Goal: Transaction & Acquisition: Book appointment/travel/reservation

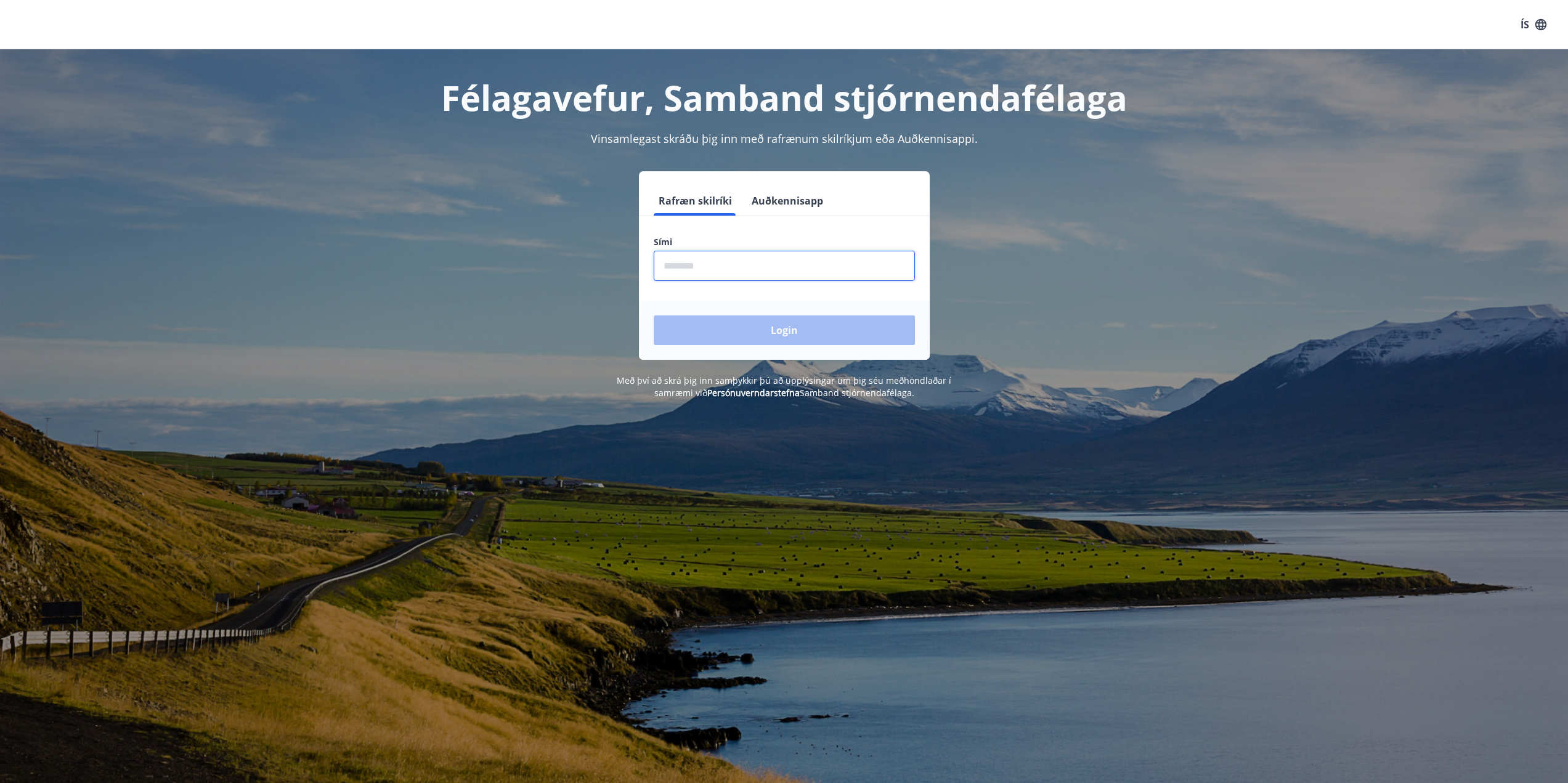
click at [743, 258] on input "phone" at bounding box center [784, 266] width 261 height 30
type input "********"
click at [653, 315] on button "Login" at bounding box center [784, 330] width 261 height 30
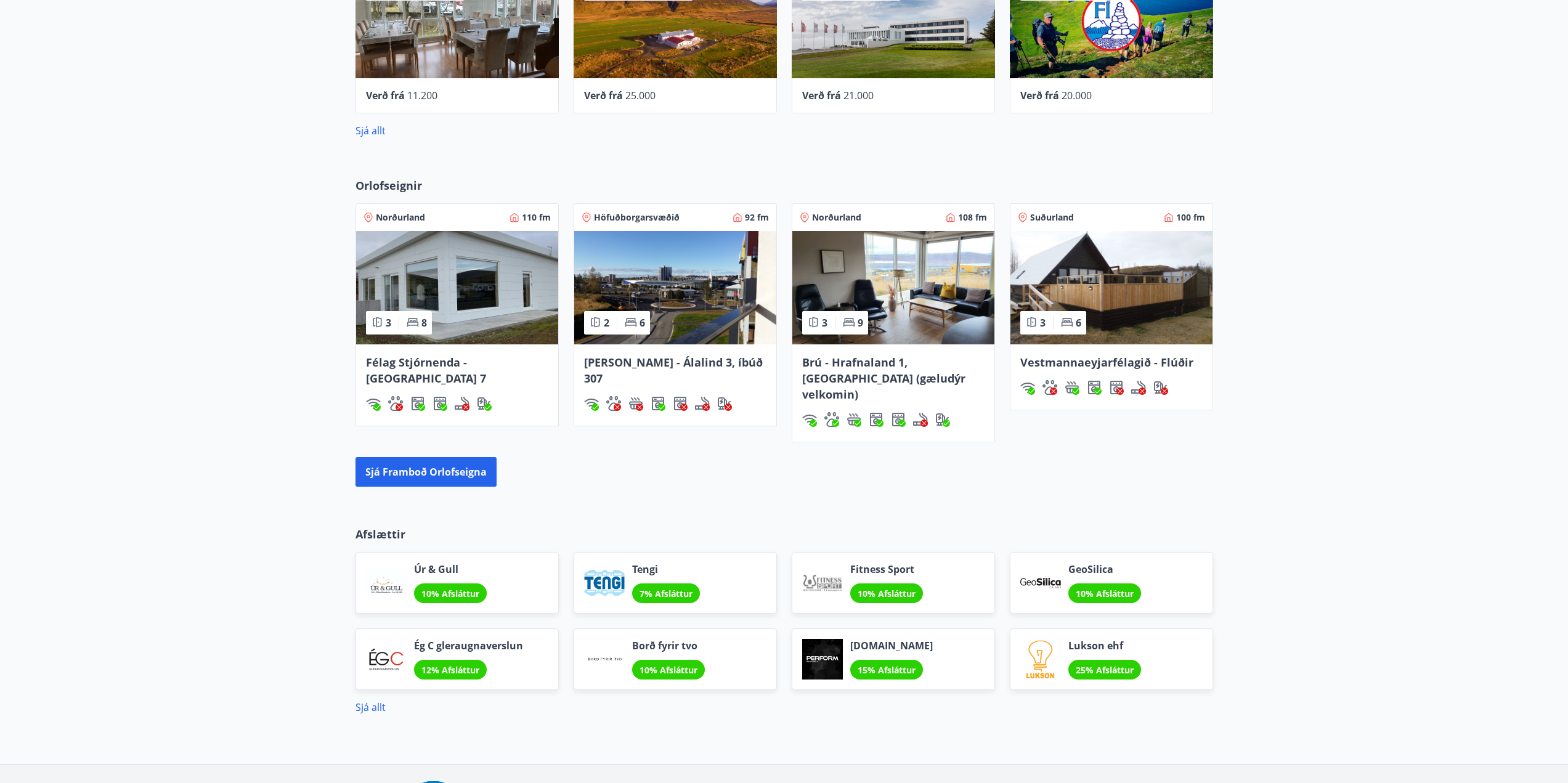
scroll to position [757, 0]
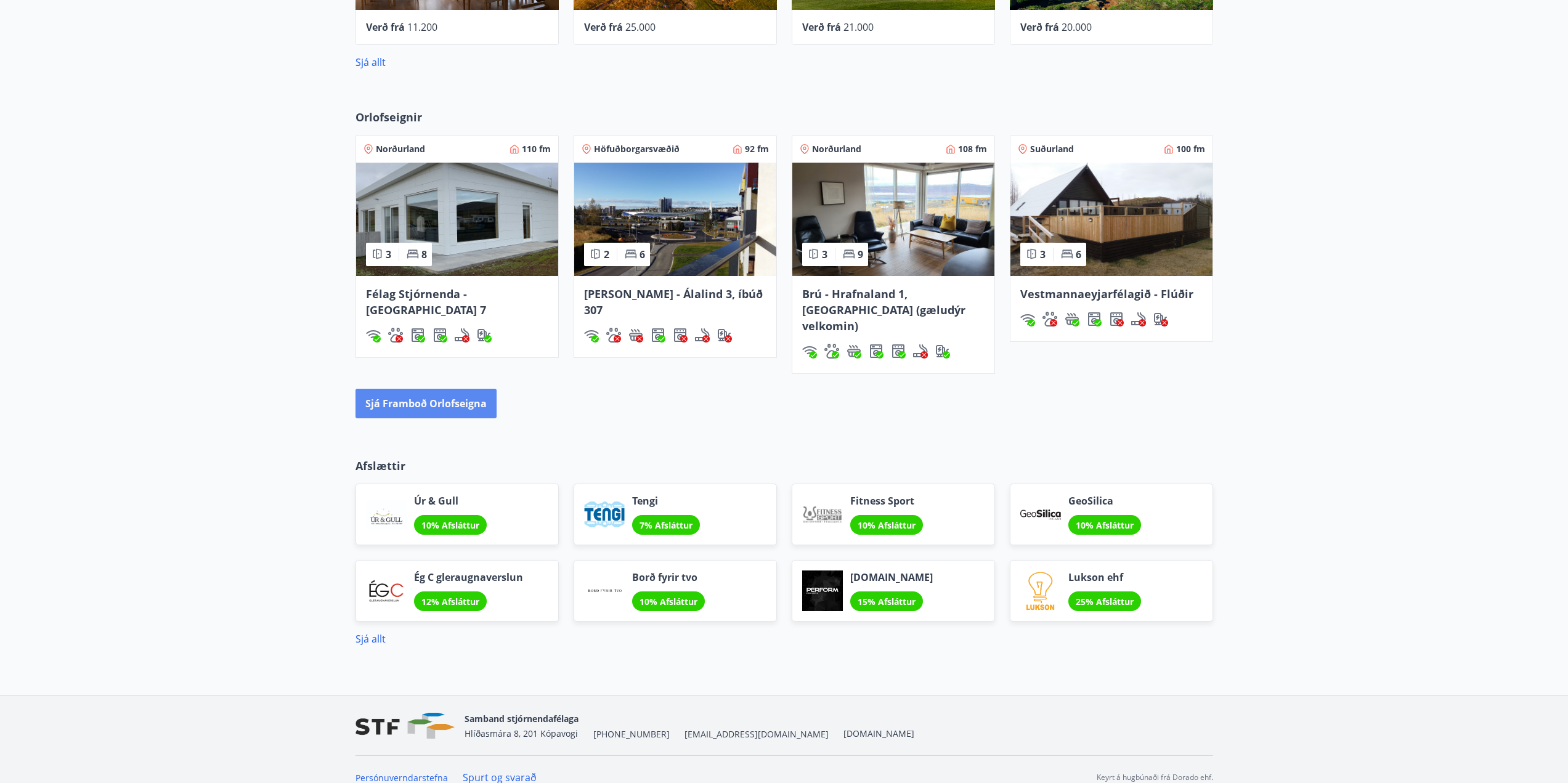
click at [472, 400] on button "Sjá framboð orlofseigna" at bounding box center [426, 403] width 141 height 30
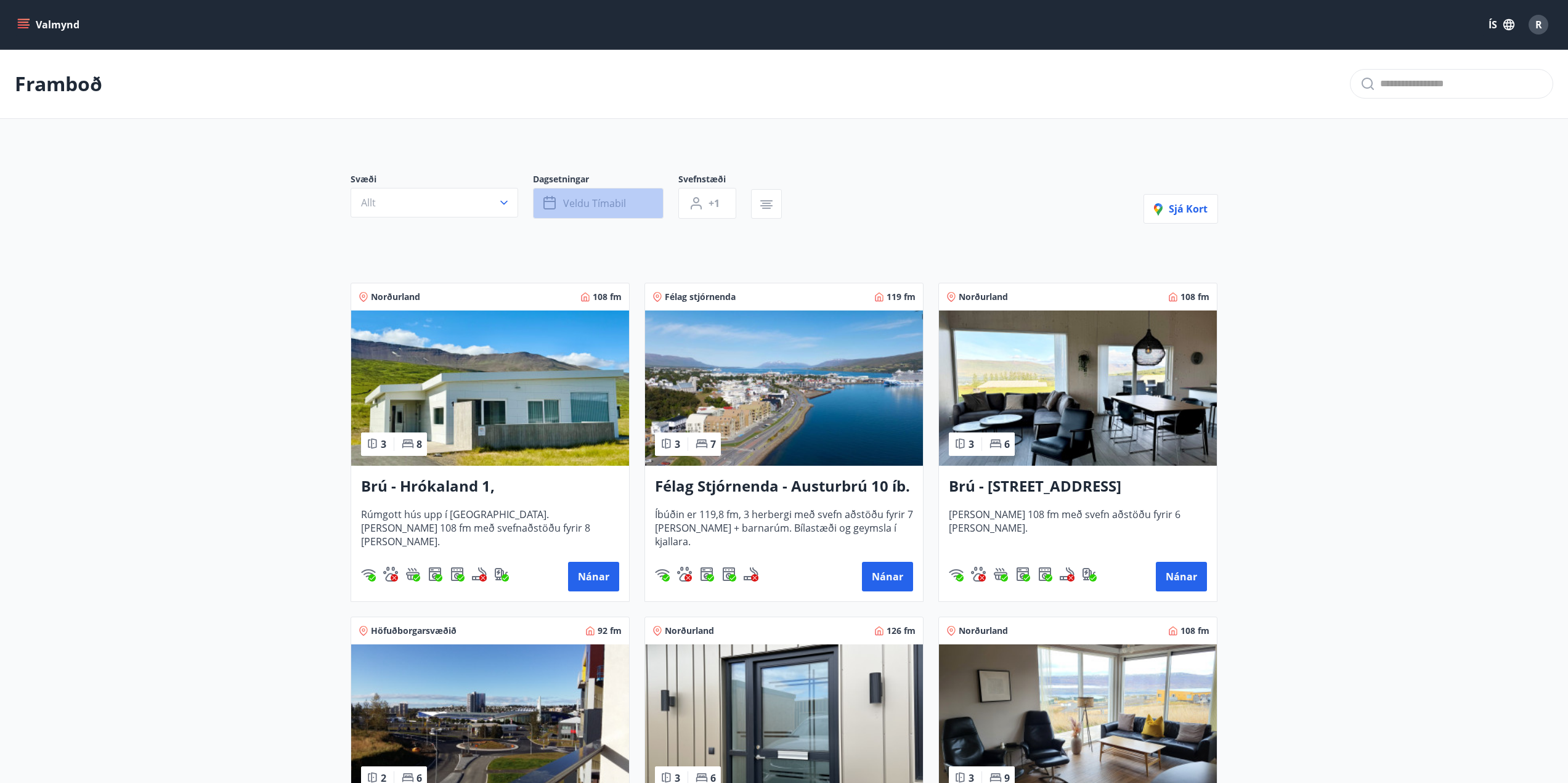
click at [591, 200] on span "Veldu tímabil" at bounding box center [594, 204] width 63 height 14
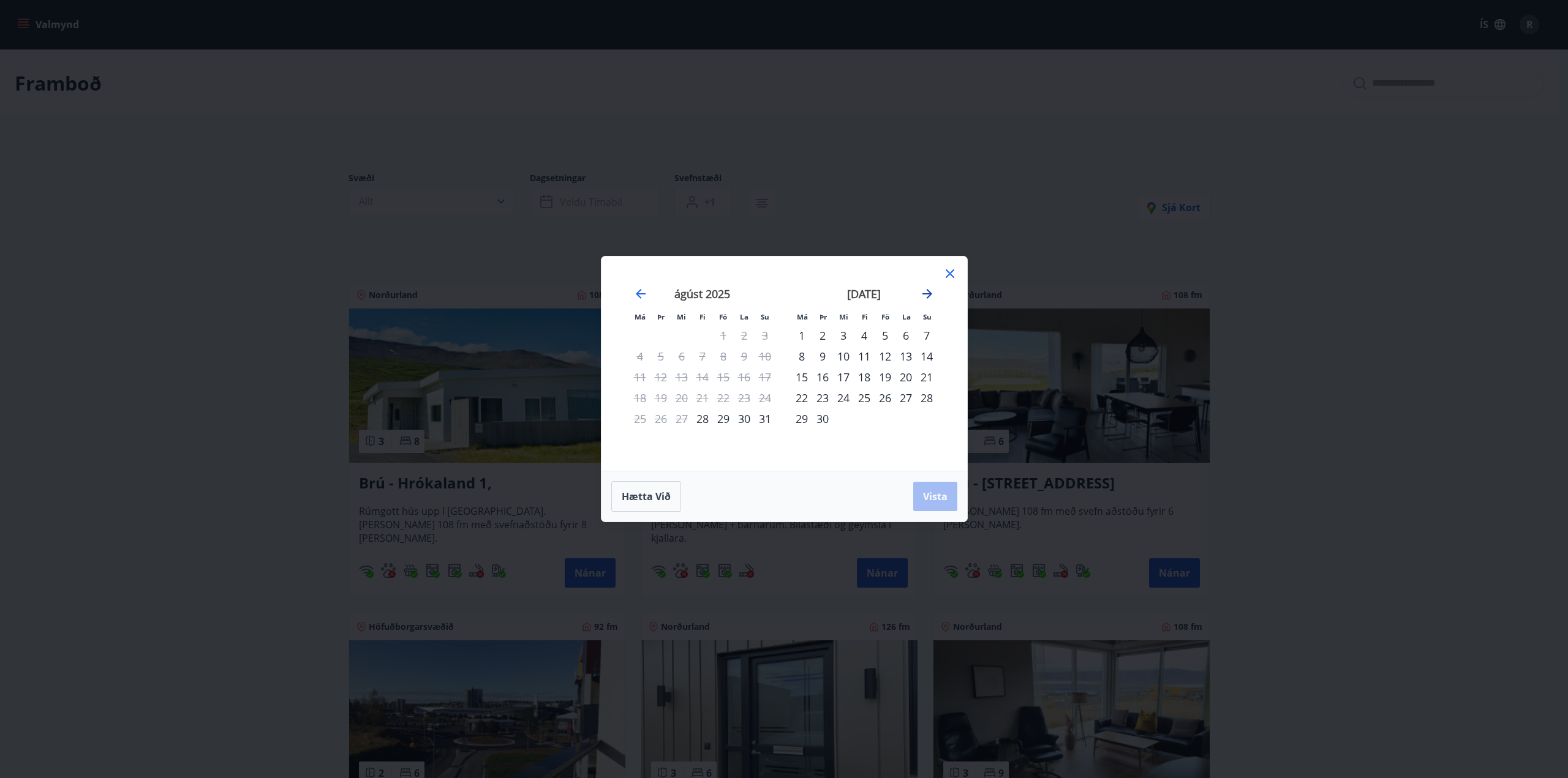
click at [930, 294] on icon "Move forward to switch to the next month." at bounding box center [927, 294] width 10 height 10
click at [907, 399] on div "25" at bounding box center [906, 398] width 21 height 21
click at [845, 420] on div "29" at bounding box center [843, 419] width 21 height 21
click at [939, 491] on span "Vista" at bounding box center [936, 496] width 25 height 14
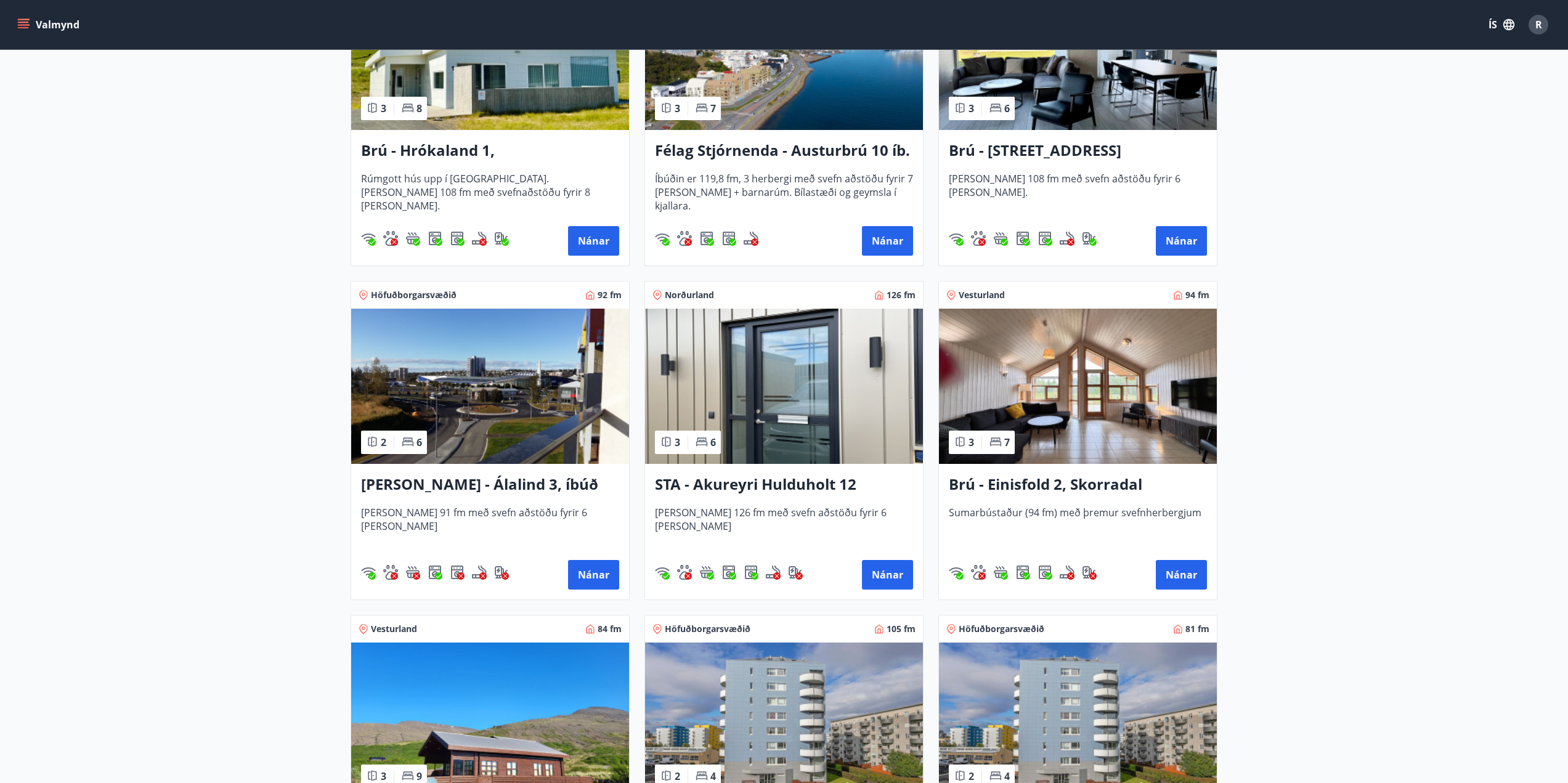
scroll to position [62, 0]
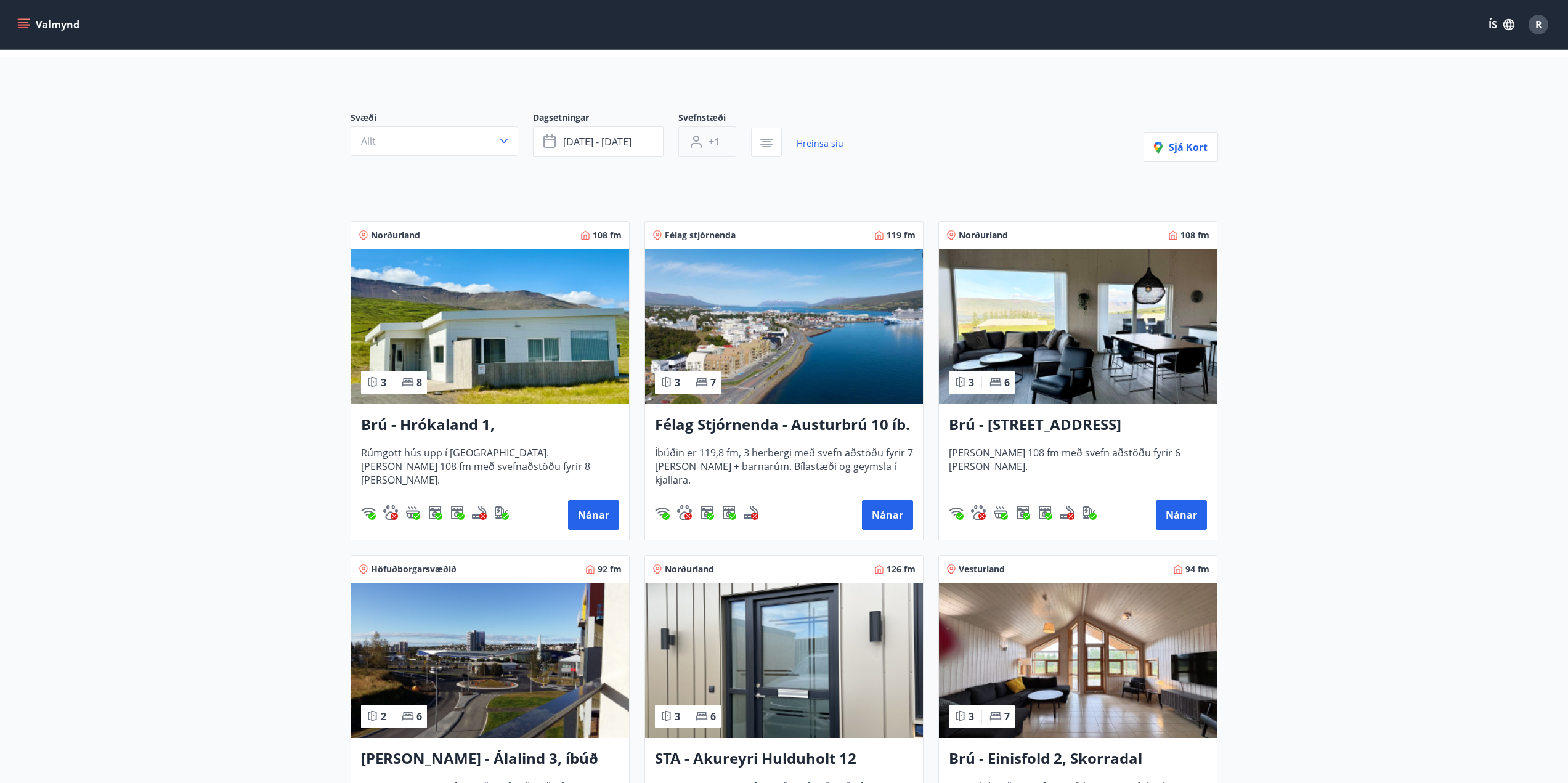
click at [708, 145] on span "+1" at bounding box center [714, 142] width 11 height 14
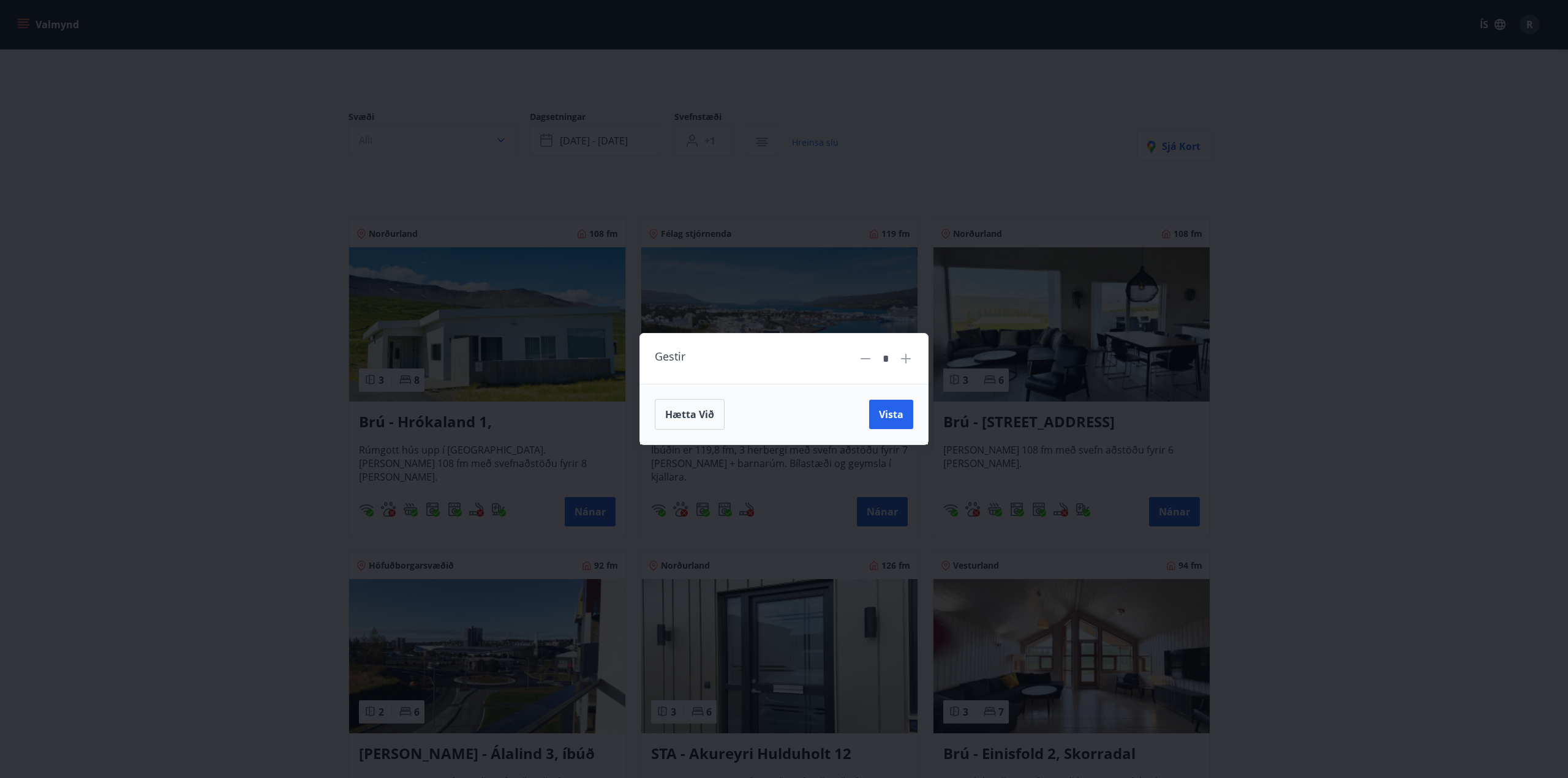
click at [903, 361] on icon at bounding box center [905, 358] width 14 height 14
type input "*"
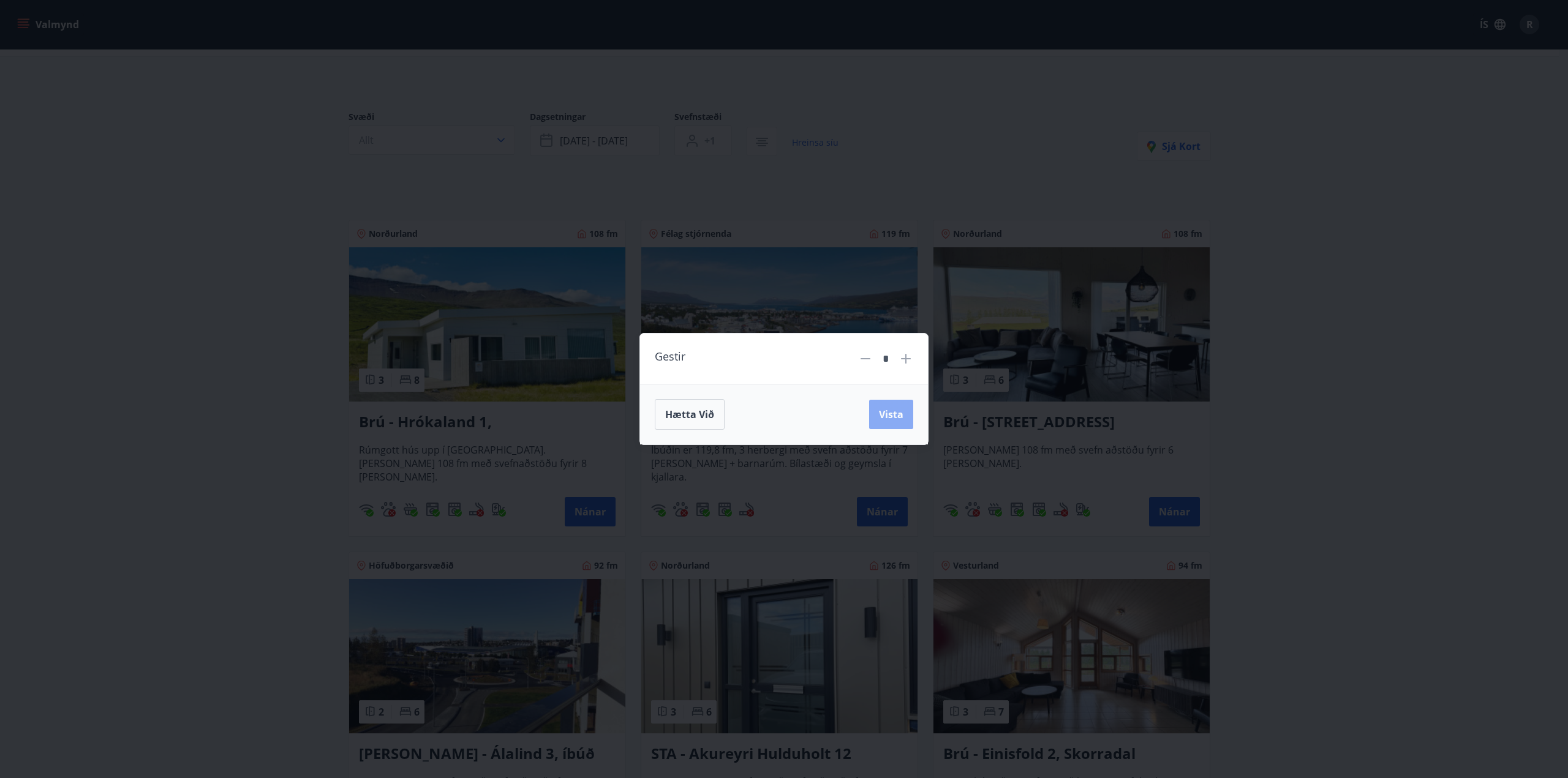
click at [900, 418] on span "Vista" at bounding box center [891, 414] width 25 height 14
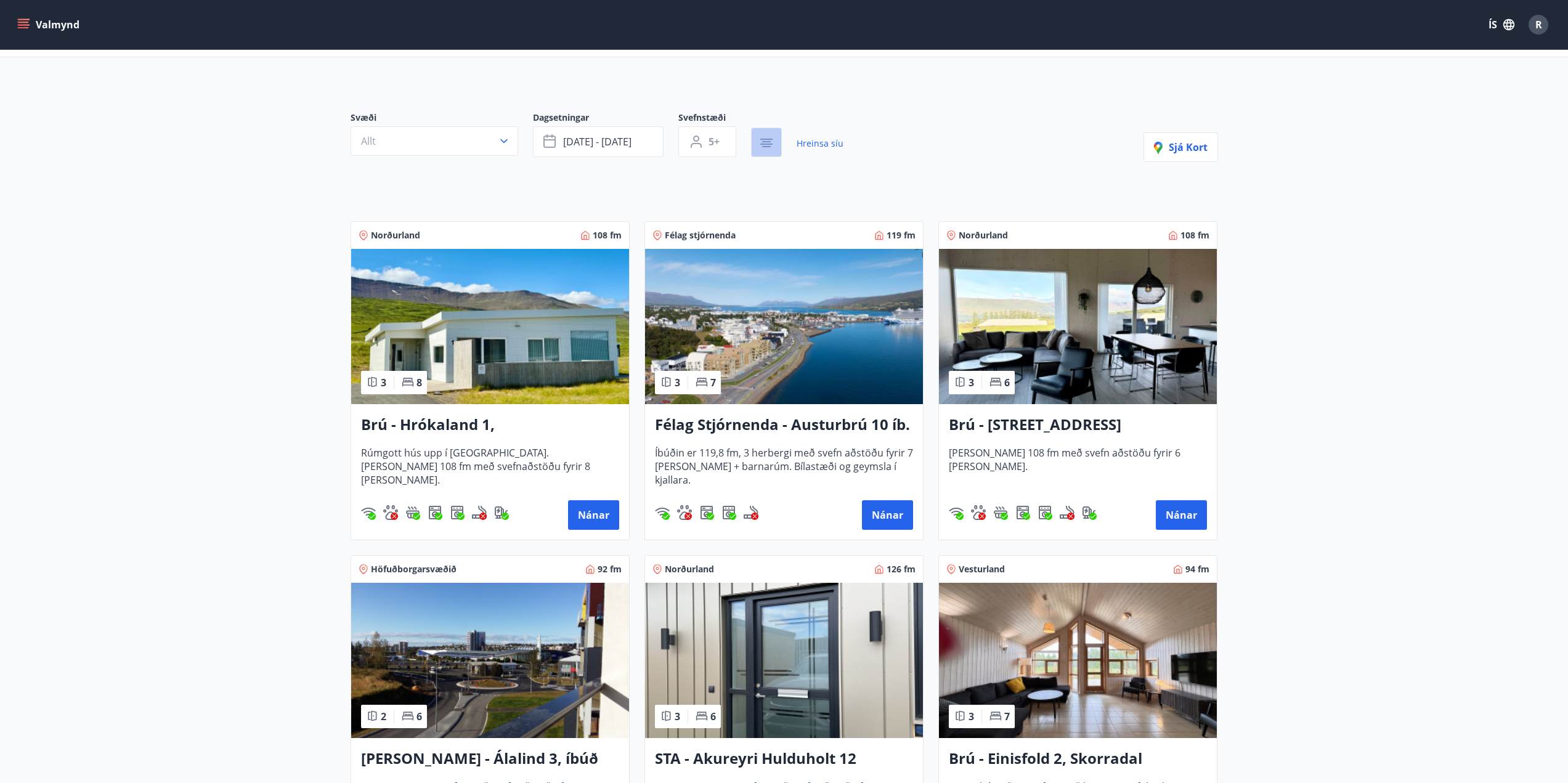
click at [766, 144] on icon "button" at bounding box center [766, 144] width 12 height 1
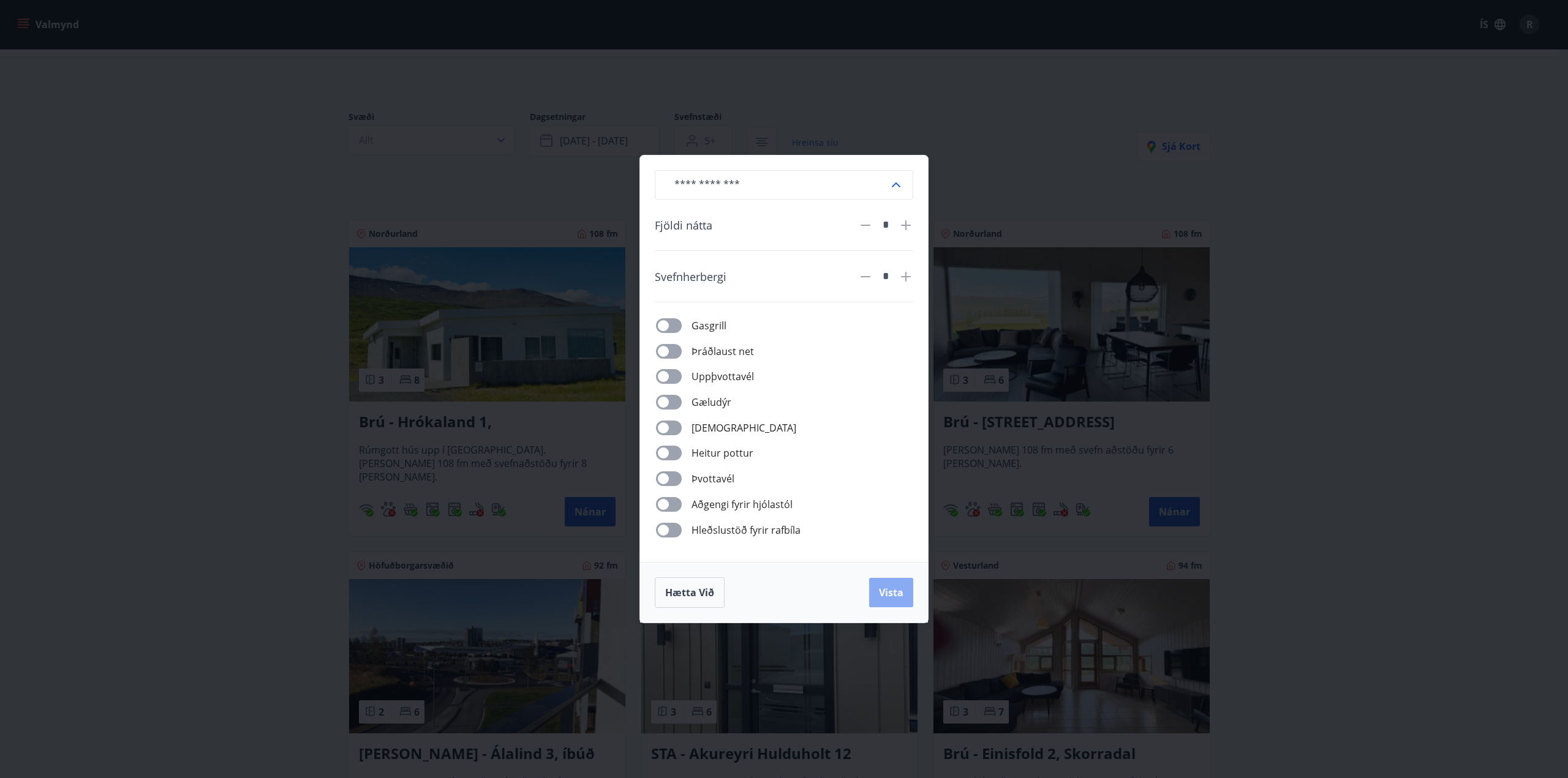
click at [894, 590] on span "Vista" at bounding box center [891, 593] width 25 height 14
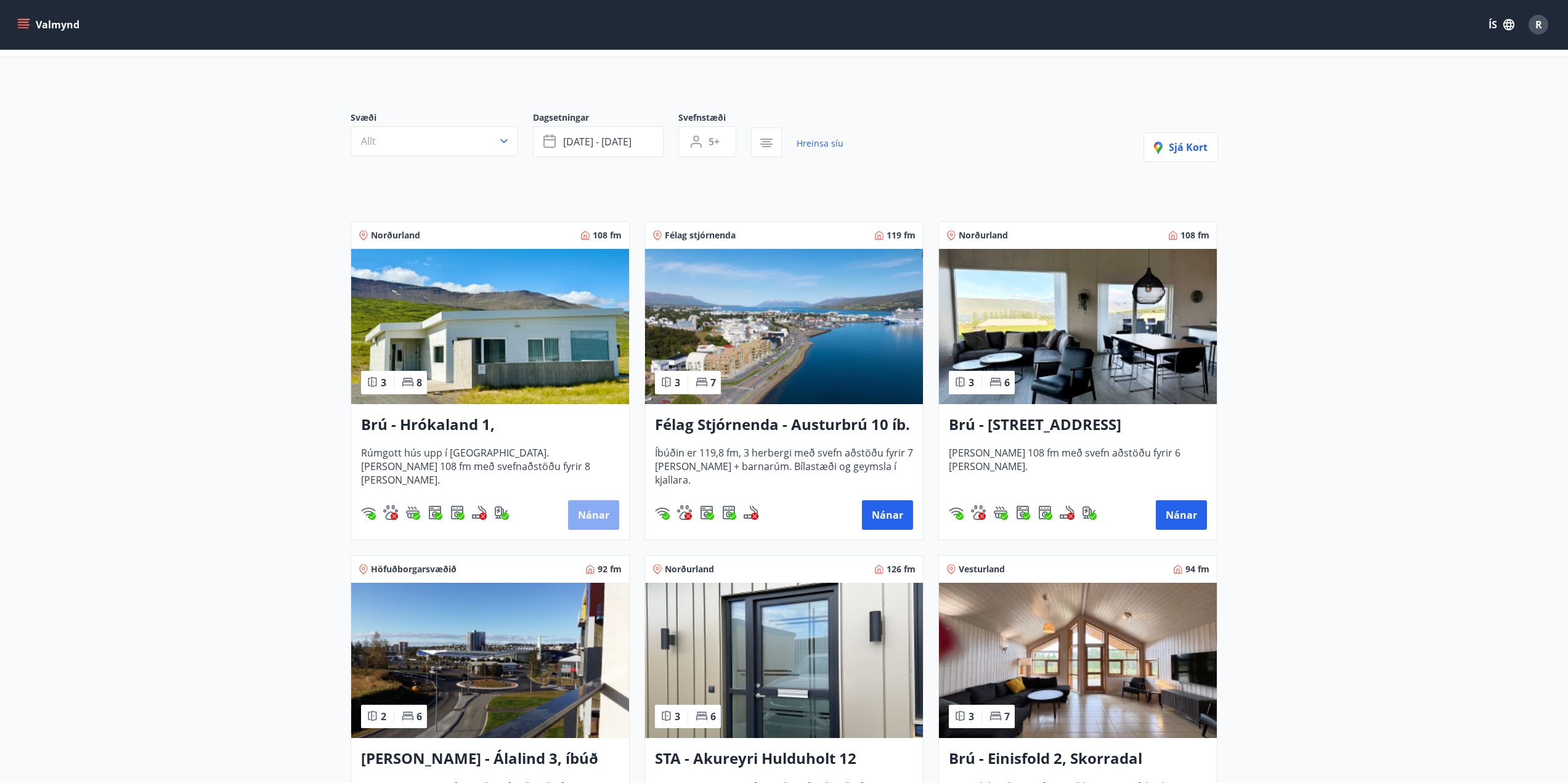
click at [585, 513] on button "Nánar" at bounding box center [594, 515] width 51 height 30
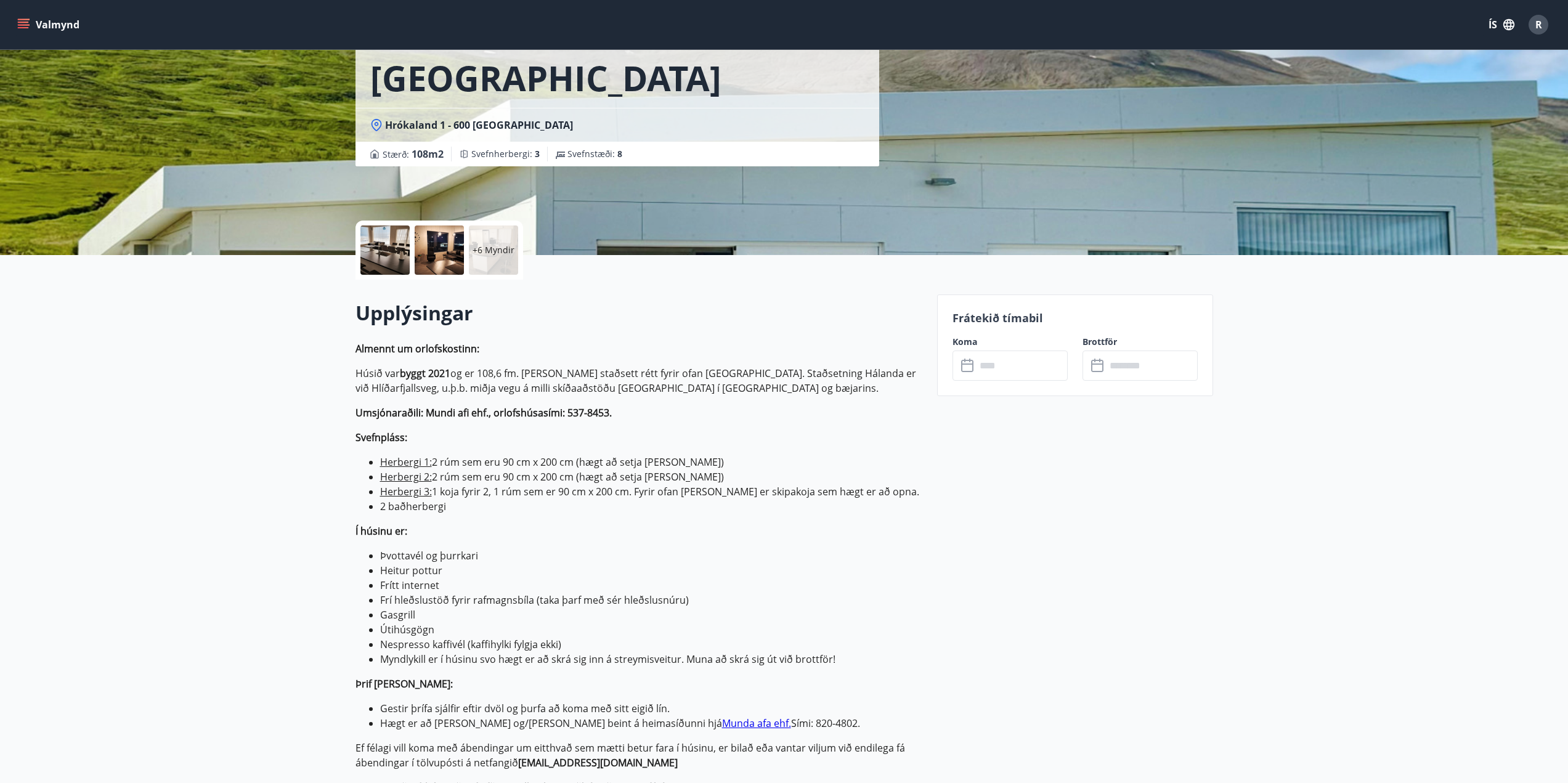
scroll to position [308, 0]
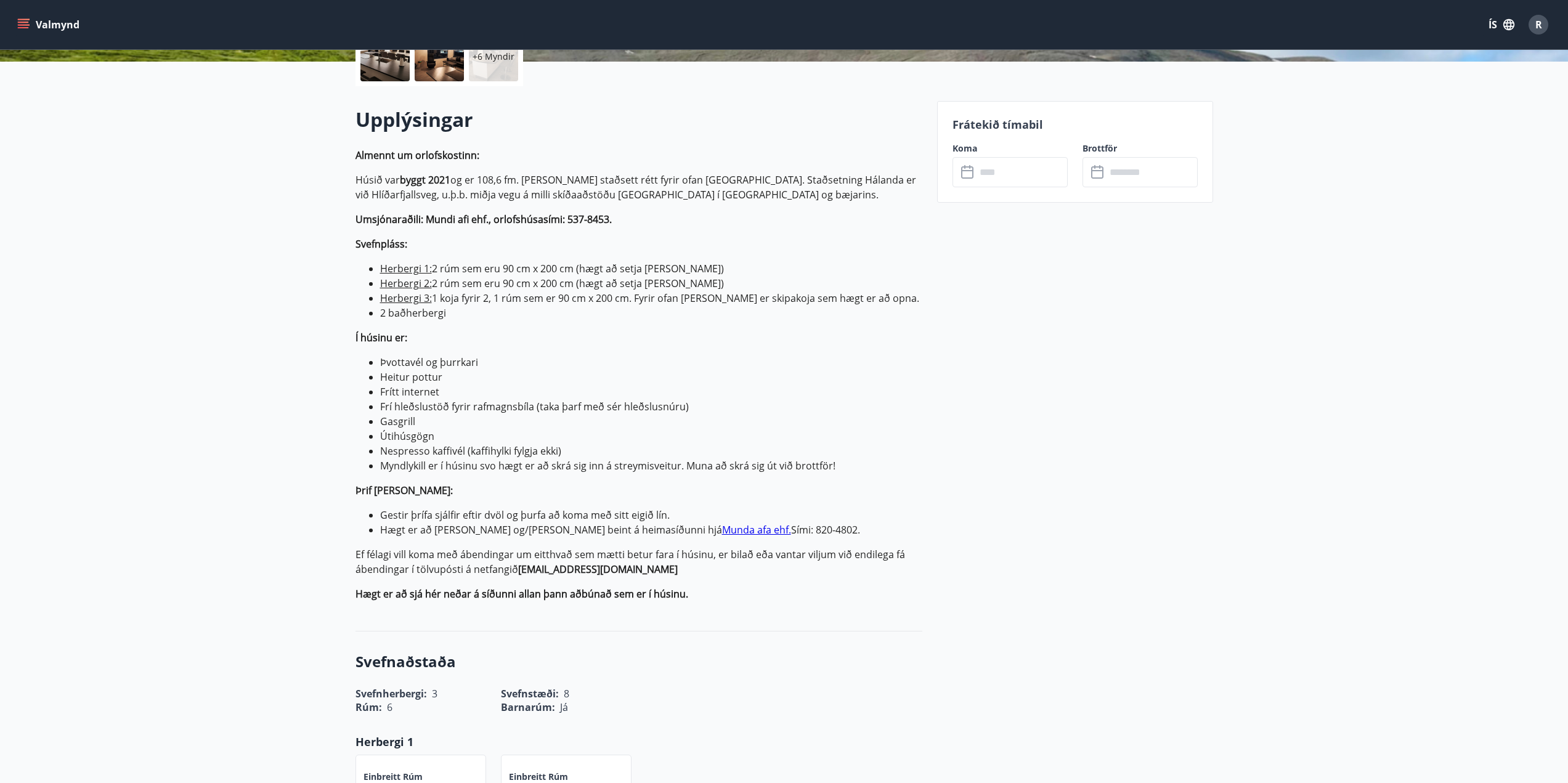
click at [1024, 176] on input "text" at bounding box center [1021, 173] width 91 height 30
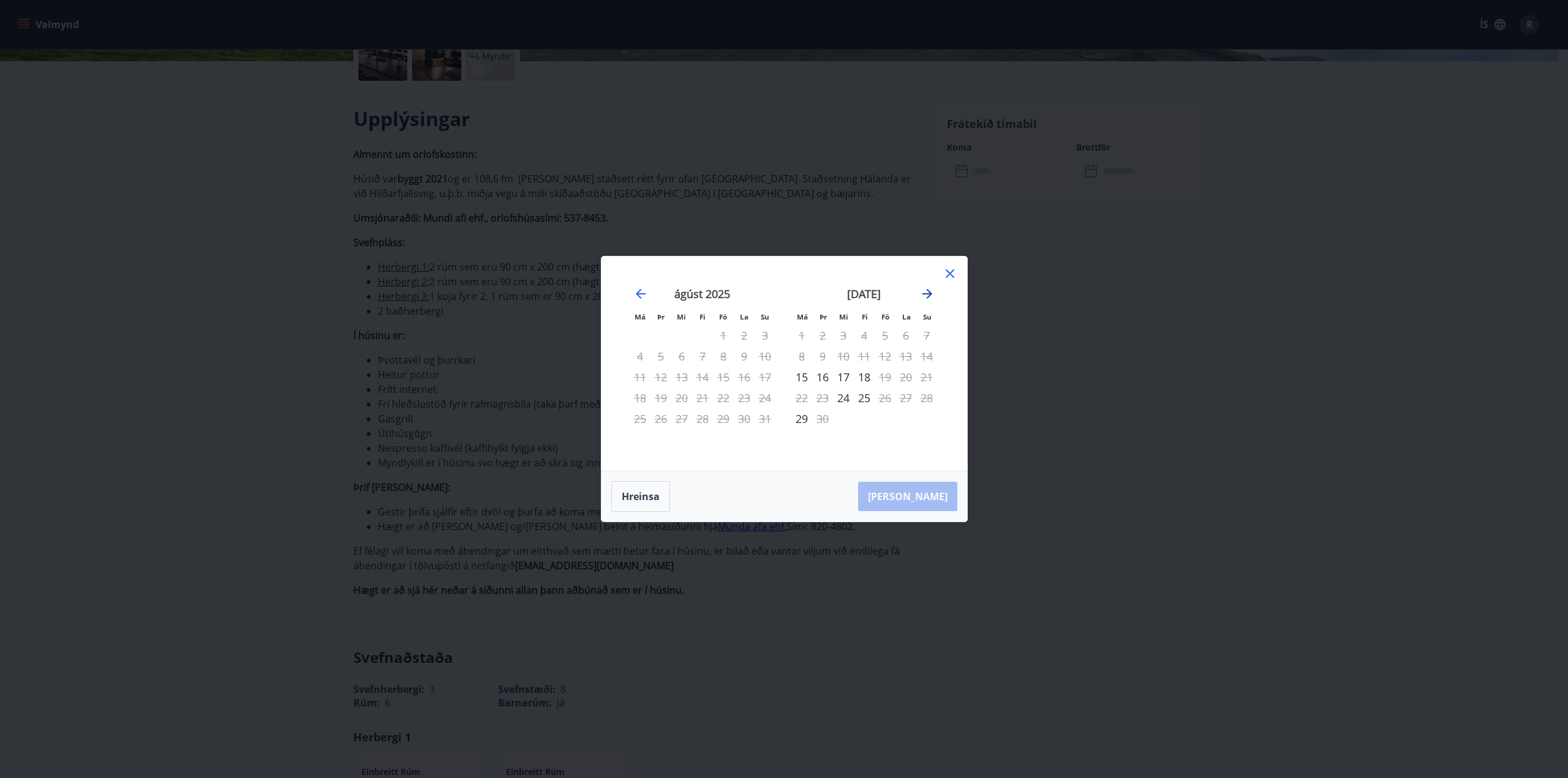
drag, startPoint x: 939, startPoint y: 286, endPoint x: 934, endPoint y: 295, distance: 10.3
click at [938, 289] on div "september 2025 1 2 3 4 5 6 7 8 9 10 11 12 13 14 15 16 17 18 19 20 21 22 23 24 2…" at bounding box center [864, 372] width 162 height 201
click at [933, 295] on icon "Move forward to switch to the next month." at bounding box center [927, 293] width 14 height 14
click at [941, 277] on div "október 2025 1 2 3 4 5 6 7 8 9 10 11 12 13 14 15 16 17 18 19 20 21 22 23 24 25 …" at bounding box center [864, 372] width 162 height 201
click at [951, 268] on icon at bounding box center [949, 273] width 14 height 14
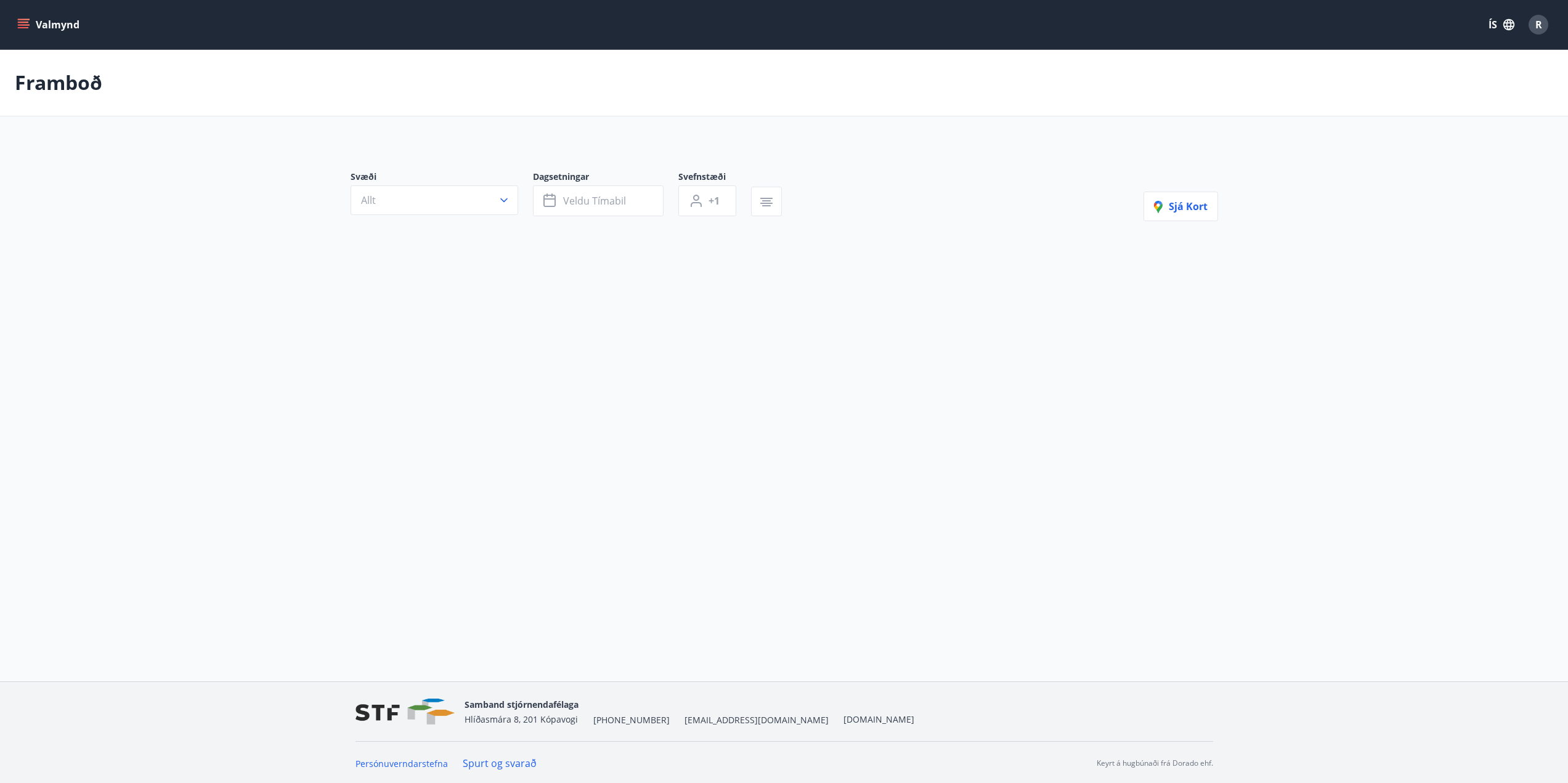
type input "*"
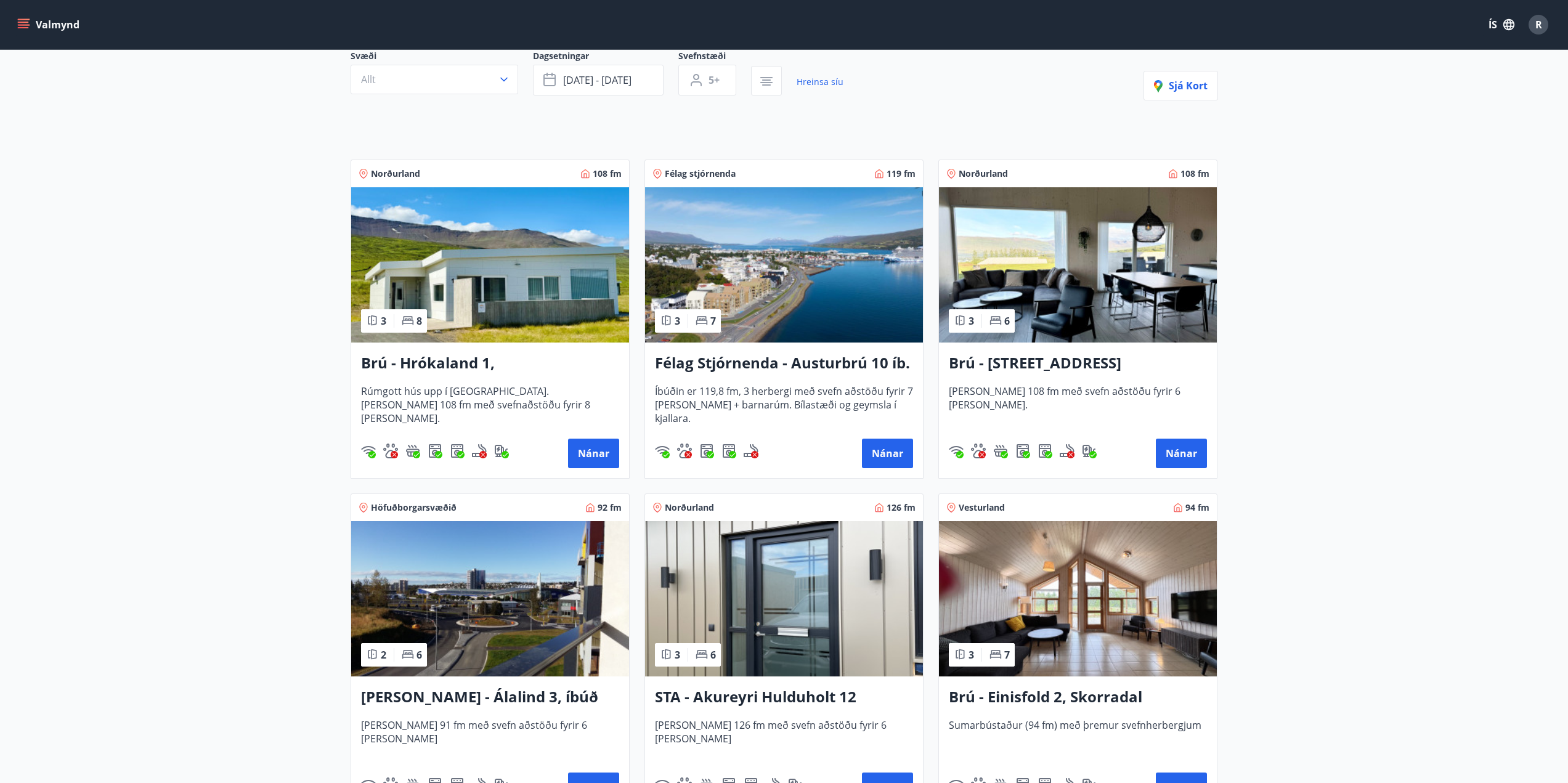
click at [1079, 298] on img at bounding box center [1077, 265] width 278 height 155
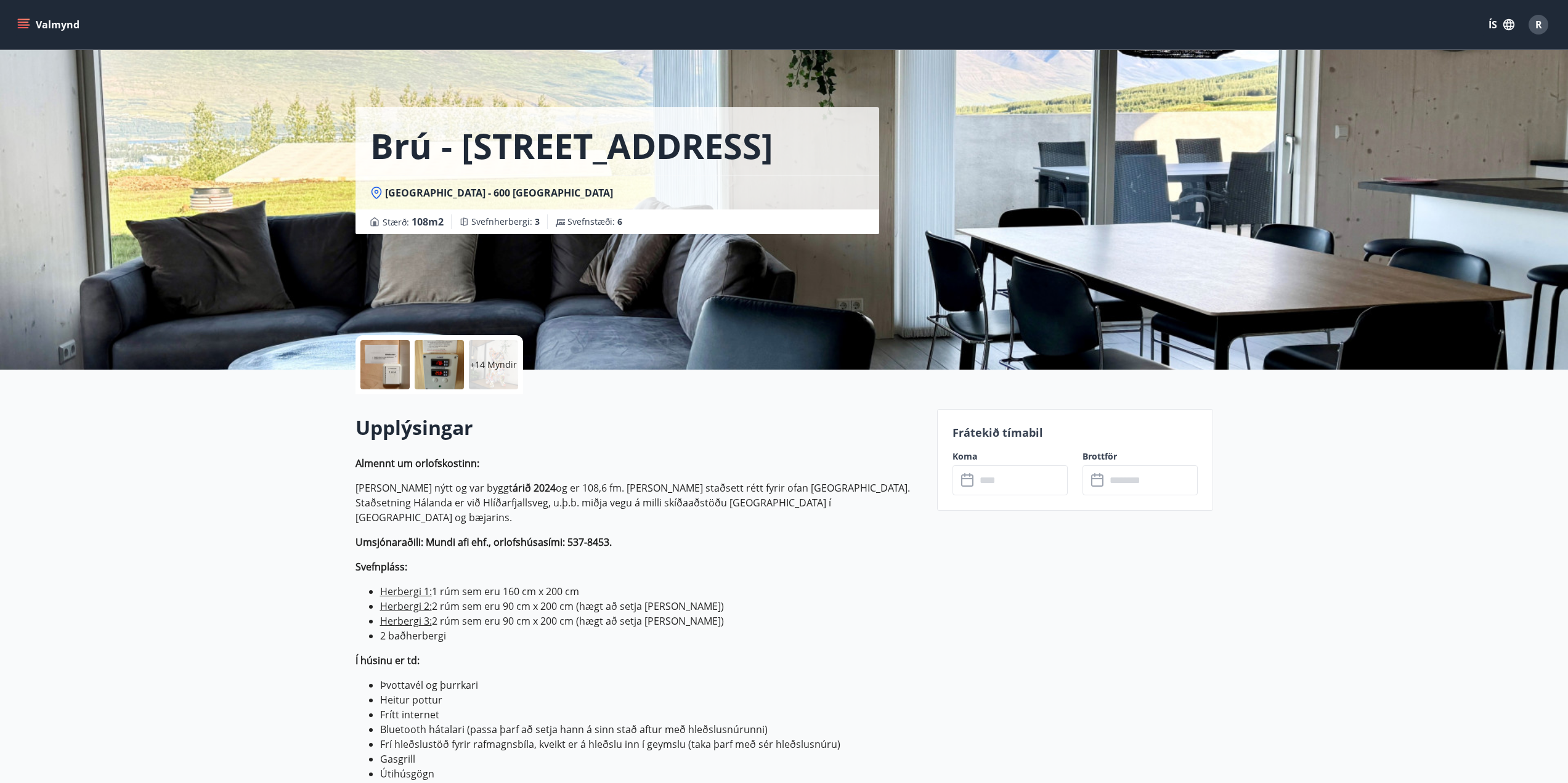
click at [998, 484] on input "text" at bounding box center [1021, 480] width 91 height 30
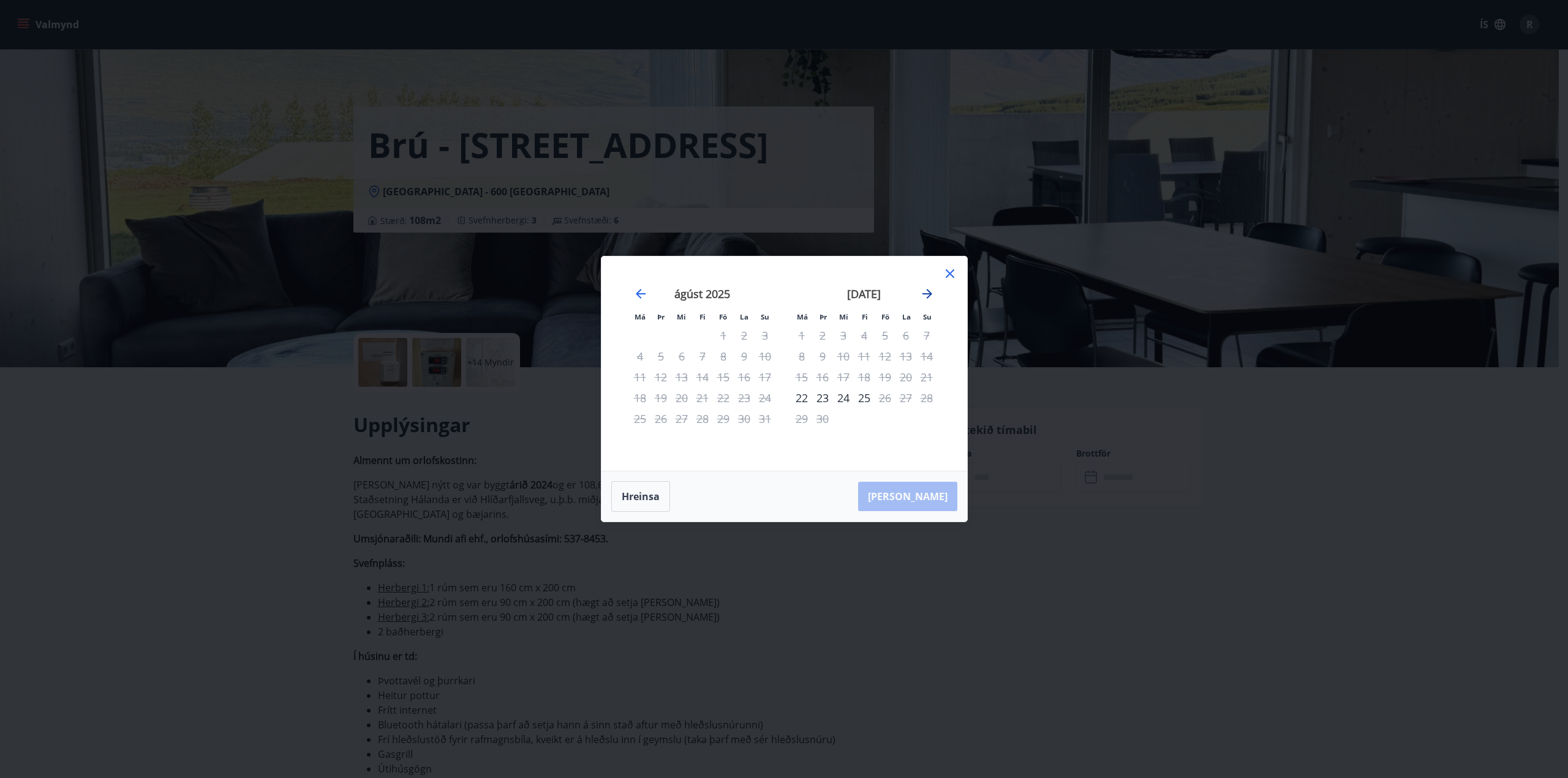
click at [927, 286] on icon "Move forward to switch to the next month." at bounding box center [927, 293] width 14 height 14
click at [798, 419] on div "27" at bounding box center [802, 419] width 21 height 21
click at [879, 414] on div "31" at bounding box center [885, 419] width 21 height 21
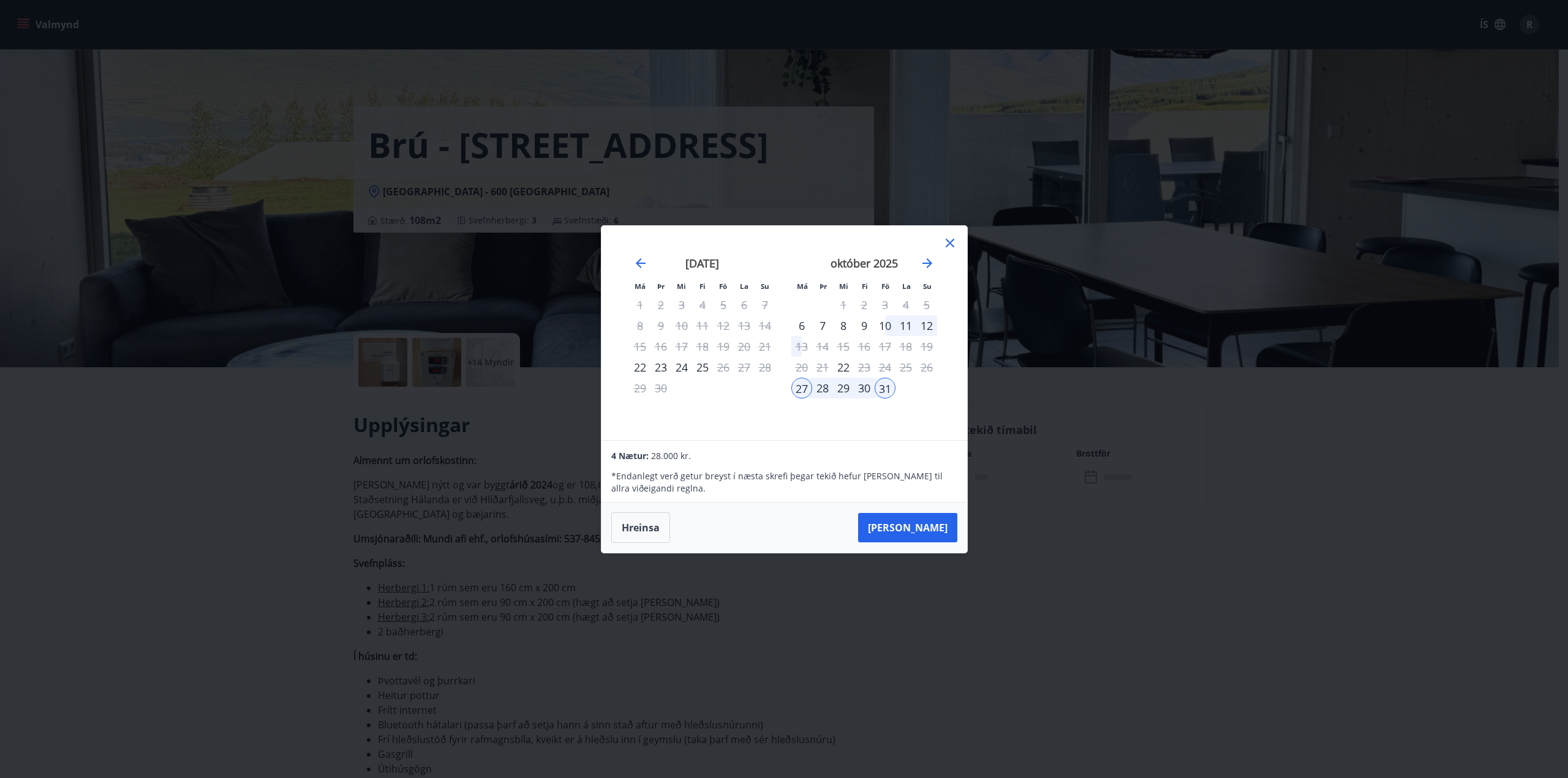
click at [945, 242] on icon at bounding box center [949, 242] width 14 height 14
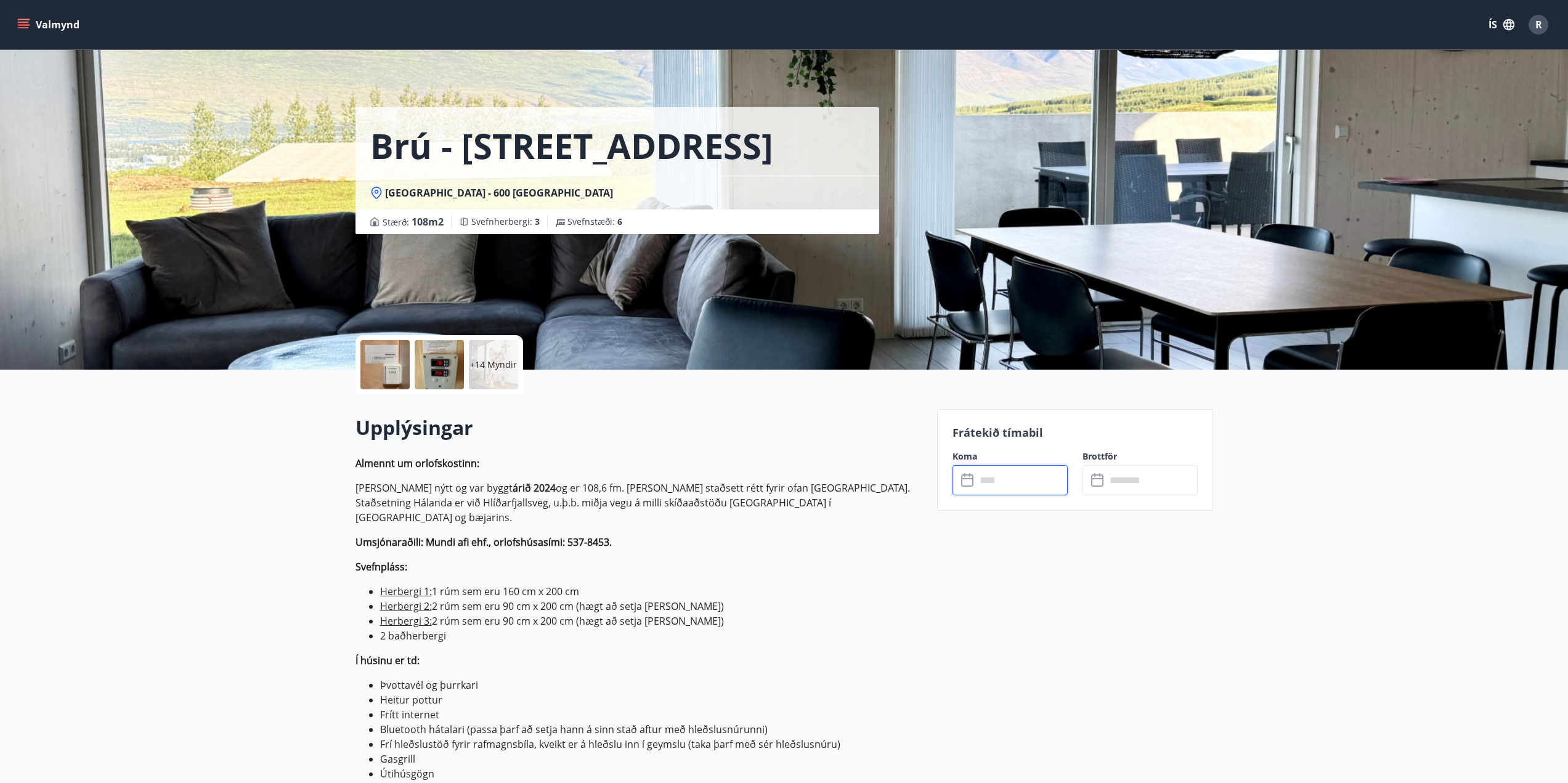
click at [991, 486] on input "text" at bounding box center [1021, 480] width 91 height 30
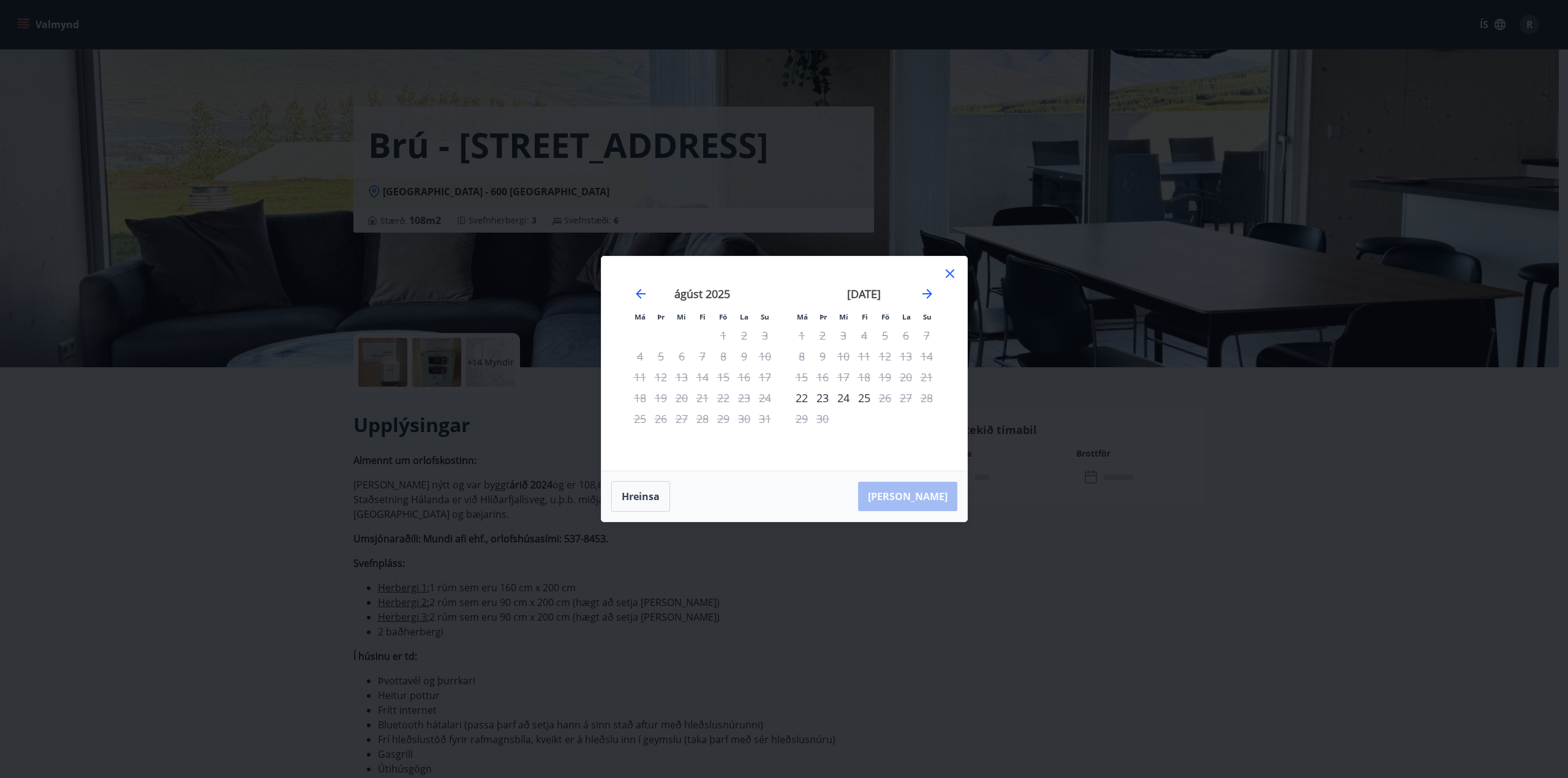
click at [956, 271] on icon at bounding box center [949, 273] width 14 height 14
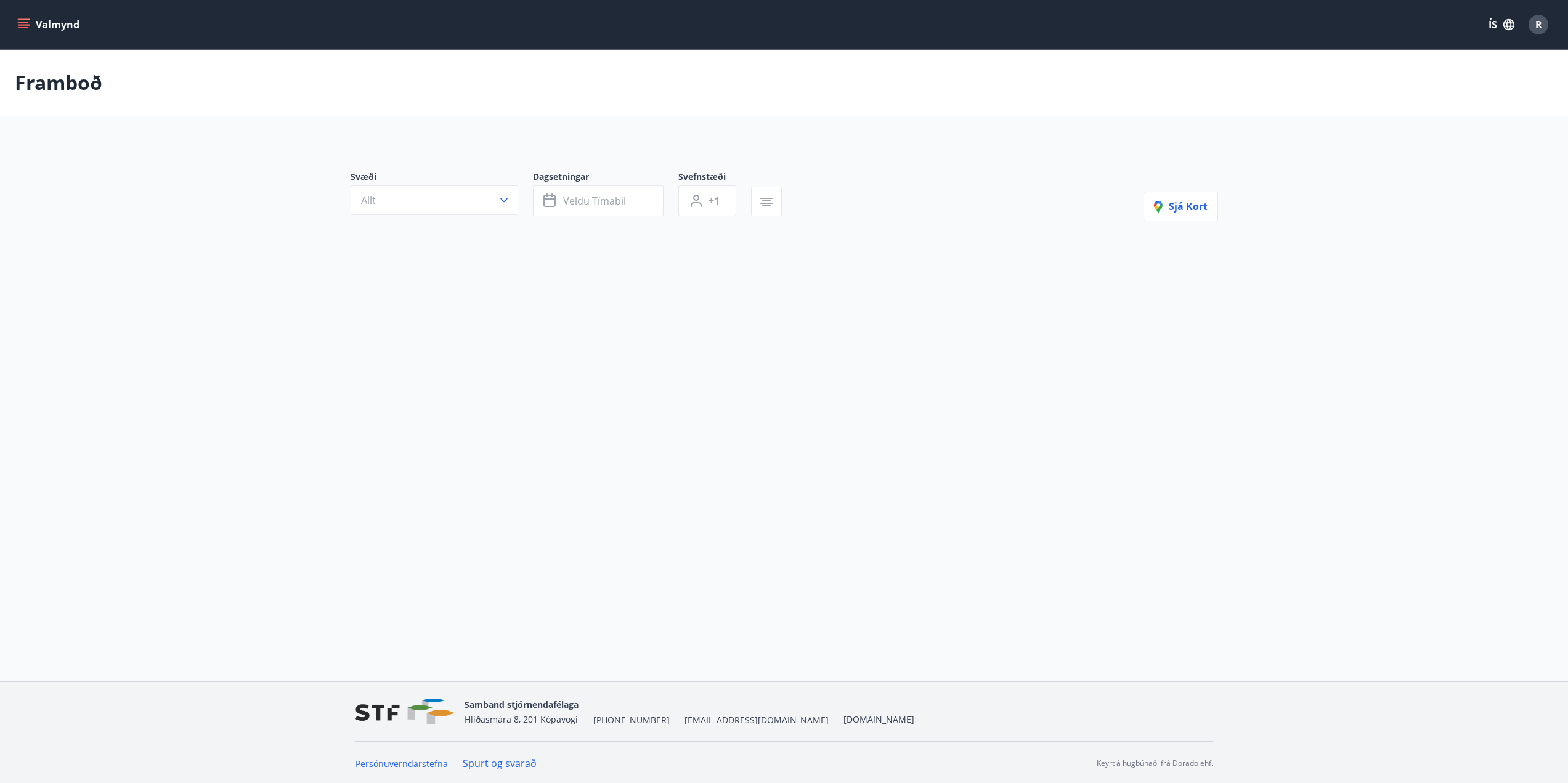
type input "*"
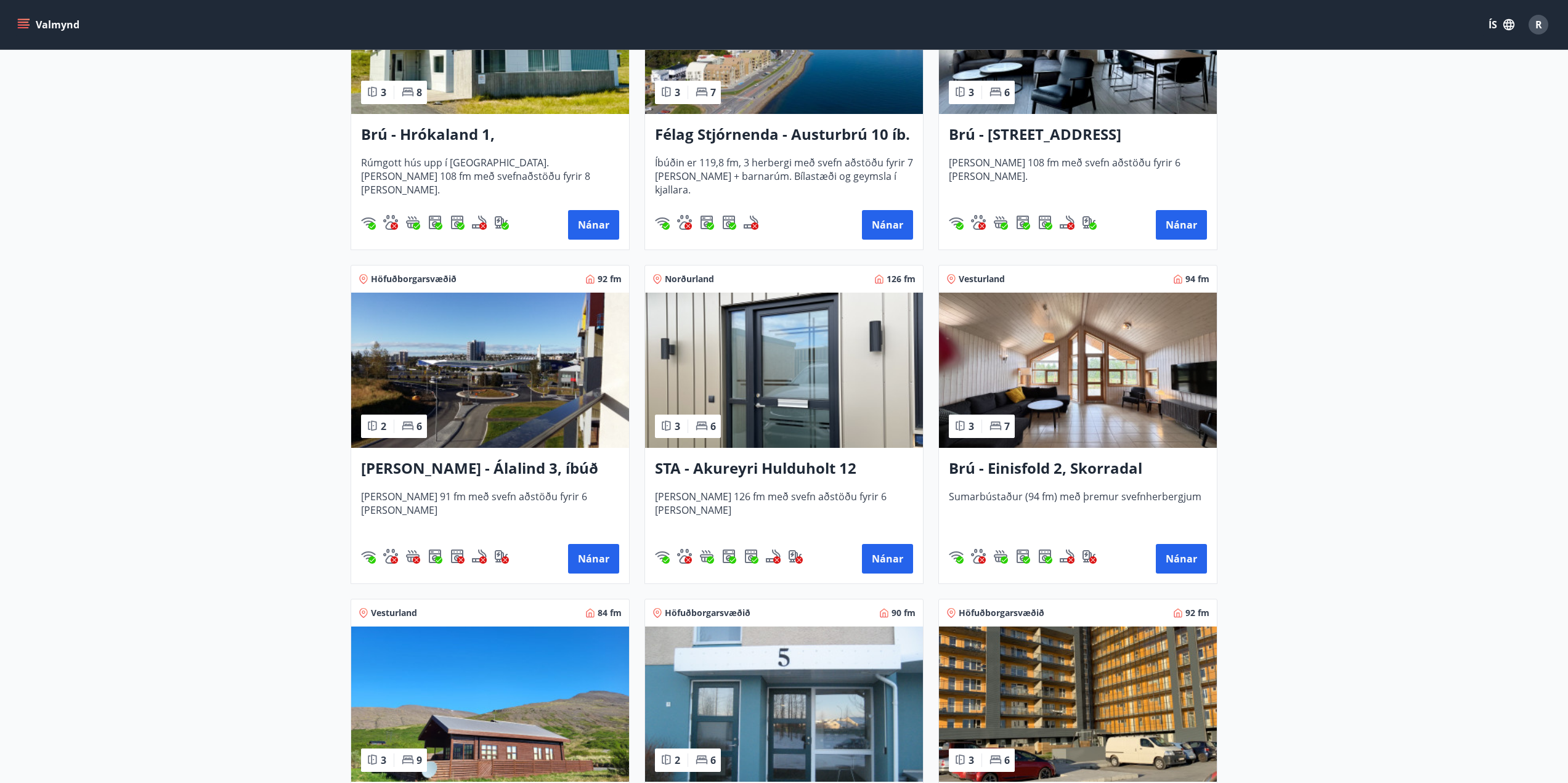
scroll to position [369, 0]
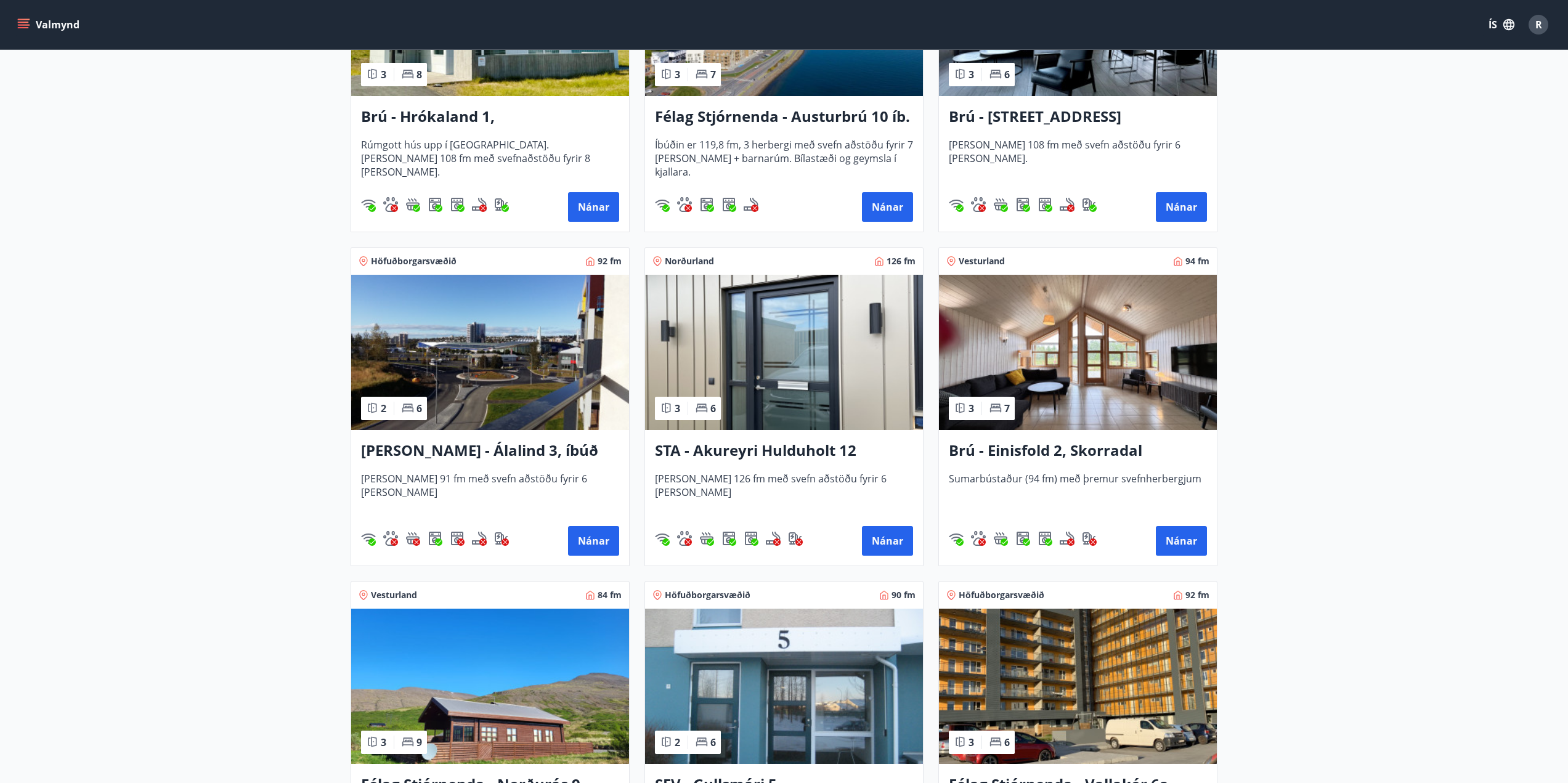
click at [780, 381] on img at bounding box center [784, 353] width 278 height 155
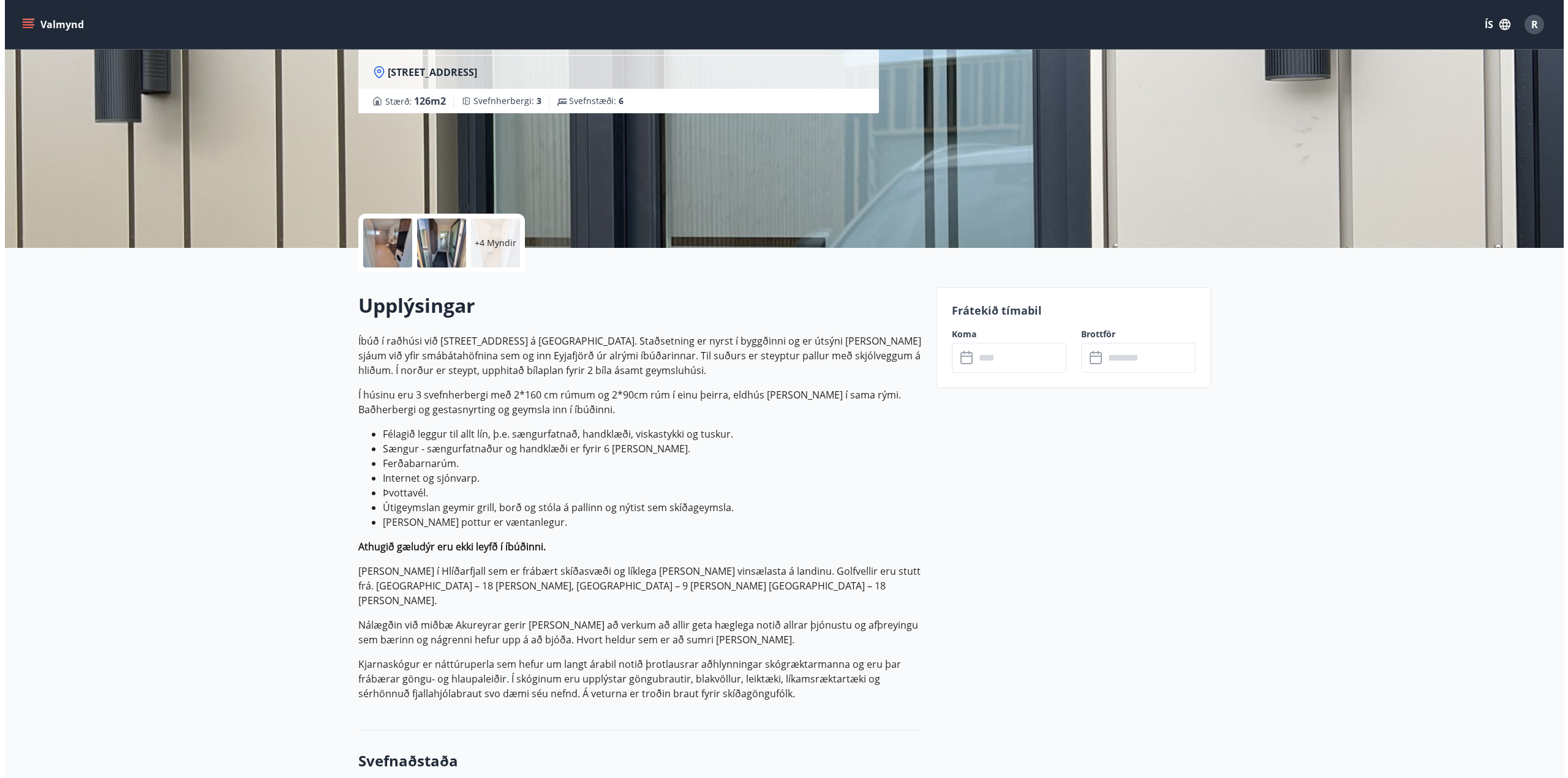
scroll to position [123, 0]
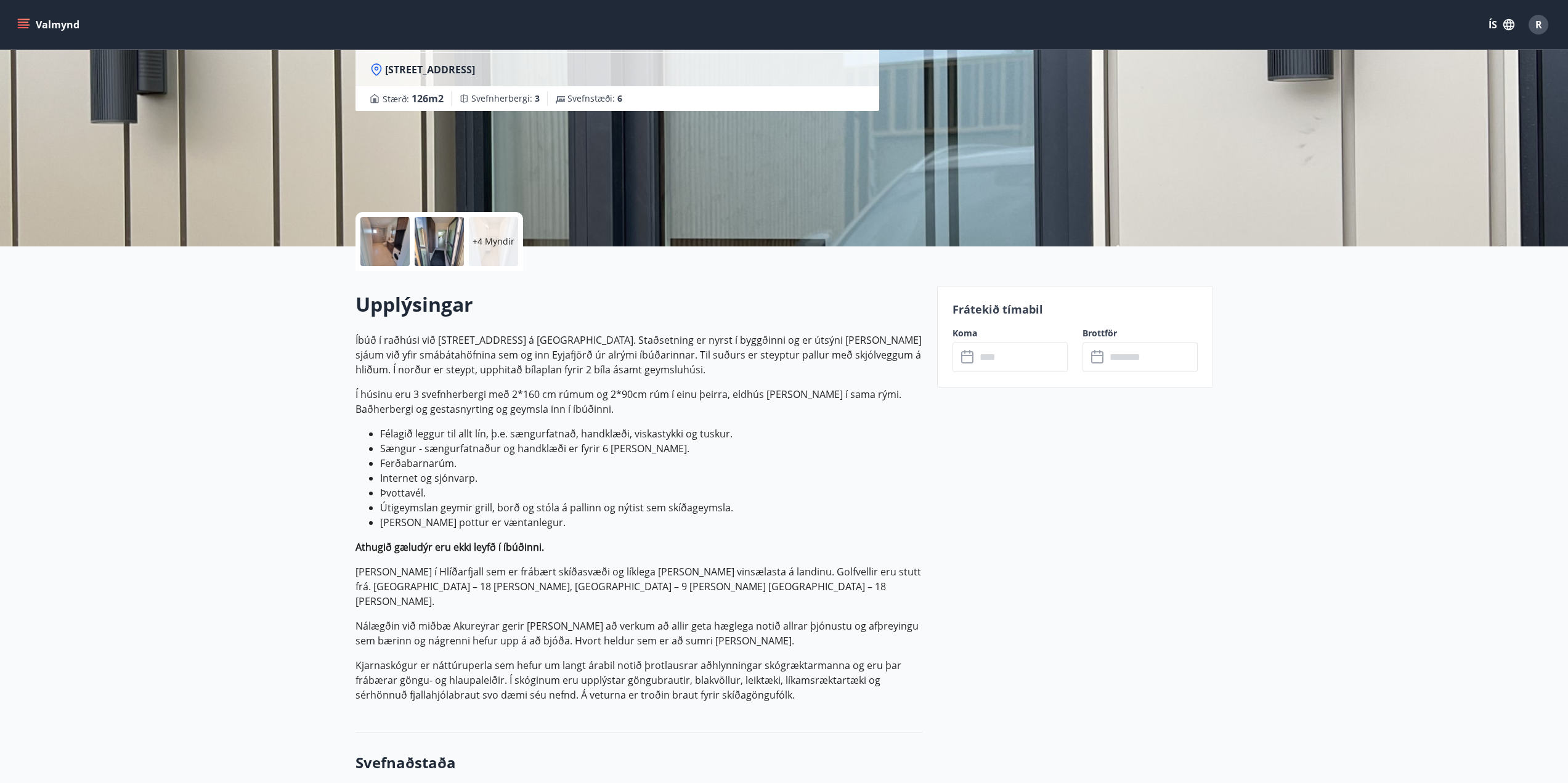
click at [434, 265] on div at bounding box center [439, 241] width 49 height 49
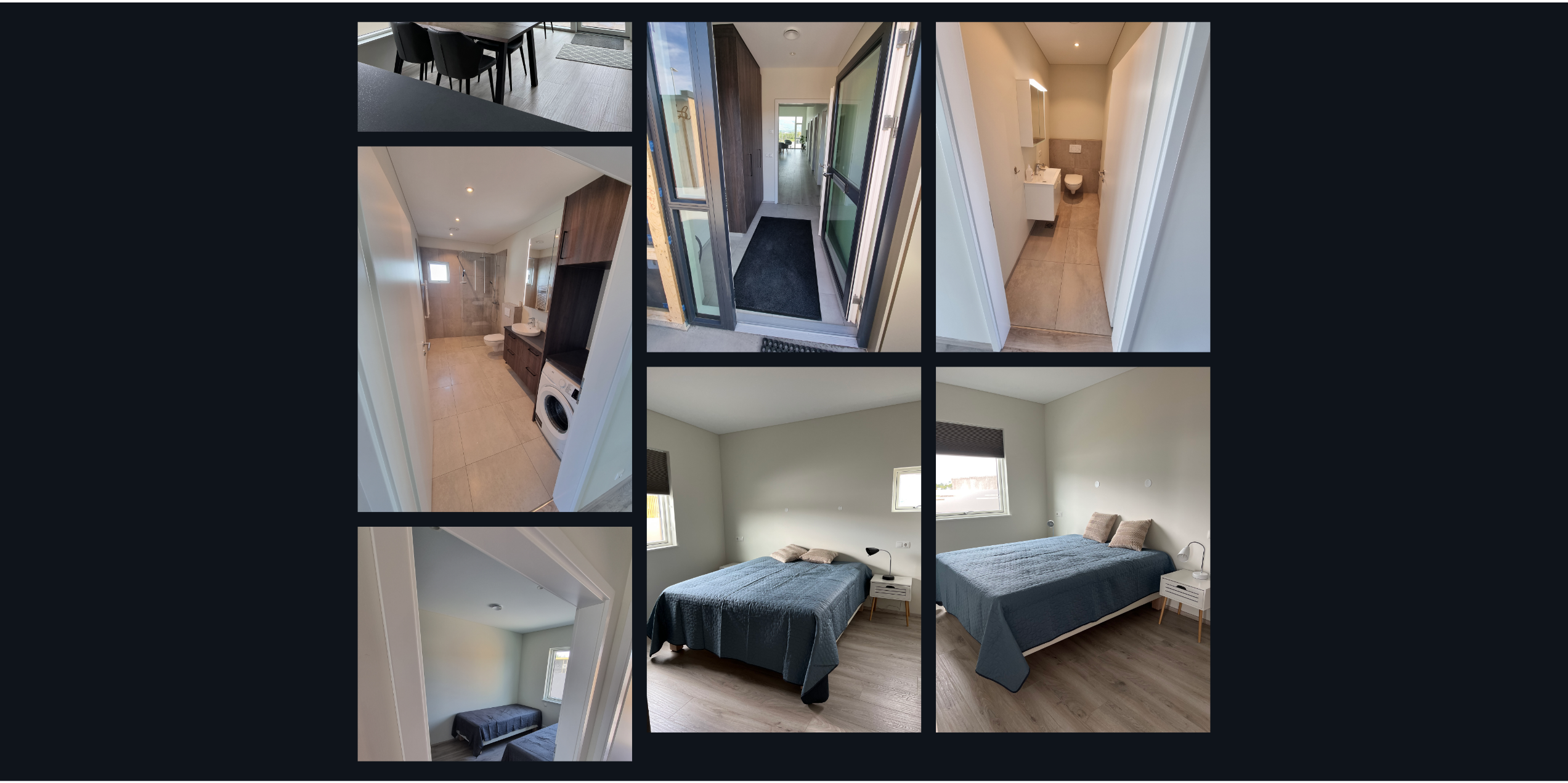
scroll to position [308, 0]
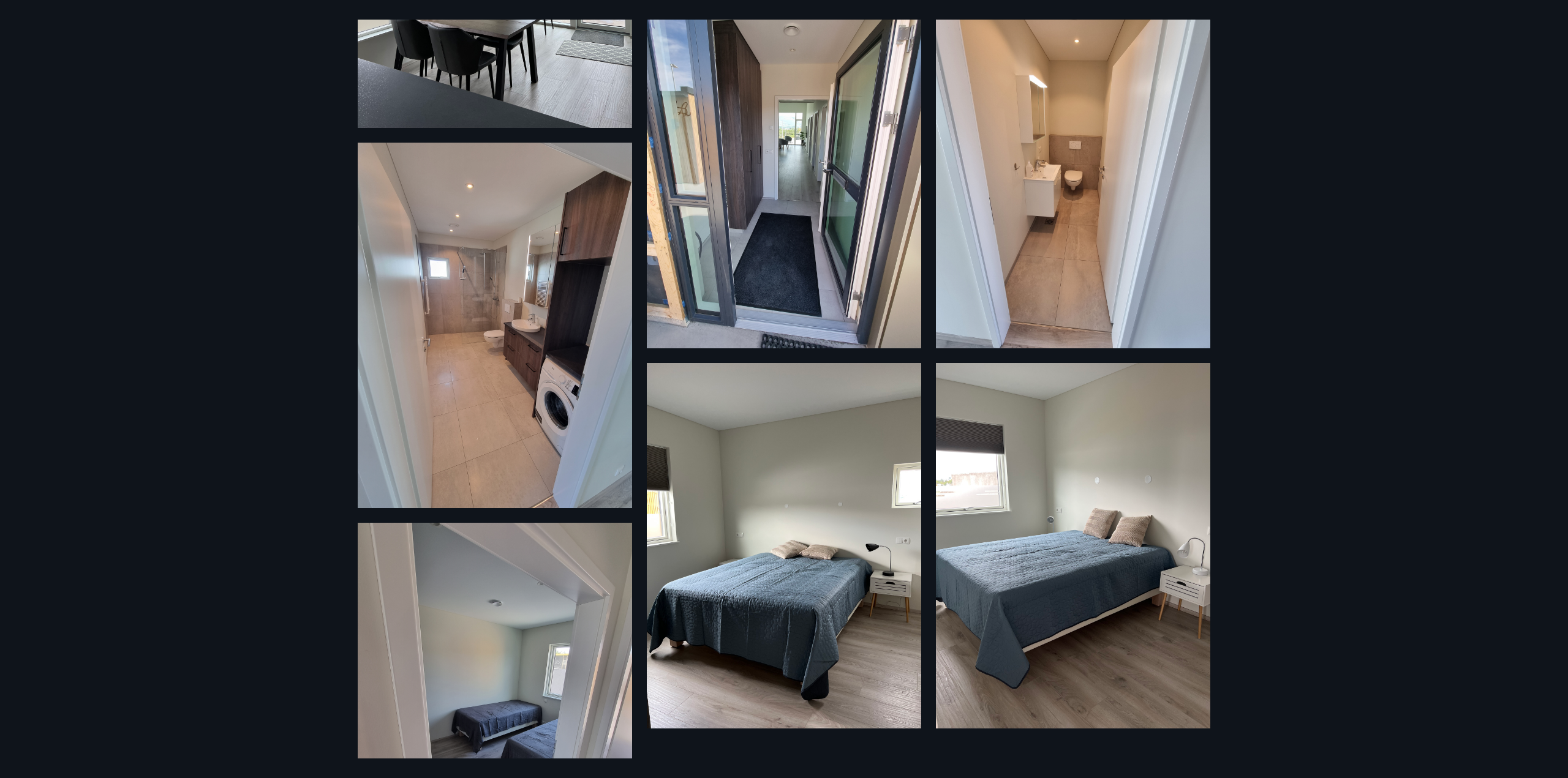
click at [209, 388] on div "10 Myndir" at bounding box center [784, 389] width 1568 height 778
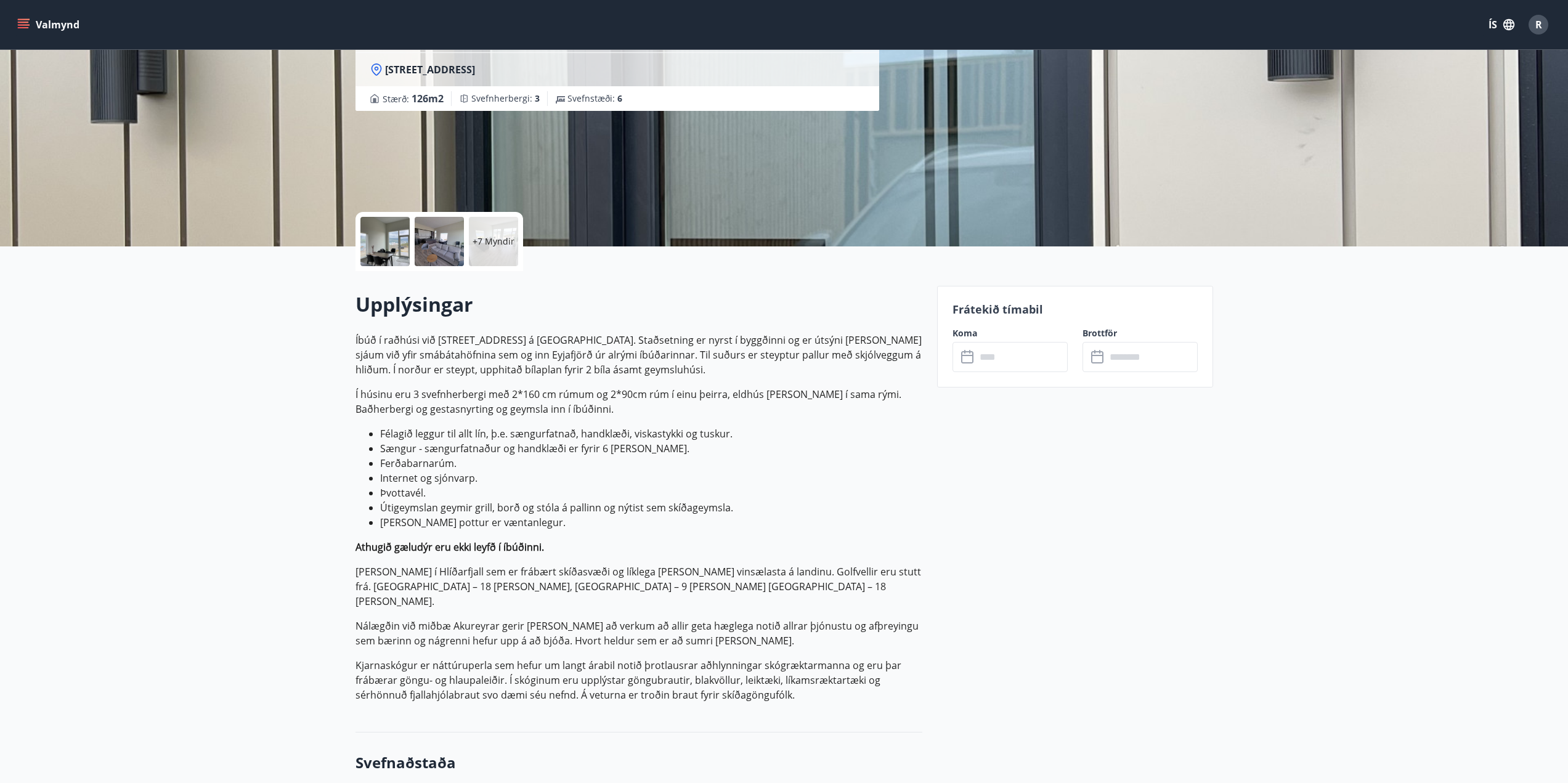
click at [994, 365] on input "text" at bounding box center [1021, 357] width 91 height 30
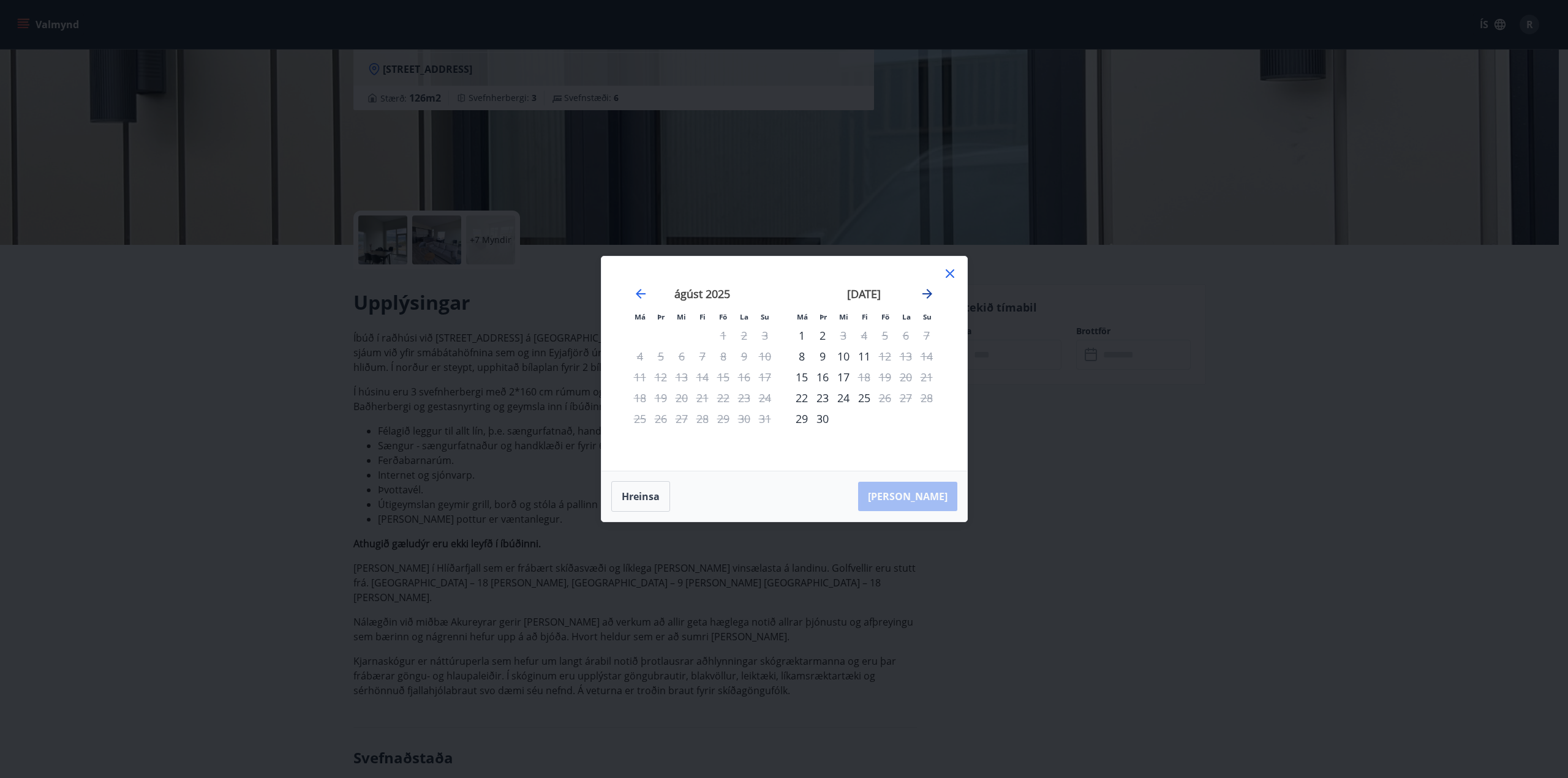
click at [928, 291] on icon "Move forward to switch to the next month." at bounding box center [927, 294] width 10 height 10
click at [880, 395] on div "24" at bounding box center [885, 398] width 21 height 21
click at [956, 272] on icon at bounding box center [949, 273] width 14 height 14
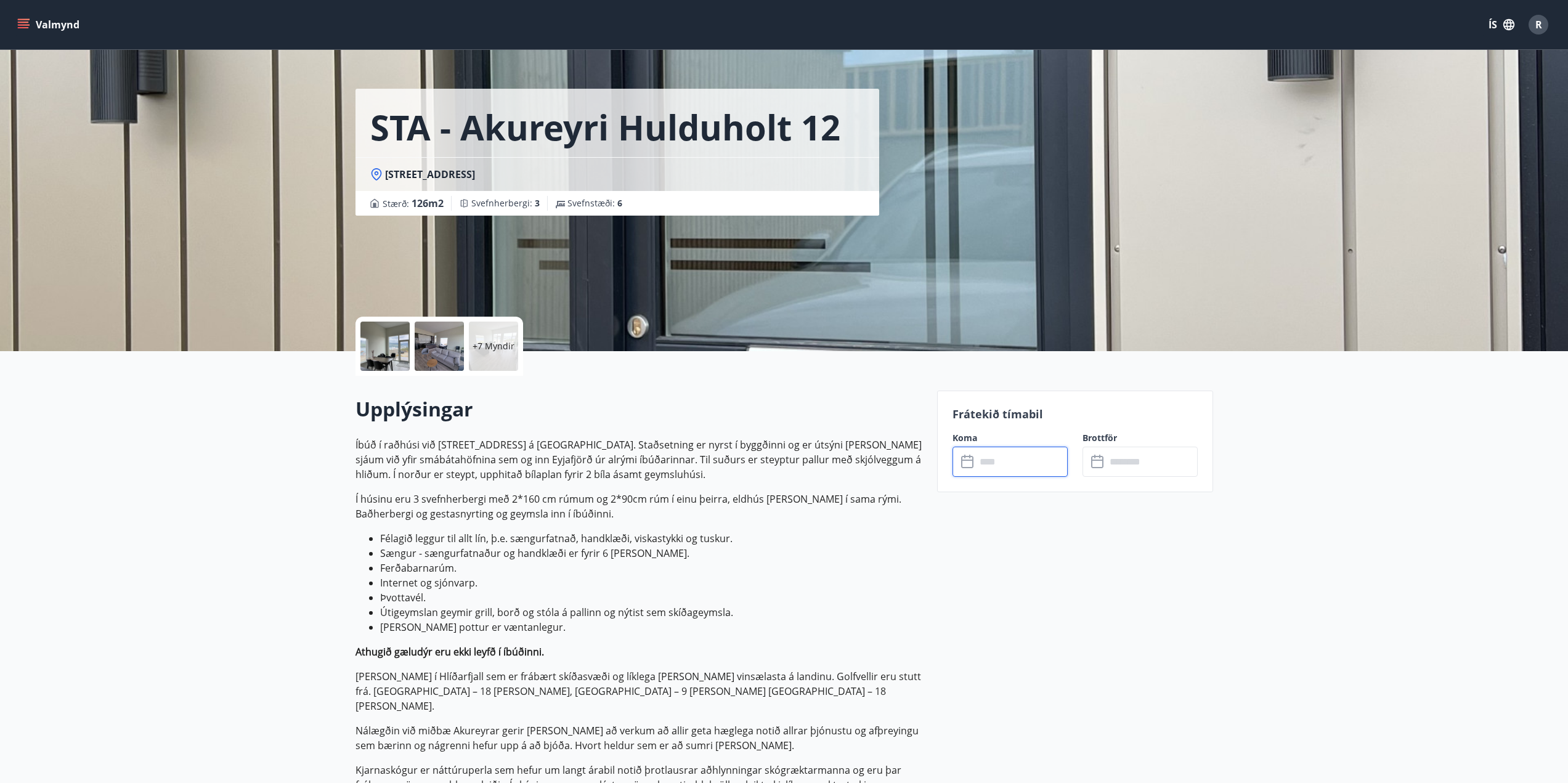
scroll to position [0, 0]
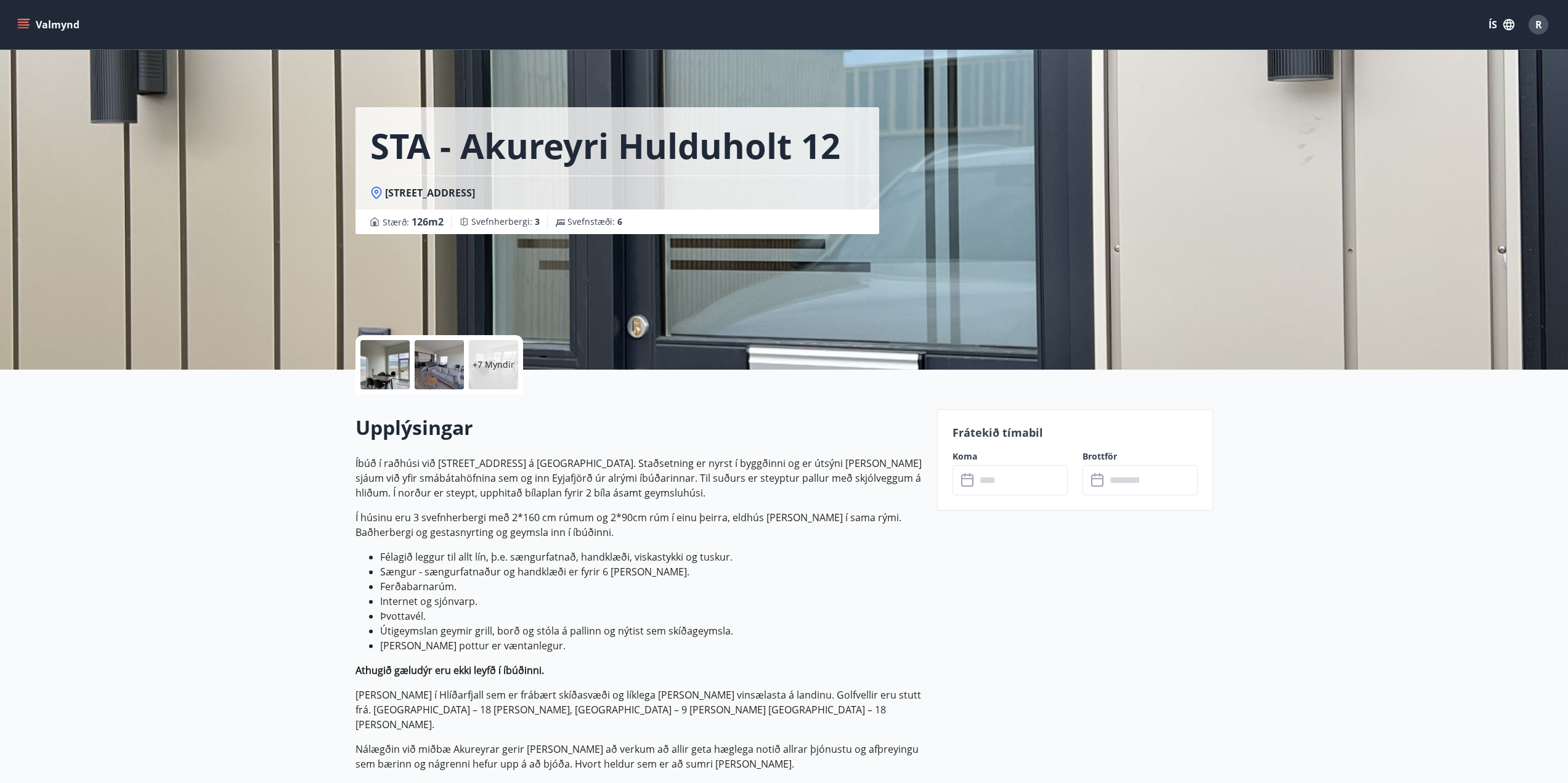
drag, startPoint x: 531, startPoint y: 181, endPoint x: 499, endPoint y: 218, distance: 48.9
click at [499, 218] on div "STA - Akureyri Hulduholt 12 Hulduholt 12 - 603 Akureyri Stærð : 126 m2 Svefnher…" at bounding box center [617, 170] width 524 height 127
click at [1518, 213] on div "STA - Akureyri Hulduholt 12 Hulduholt 12 - 603 Akureyri Stærð : 126 m2 Svefnher…" at bounding box center [784, 184] width 1568 height 369
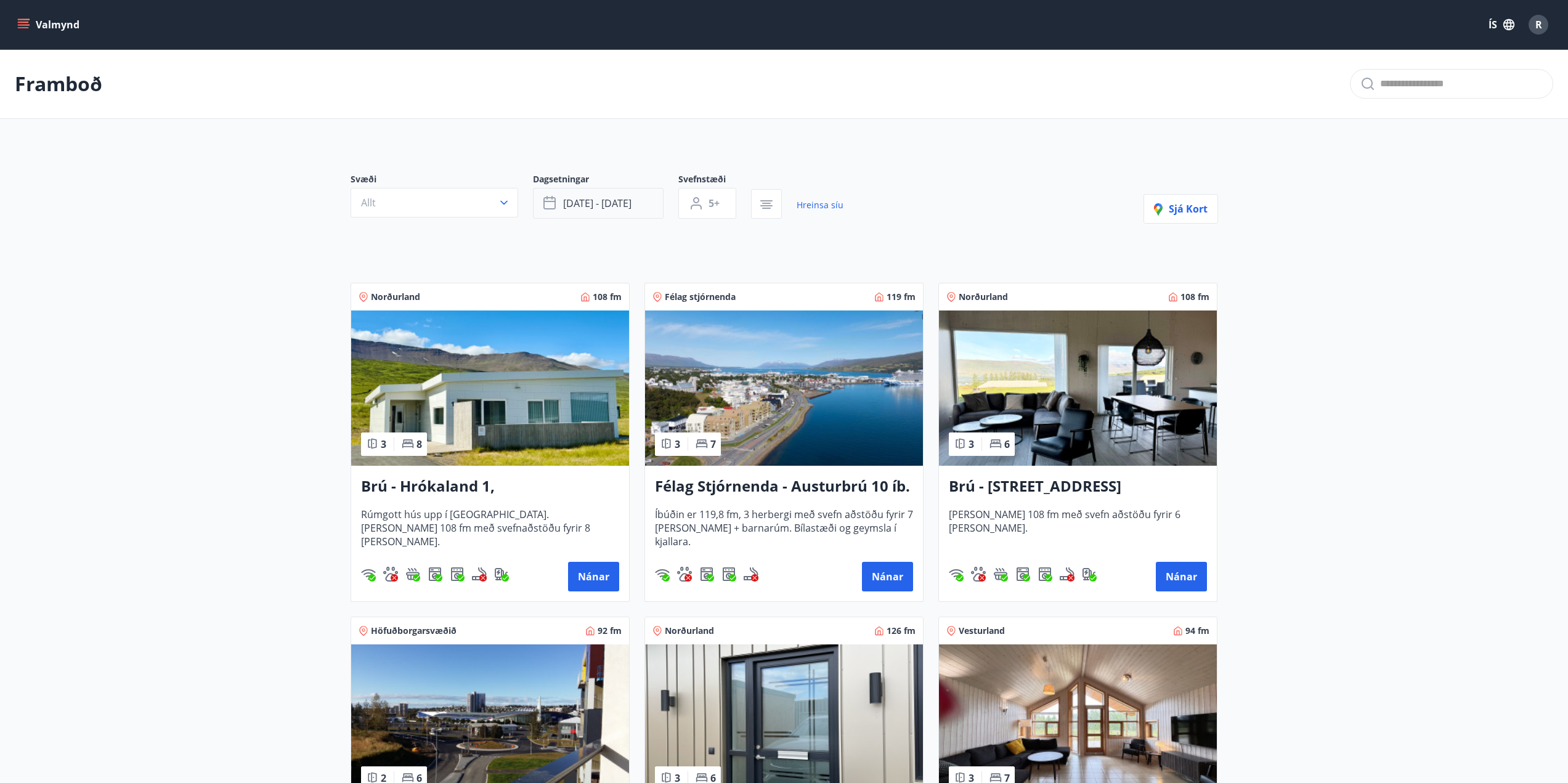
click at [590, 197] on span "okt 25 - okt 29" at bounding box center [597, 204] width 69 height 14
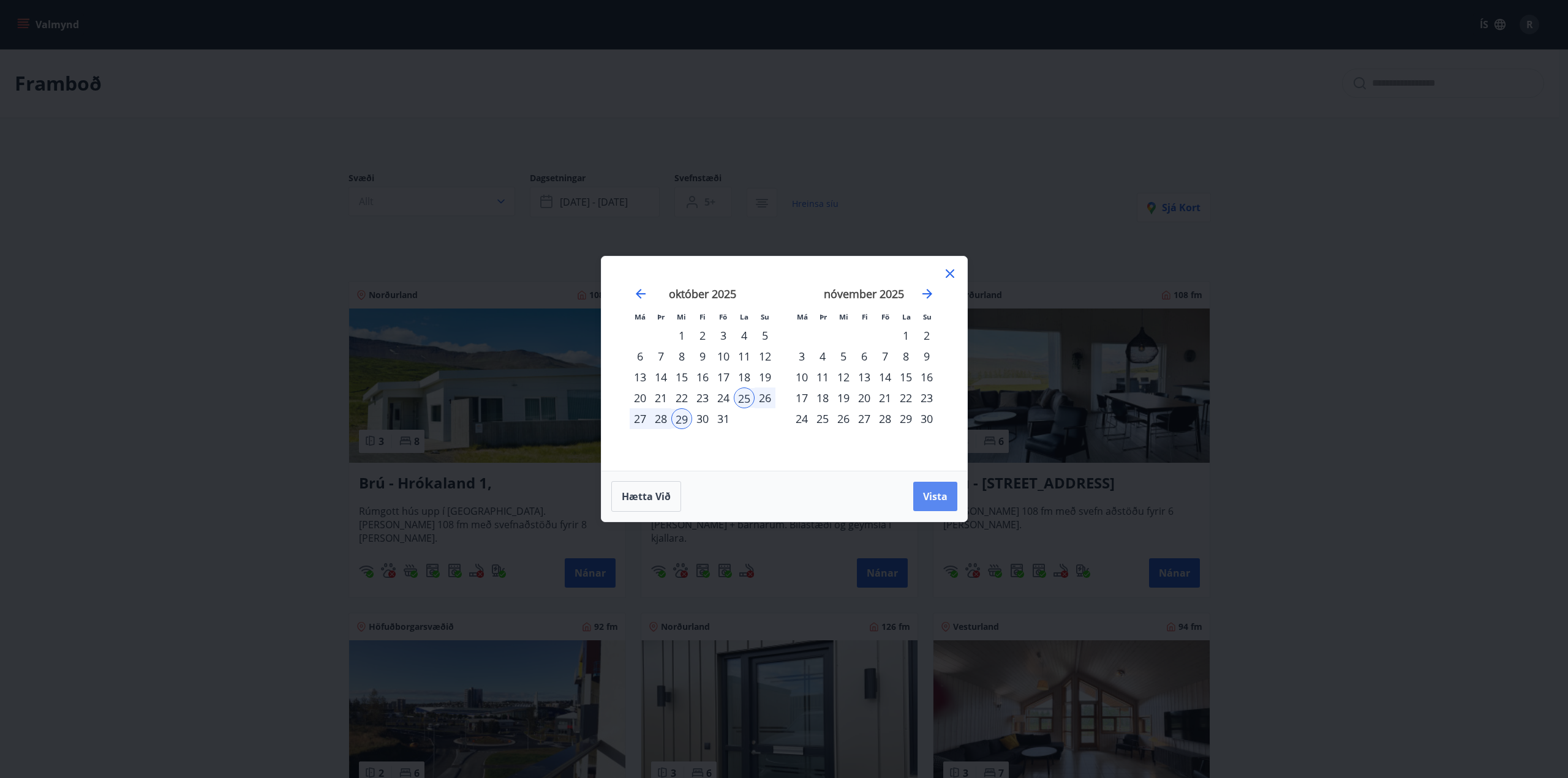
click at [932, 495] on span "Vista" at bounding box center [936, 496] width 25 height 14
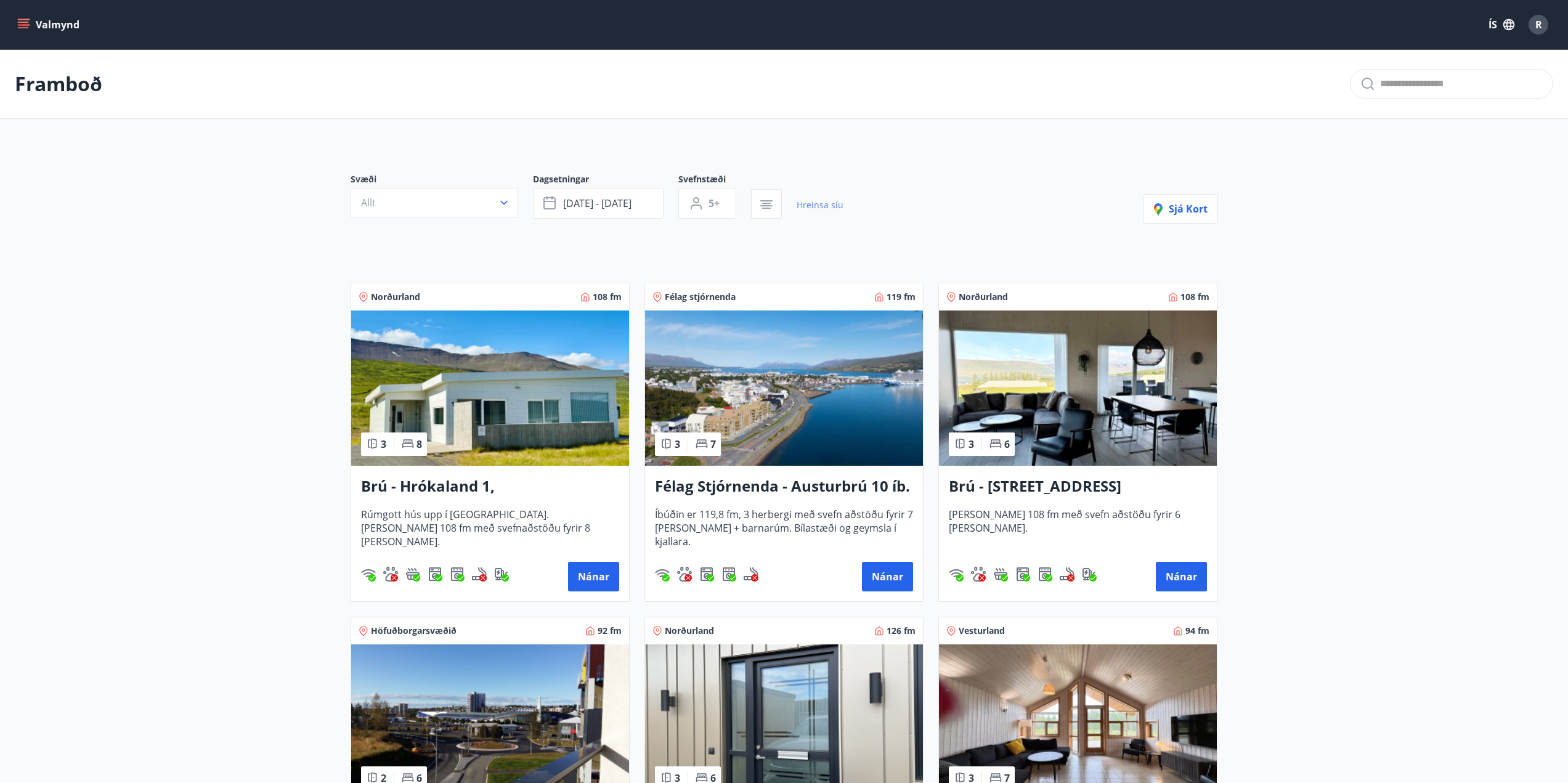
click at [826, 202] on link "Hreinsa síu" at bounding box center [820, 204] width 47 height 27
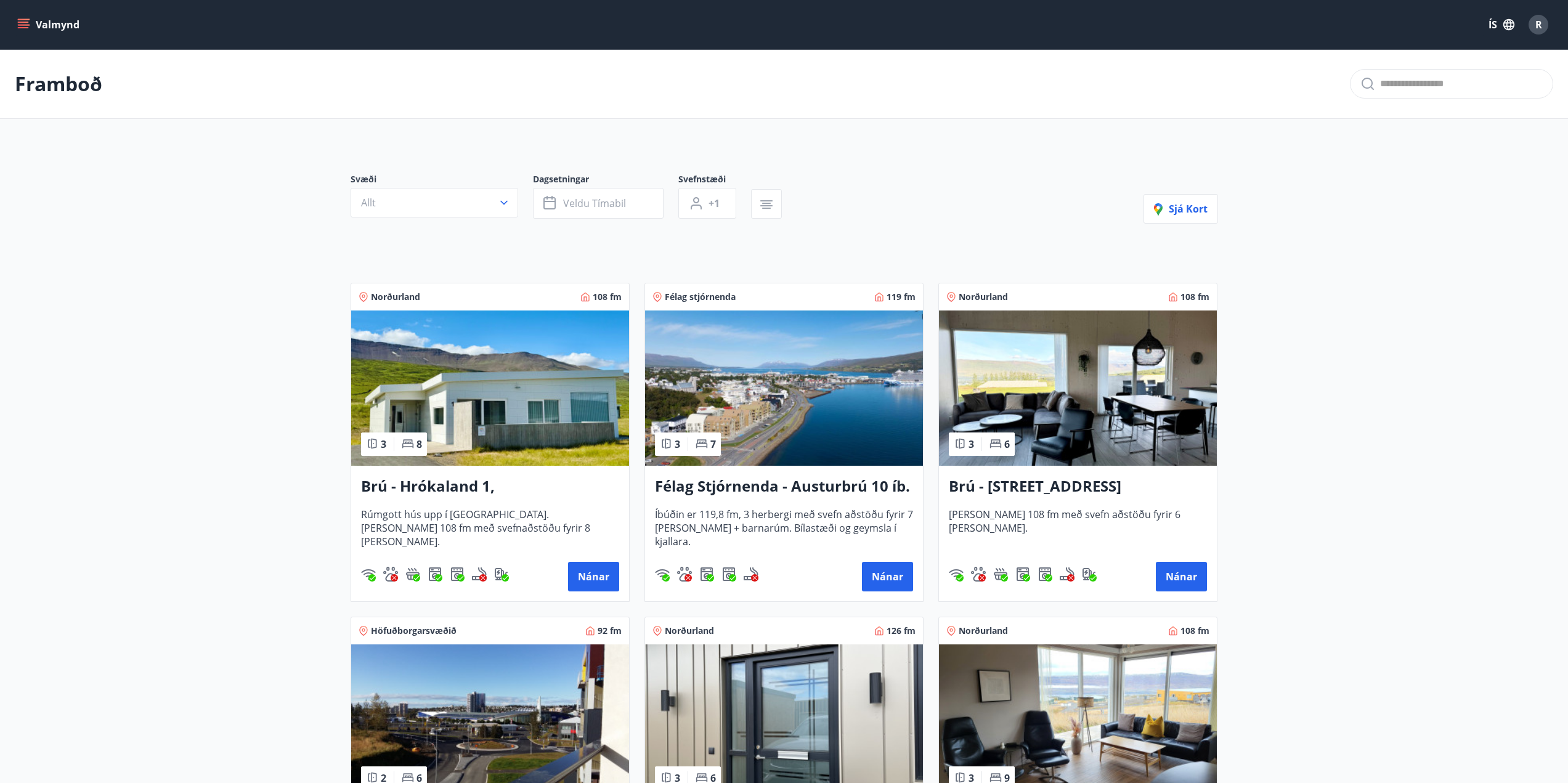
type input "*"
click at [491, 197] on button "Allt" at bounding box center [434, 202] width 168 height 30
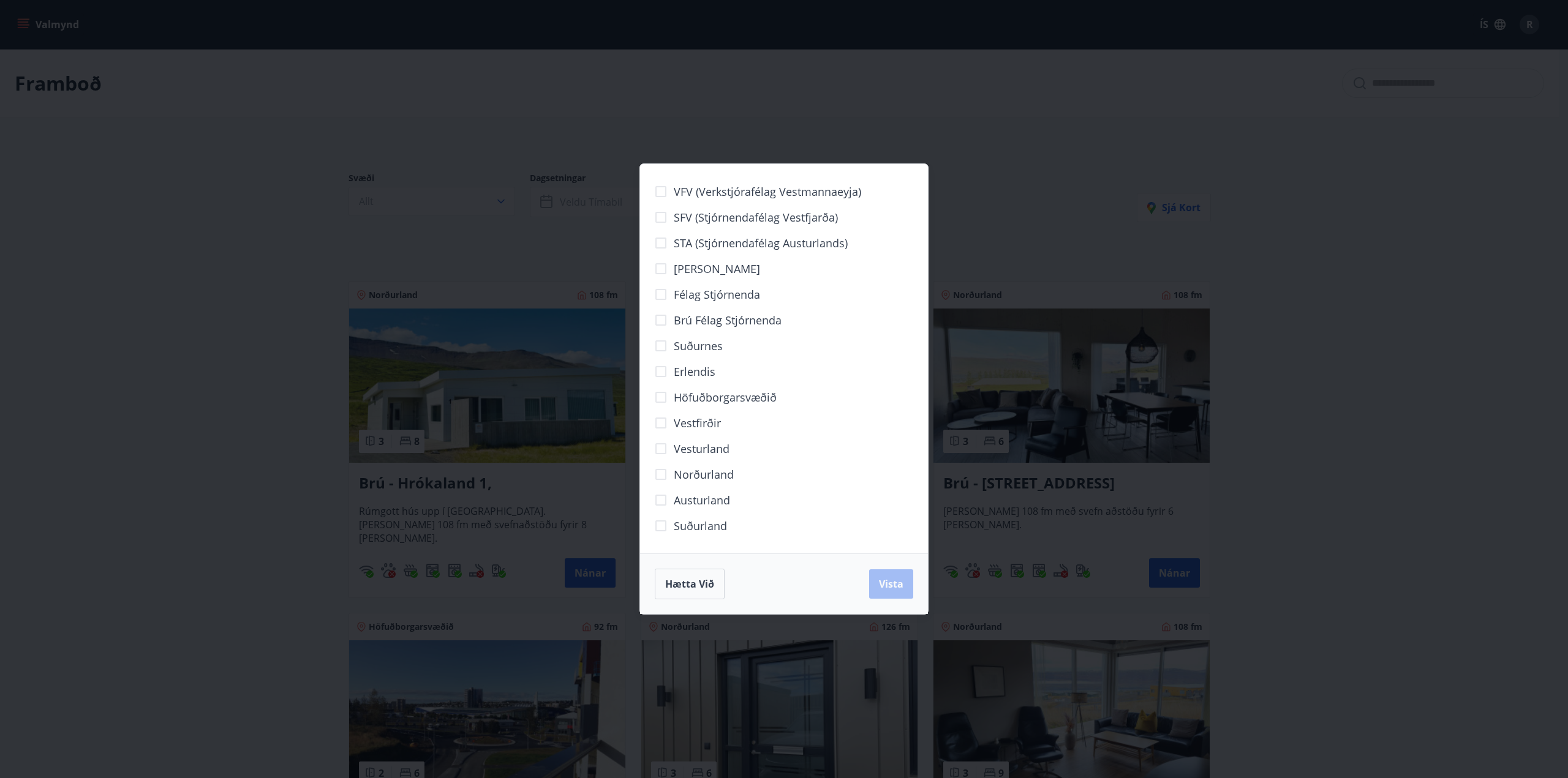
click at [716, 477] on span "Norðurland" at bounding box center [703, 474] width 60 height 16
drag, startPoint x: 897, startPoint y: 585, endPoint x: 648, endPoint y: 236, distance: 428.7
click at [896, 585] on span "Vista" at bounding box center [891, 584] width 25 height 14
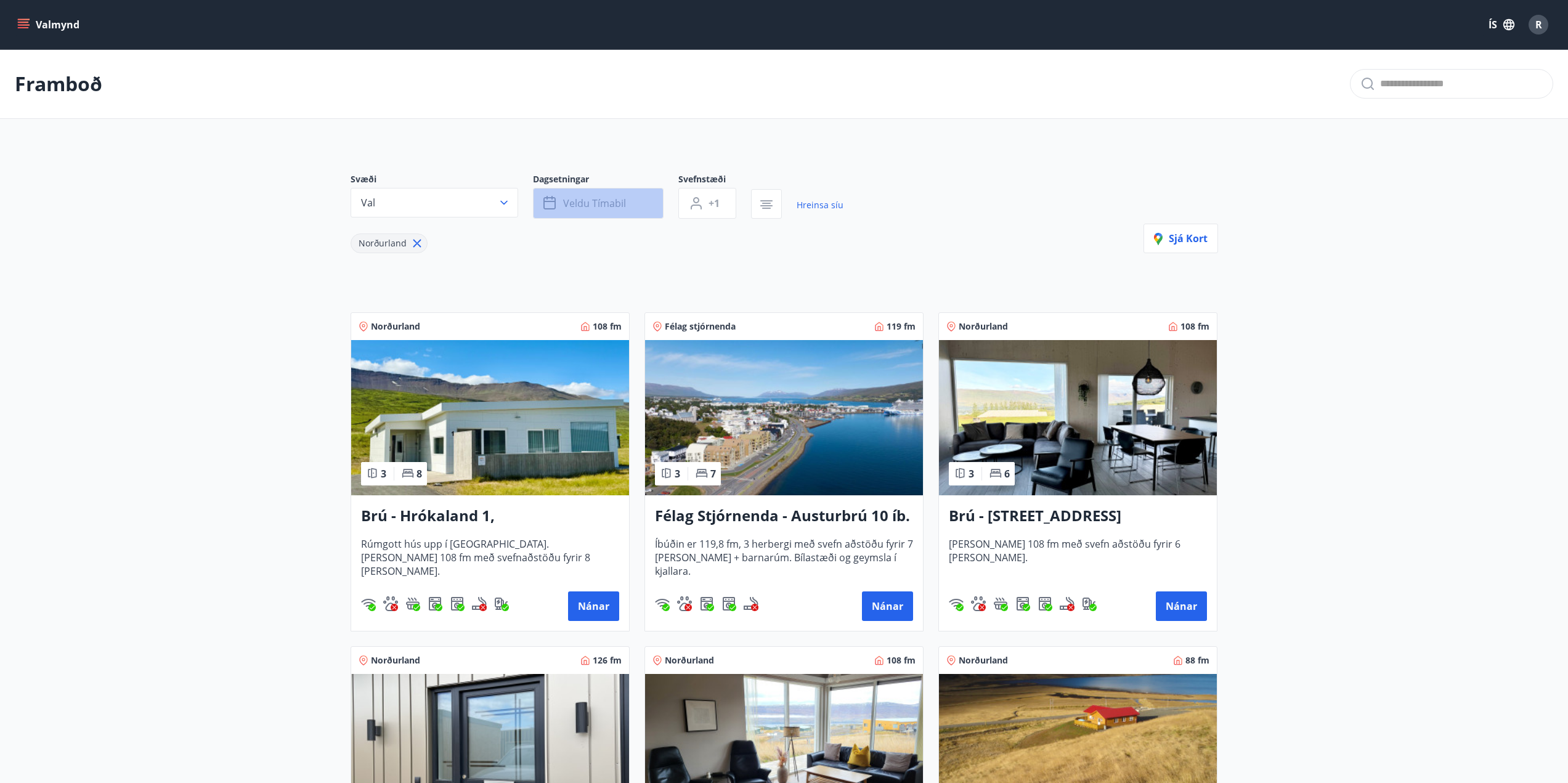
click at [597, 194] on button "Veldu tímabil" at bounding box center [598, 203] width 130 height 30
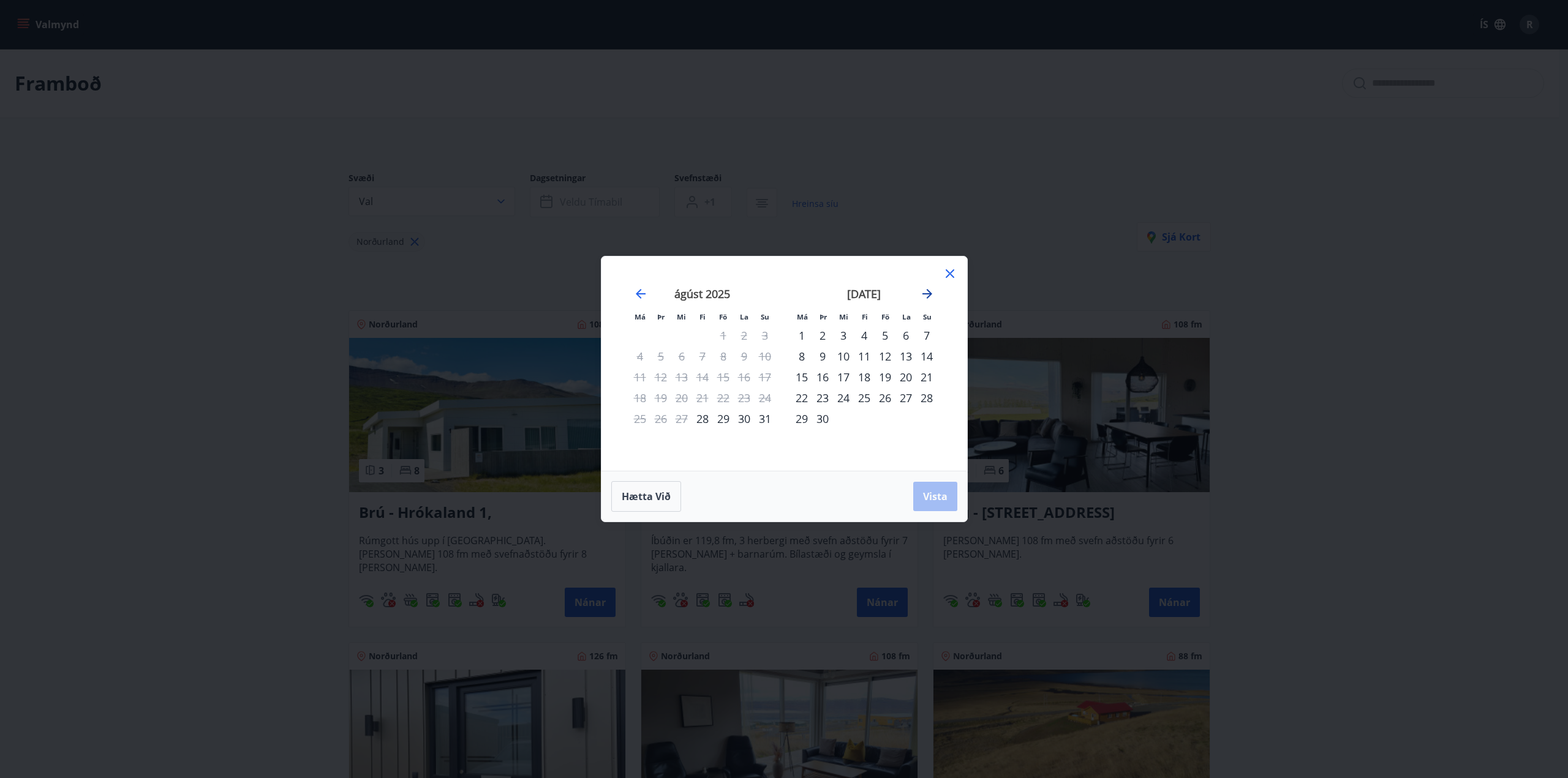
click at [929, 292] on icon "Move forward to switch to the next month." at bounding box center [927, 294] width 10 height 10
click at [905, 401] on div "25" at bounding box center [906, 398] width 21 height 21
click at [838, 418] on div "29" at bounding box center [843, 419] width 21 height 21
click at [941, 496] on span "Vista" at bounding box center [936, 496] width 25 height 14
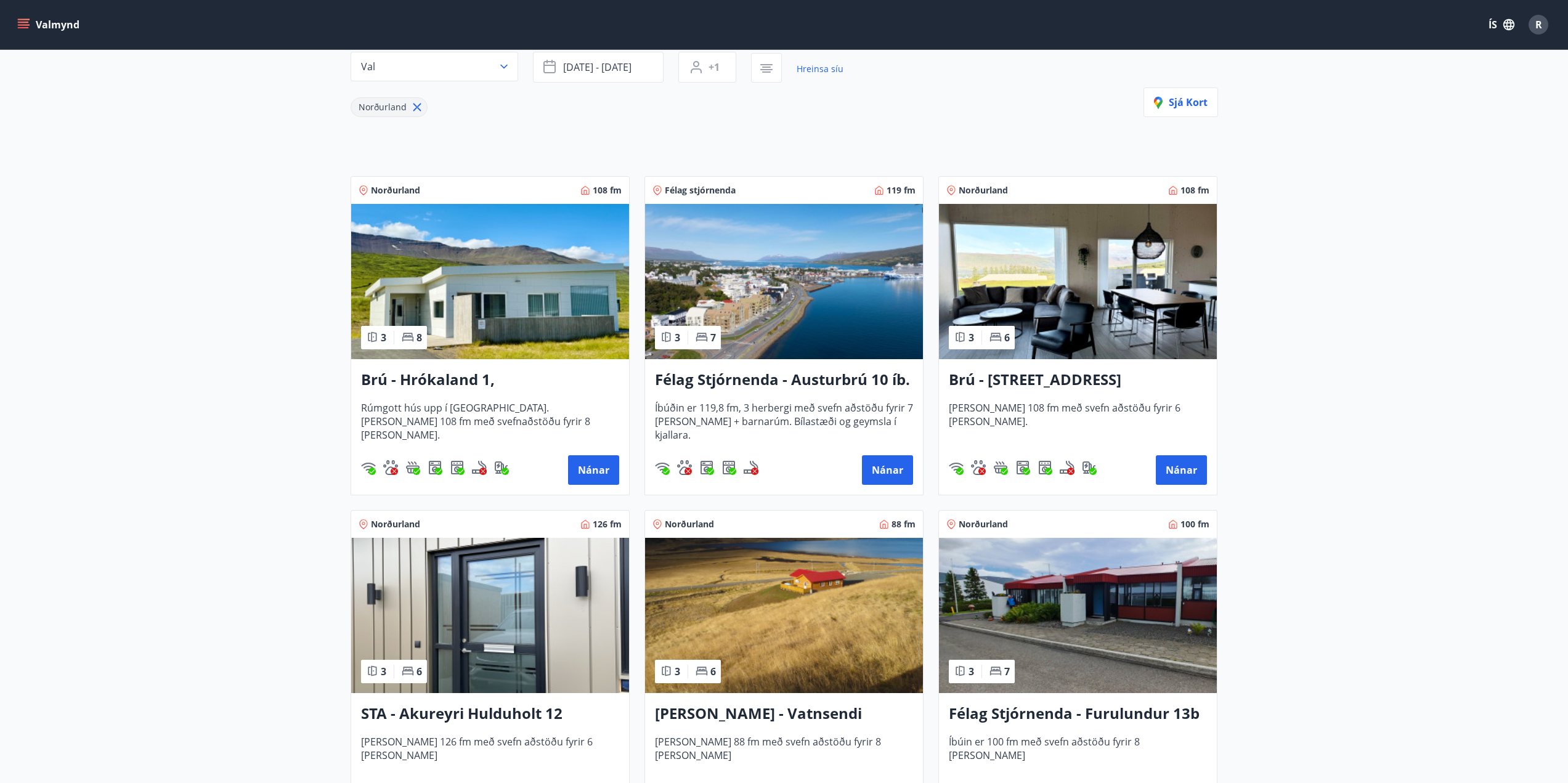
scroll to position [123, 0]
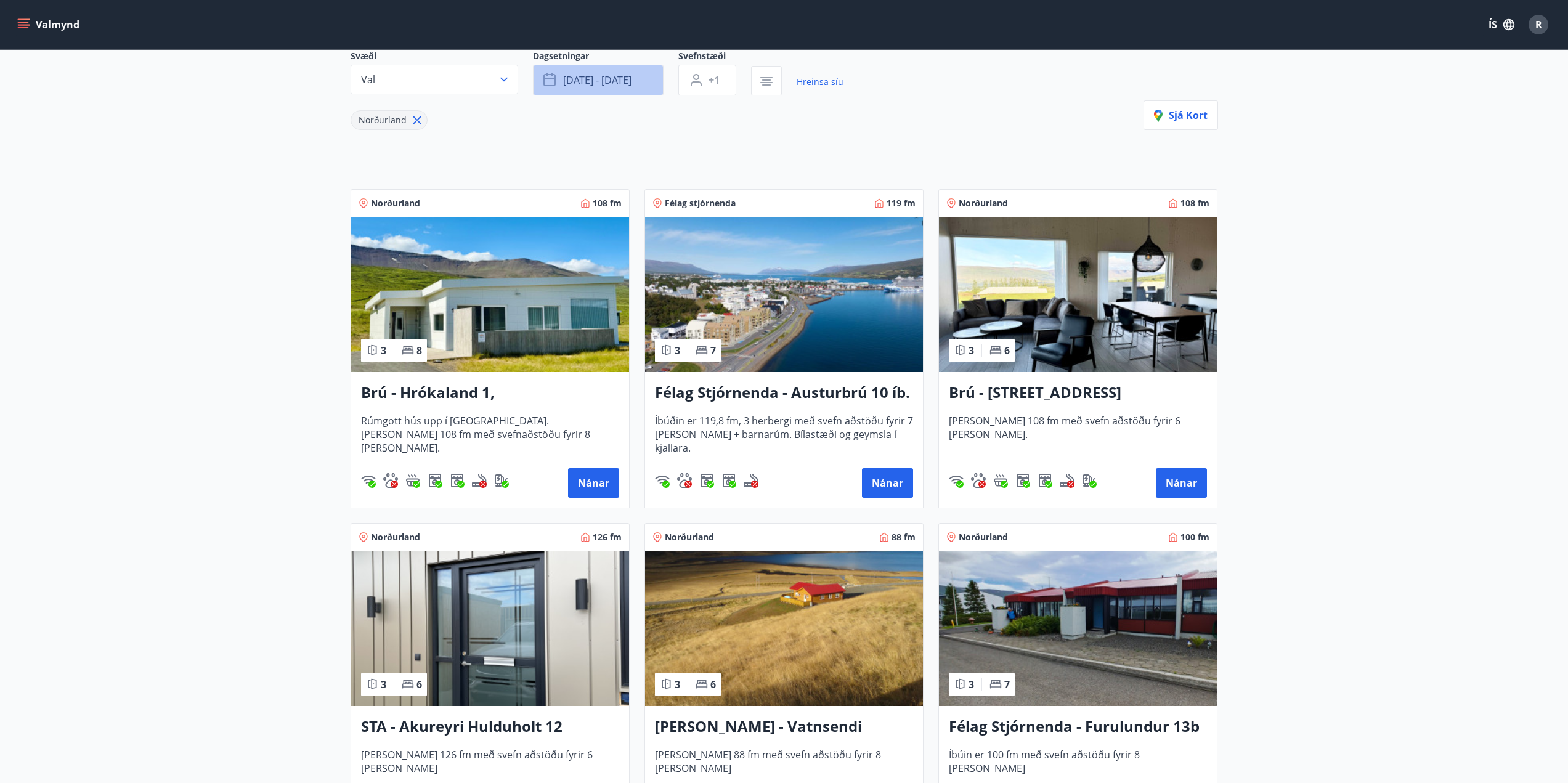
click at [588, 80] on span "okt 25 - okt 29" at bounding box center [597, 80] width 69 height 14
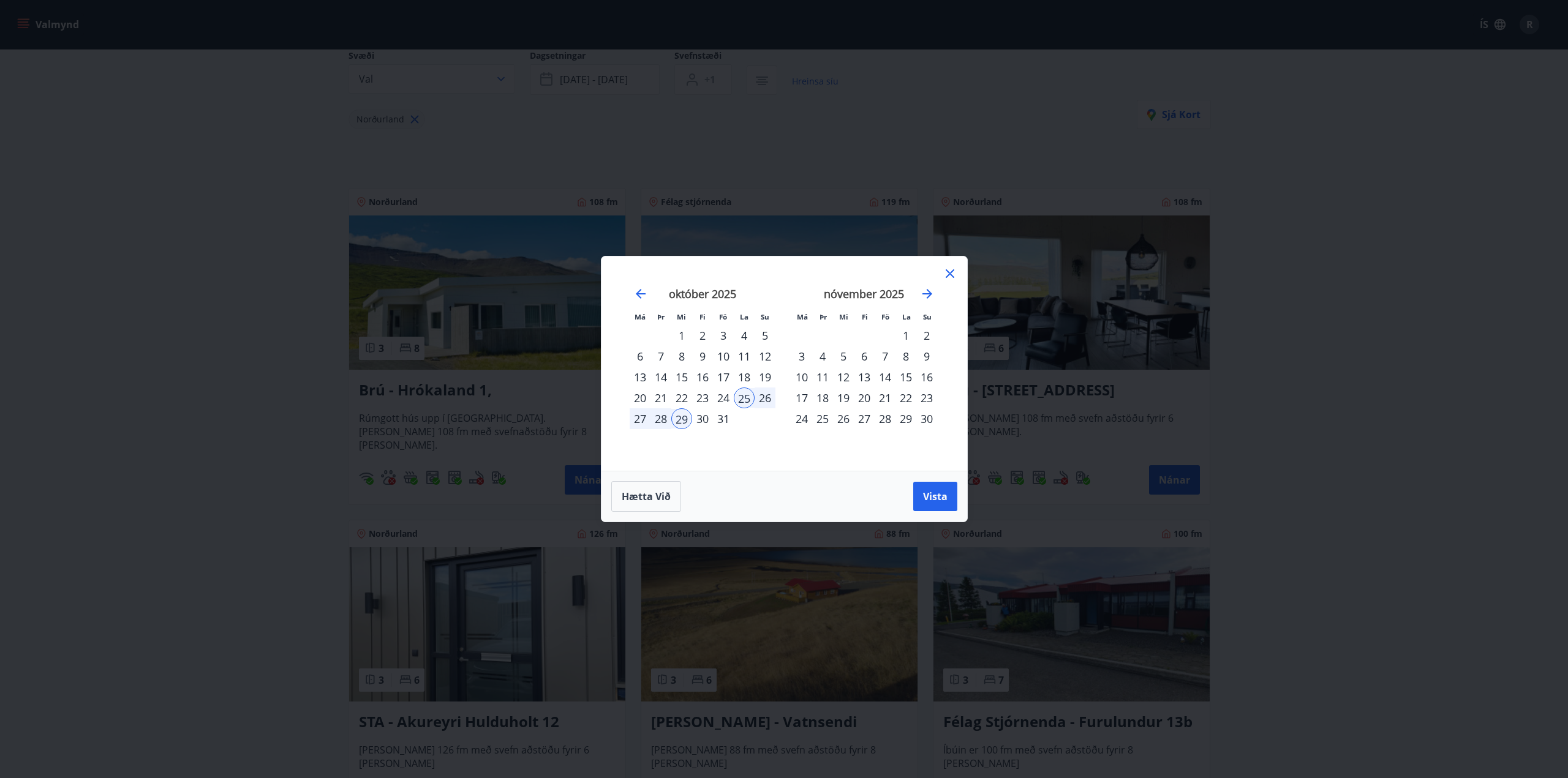
click at [721, 401] on div "24" at bounding box center [723, 398] width 21 height 21
click at [945, 497] on span "Vista" at bounding box center [936, 496] width 25 height 14
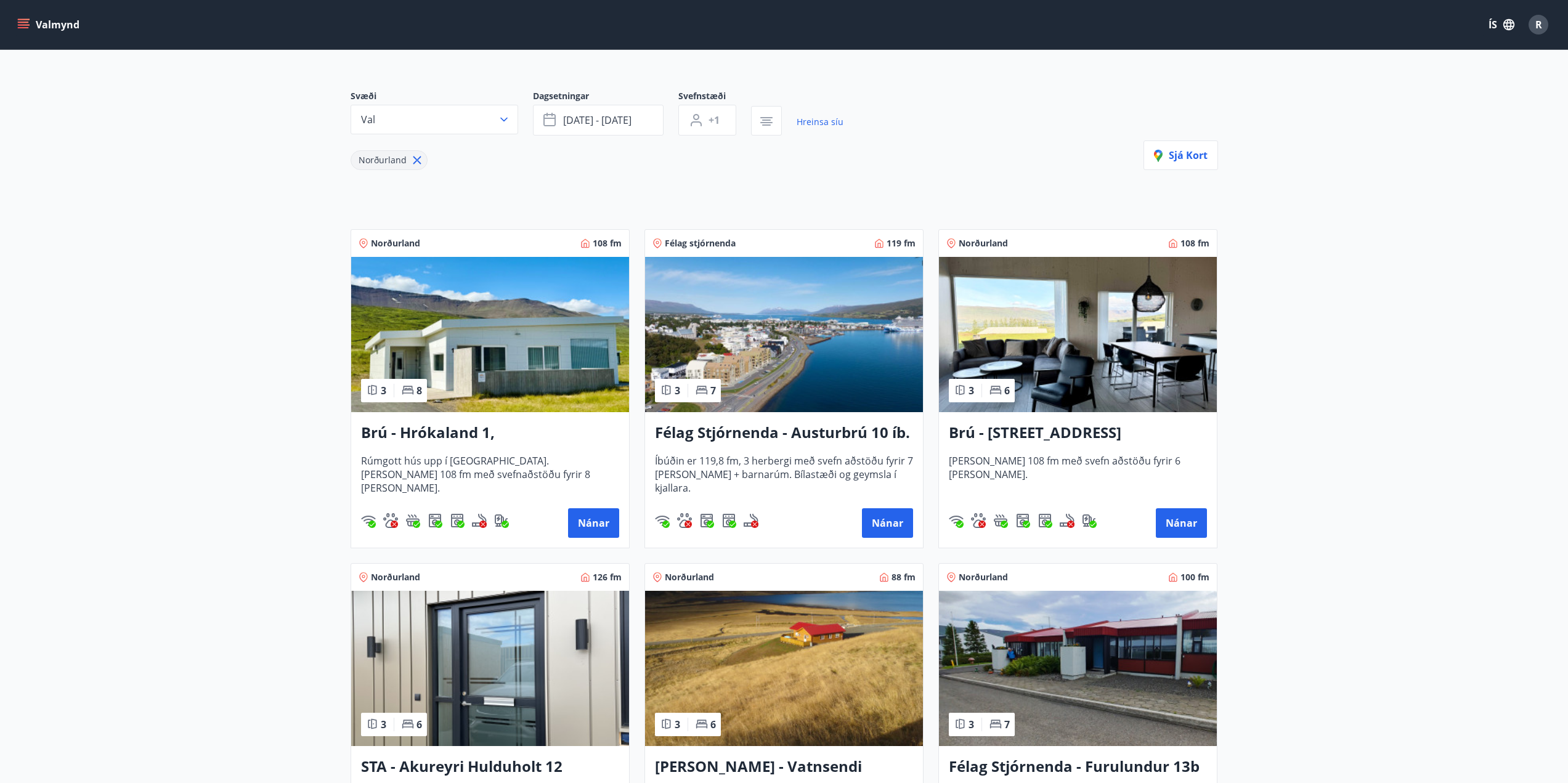
scroll to position [62, 0]
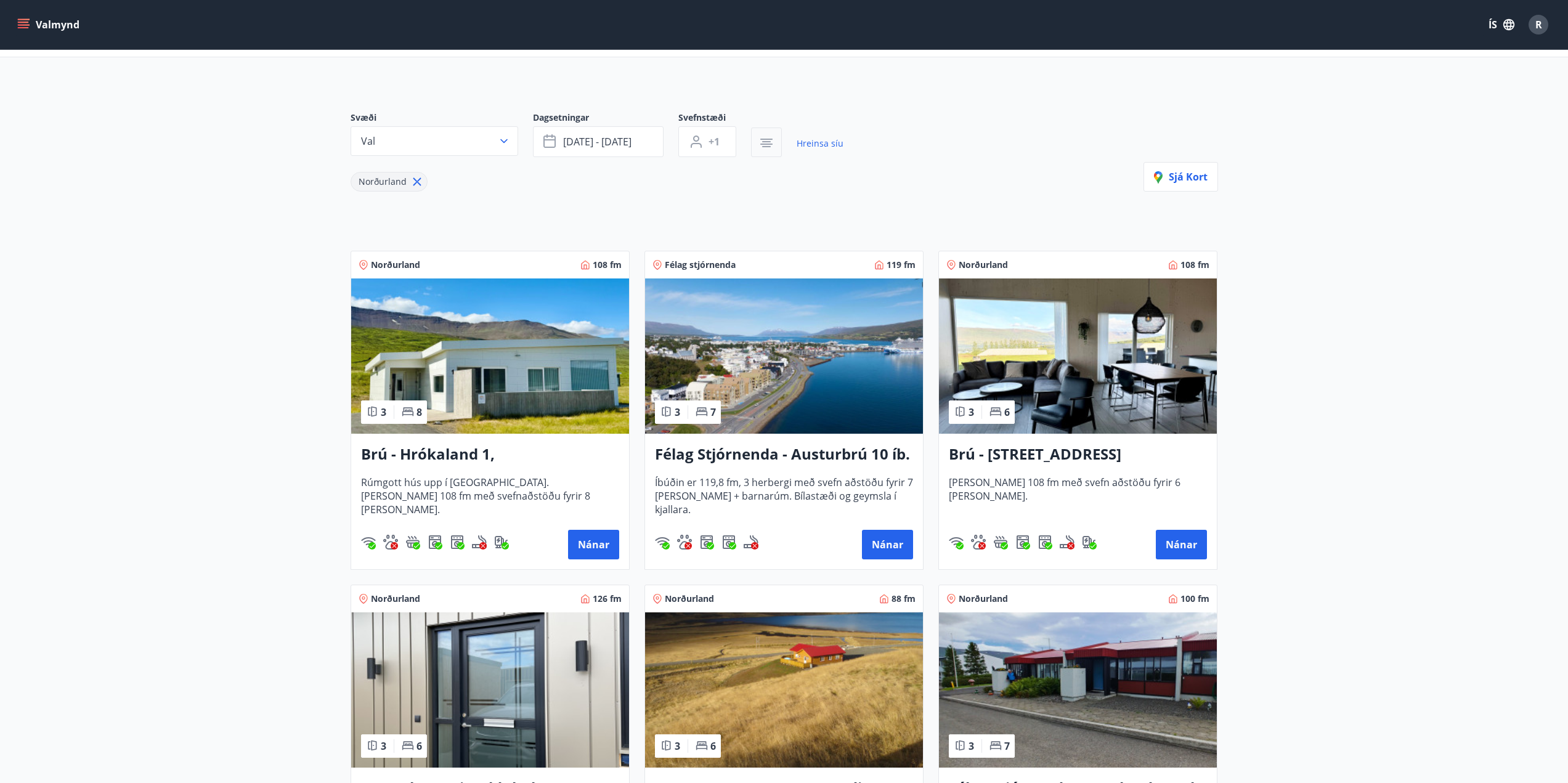
click at [764, 140] on icon "button" at bounding box center [766, 139] width 12 height 1
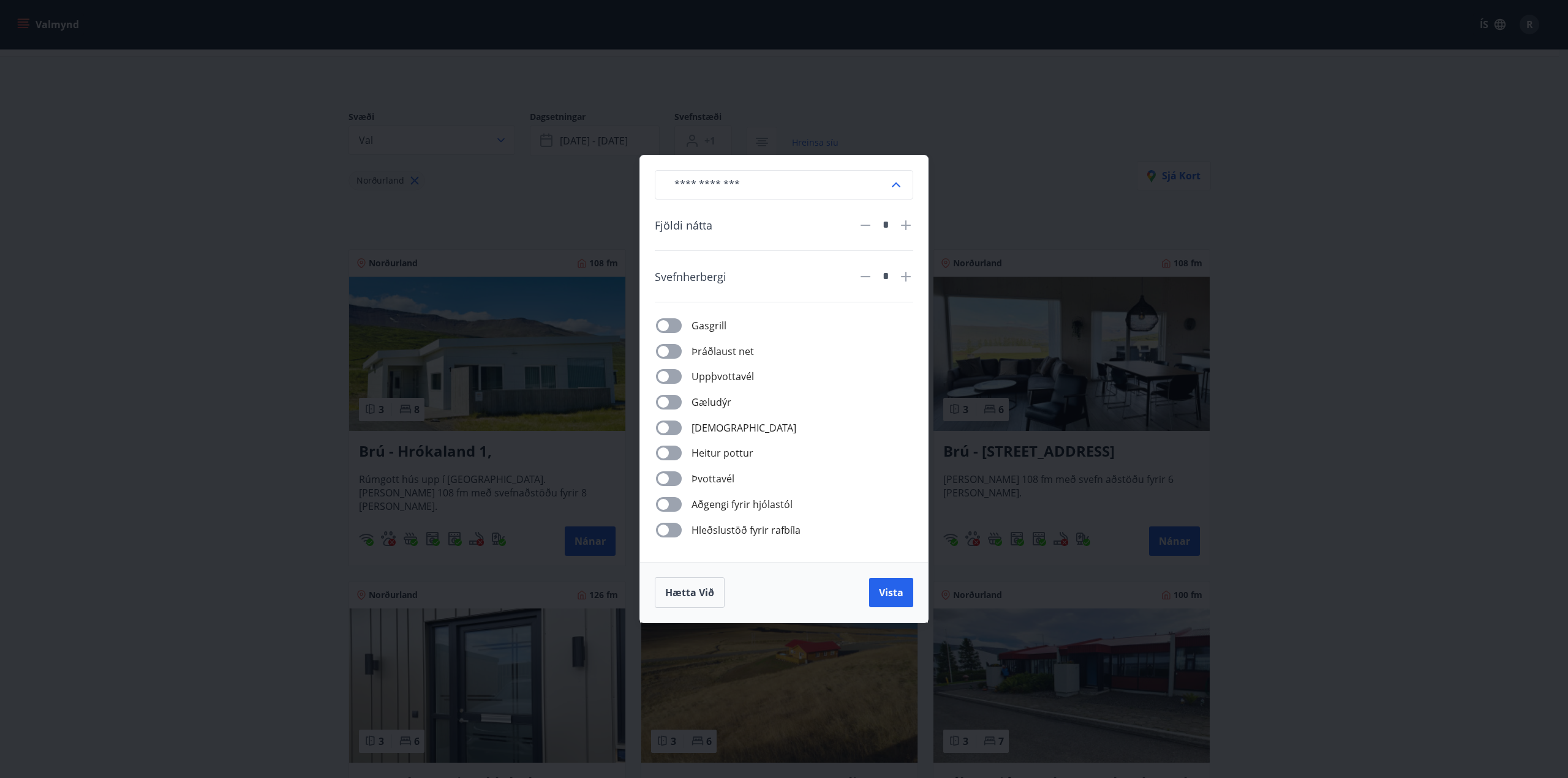
click at [909, 231] on icon at bounding box center [905, 224] width 14 height 14
click at [907, 225] on icon at bounding box center [906, 225] width 1 height 1
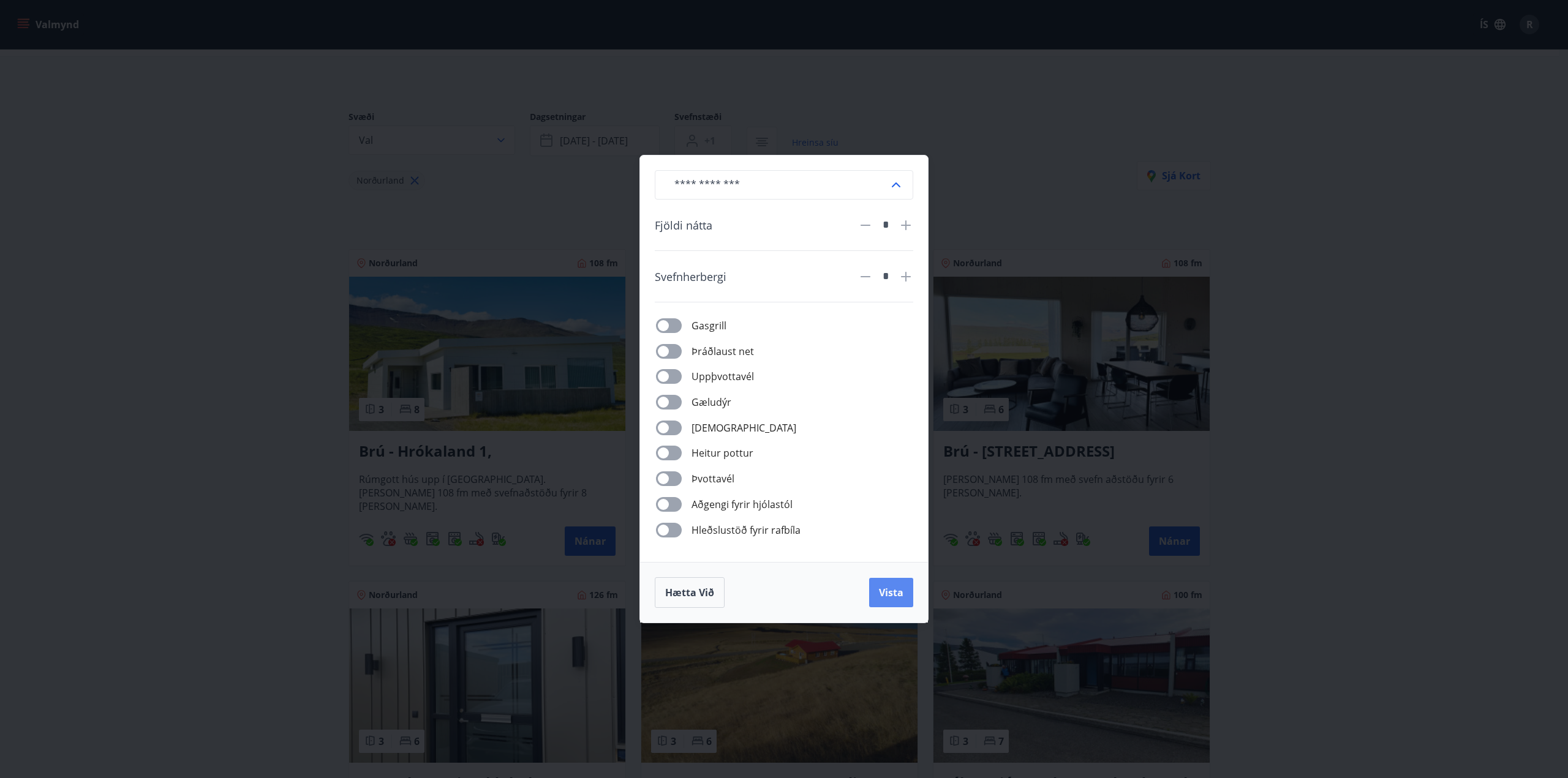
click at [880, 593] on span "Vista" at bounding box center [891, 593] width 25 height 14
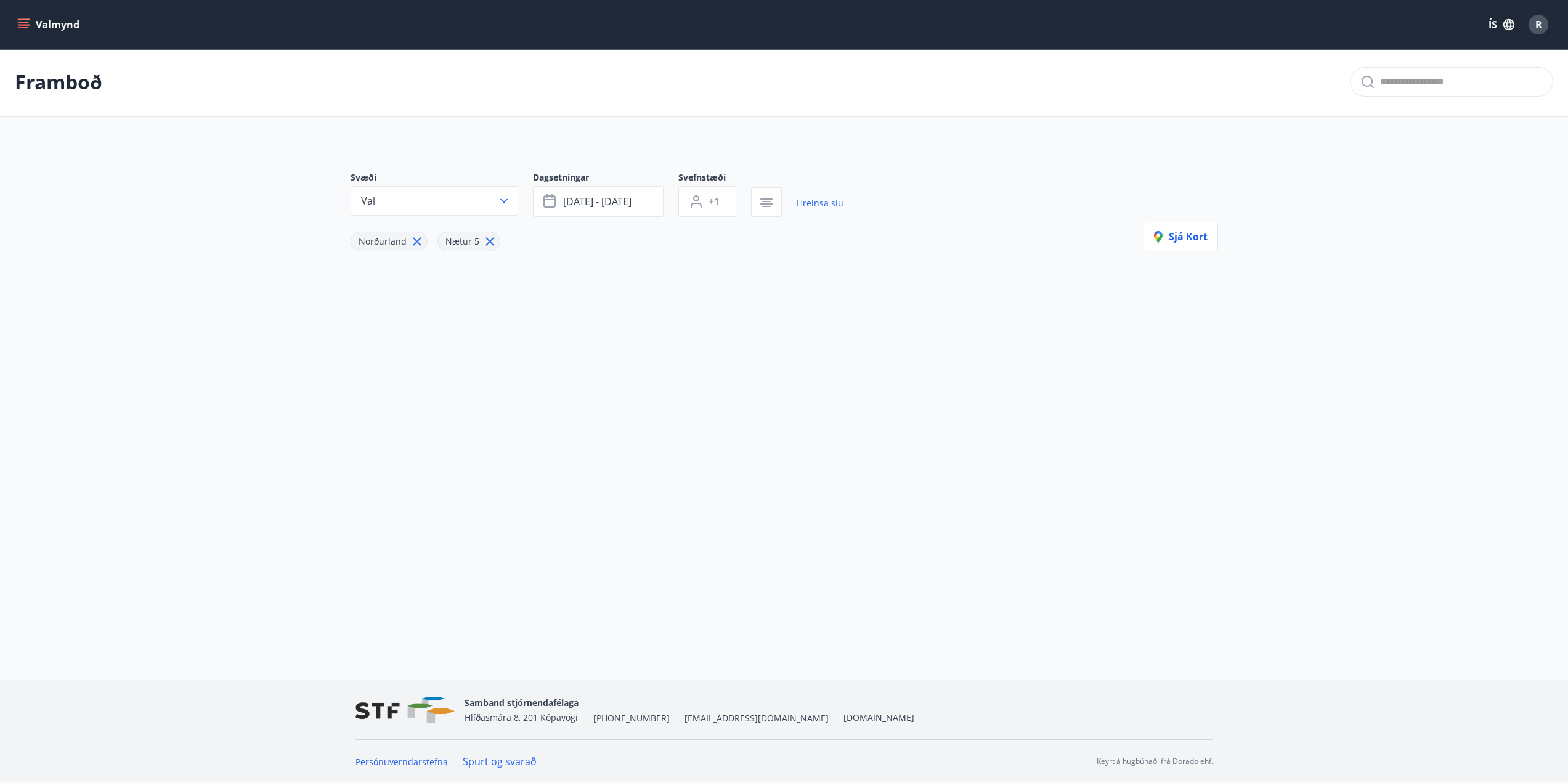
scroll to position [2, 0]
click at [764, 206] on icon "button" at bounding box center [766, 206] width 8 height 1
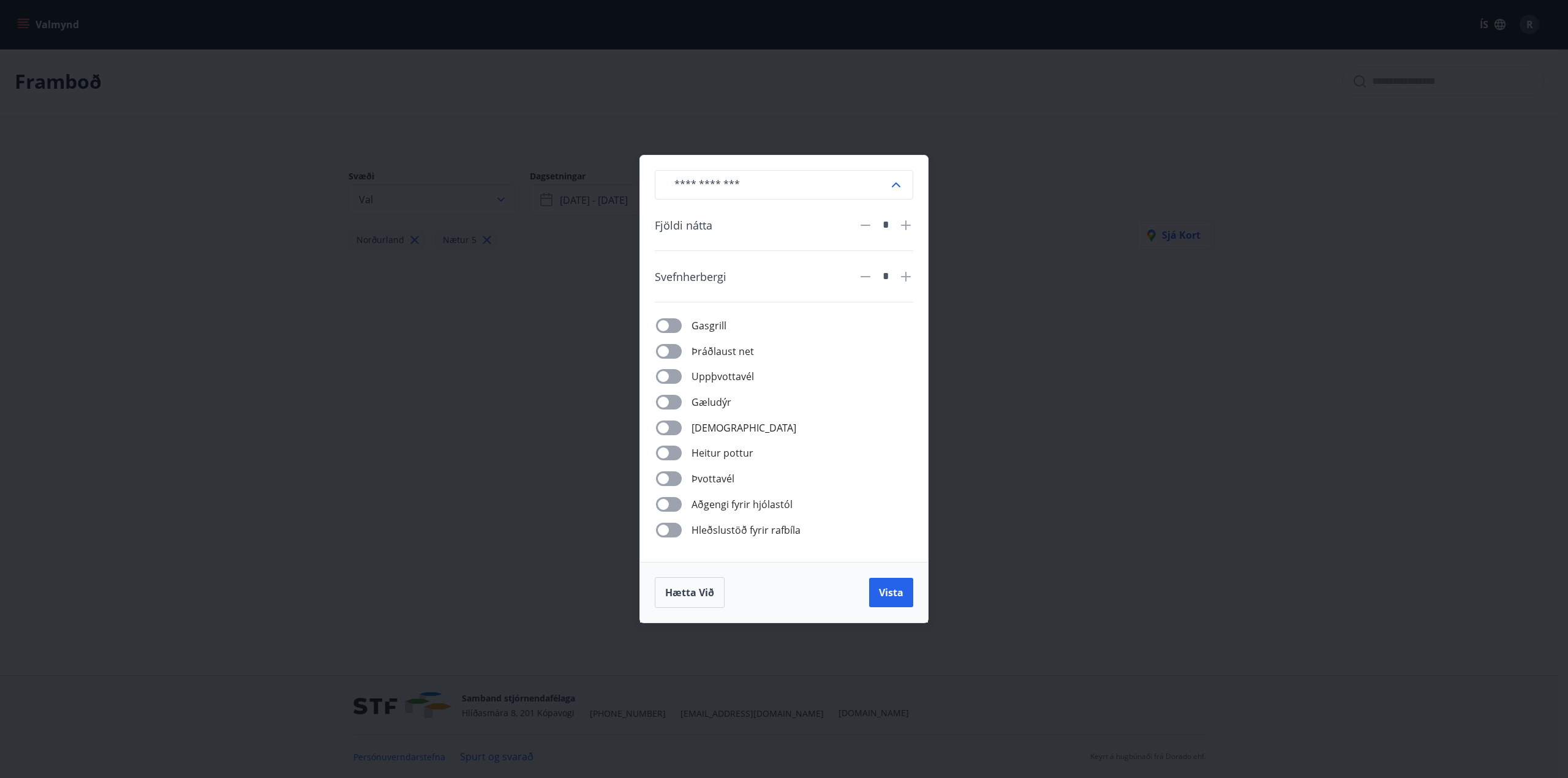
click at [875, 229] on div "*" at bounding box center [885, 224] width 25 height 21
click at [866, 225] on icon at bounding box center [865, 225] width 10 height 1
click at [891, 582] on button "Vista" at bounding box center [891, 592] width 44 height 30
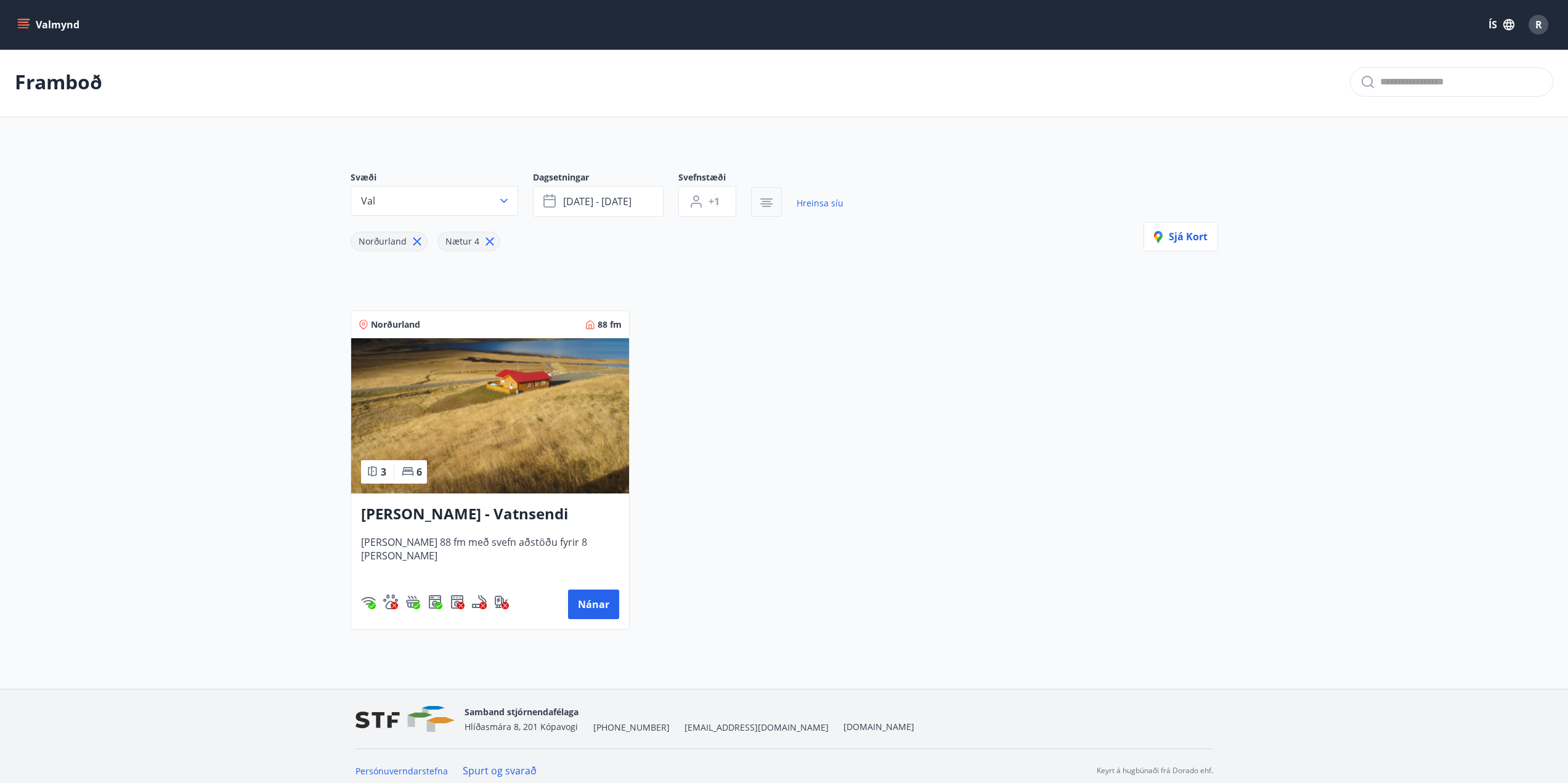
click at [764, 197] on icon "button" at bounding box center [766, 202] width 15 height 15
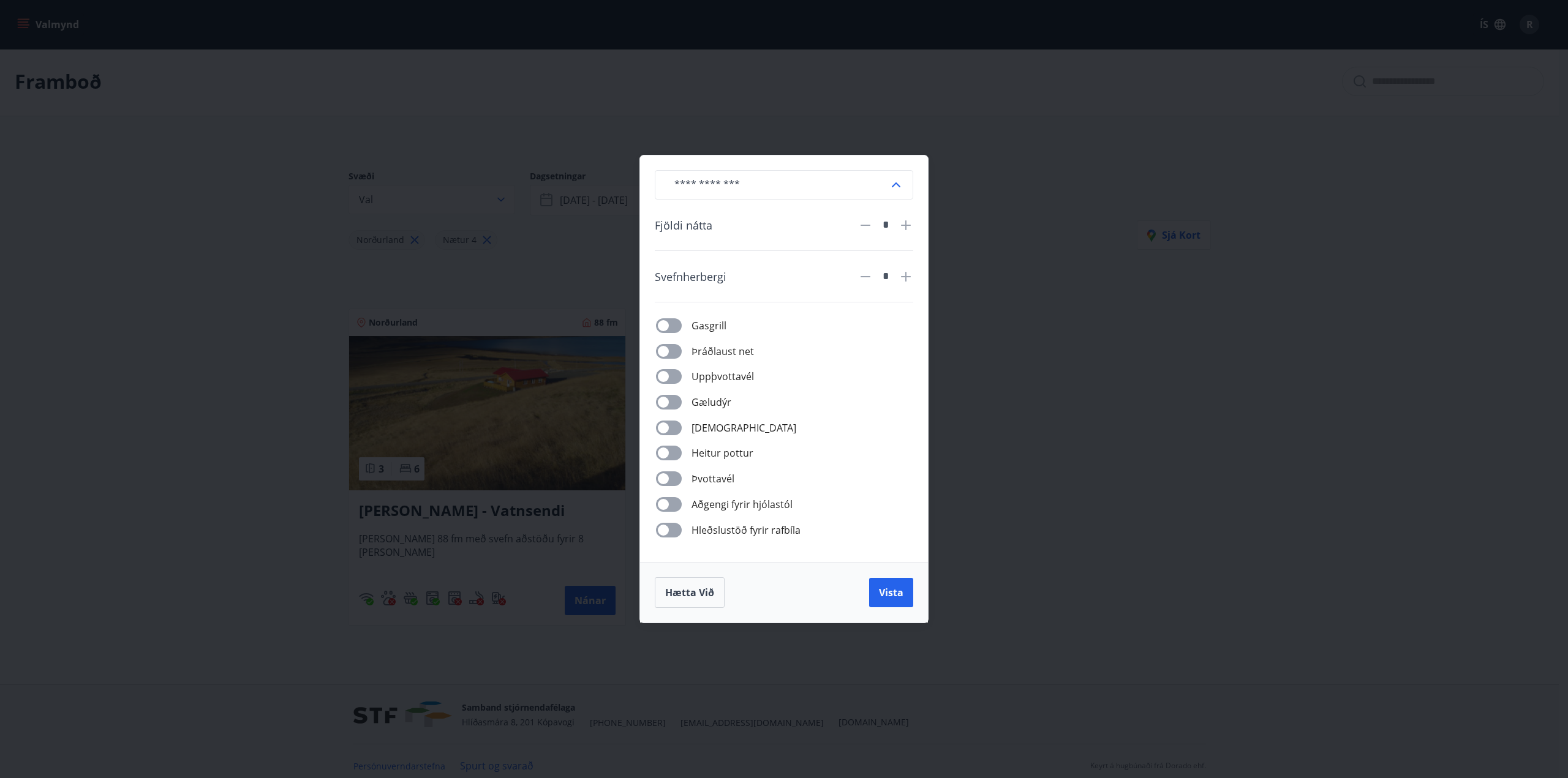
click at [870, 224] on icon at bounding box center [865, 224] width 14 height 14
type input "*"
click at [899, 598] on span "Vista" at bounding box center [891, 593] width 25 height 14
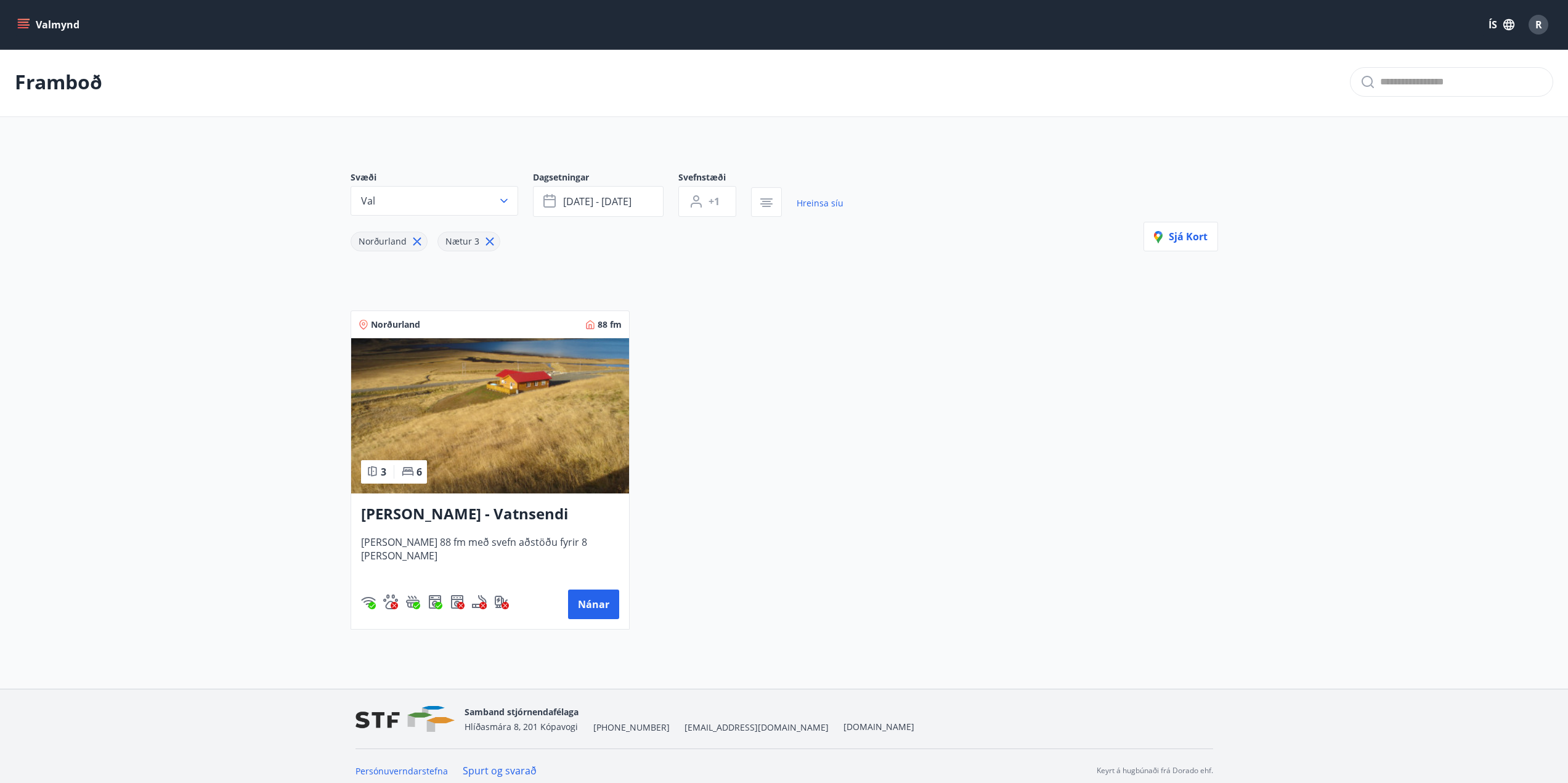
click at [506, 473] on img at bounding box center [490, 416] width 278 height 155
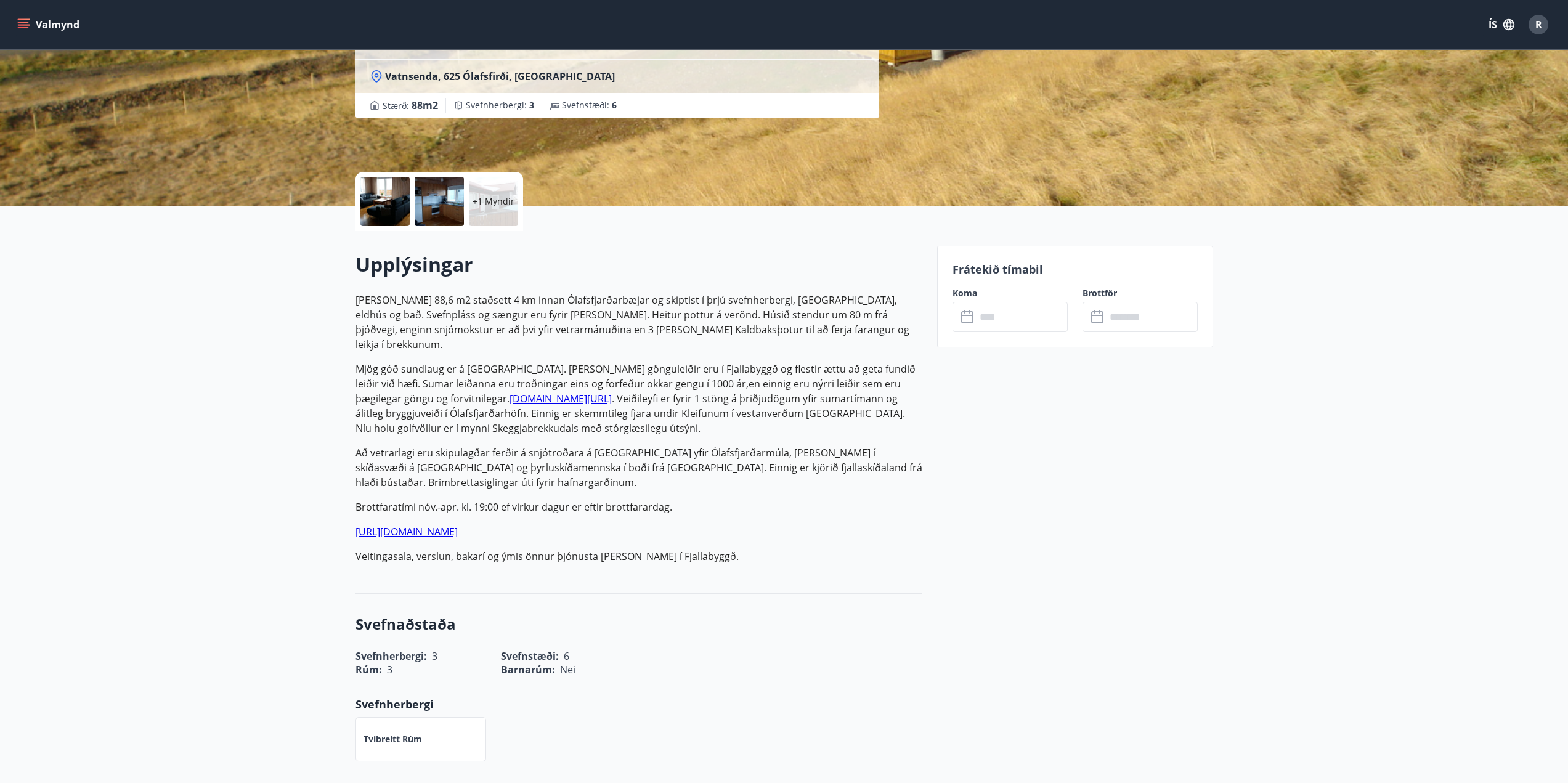
scroll to position [185, 0]
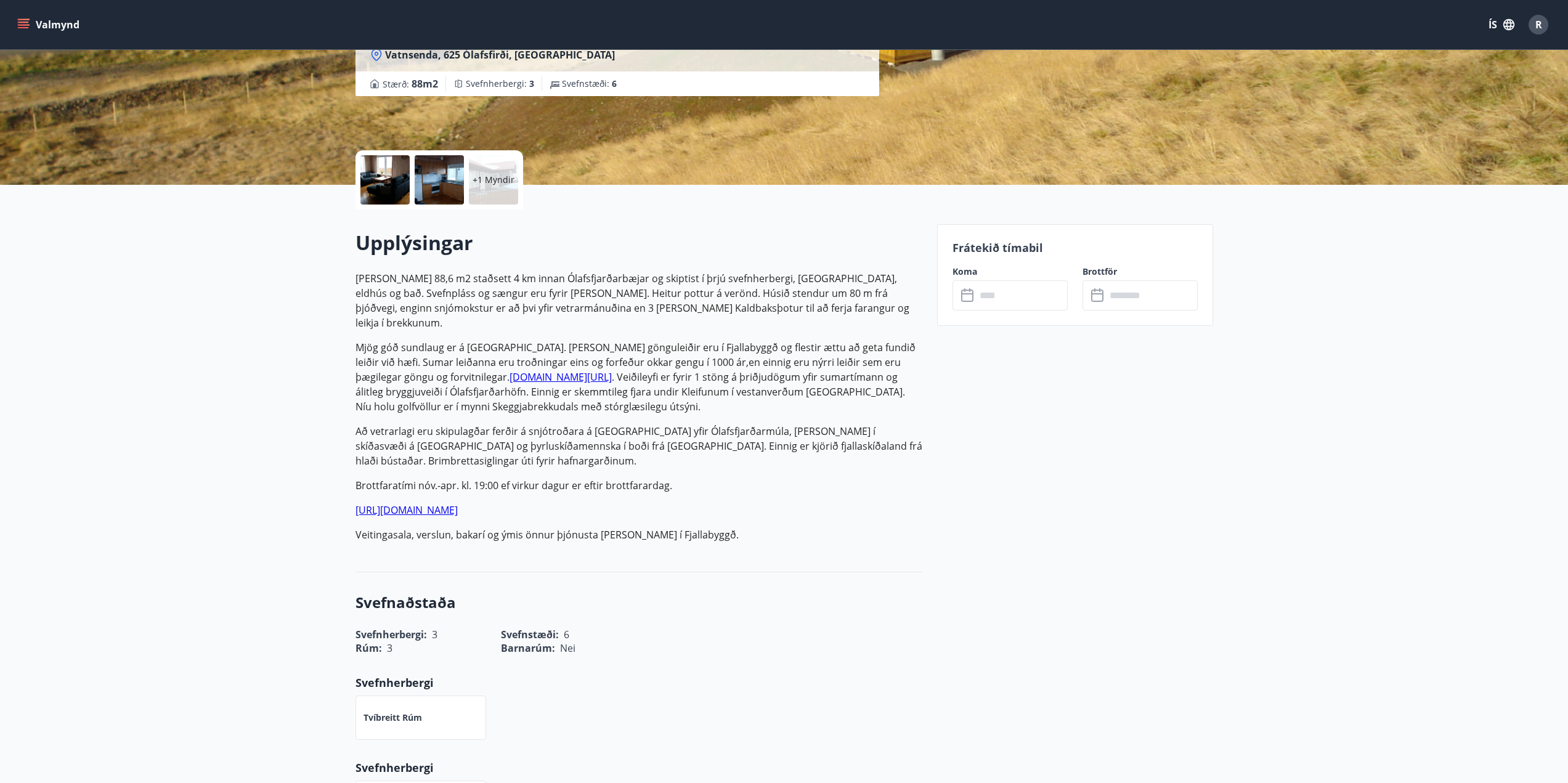
click at [391, 202] on div at bounding box center [385, 179] width 49 height 49
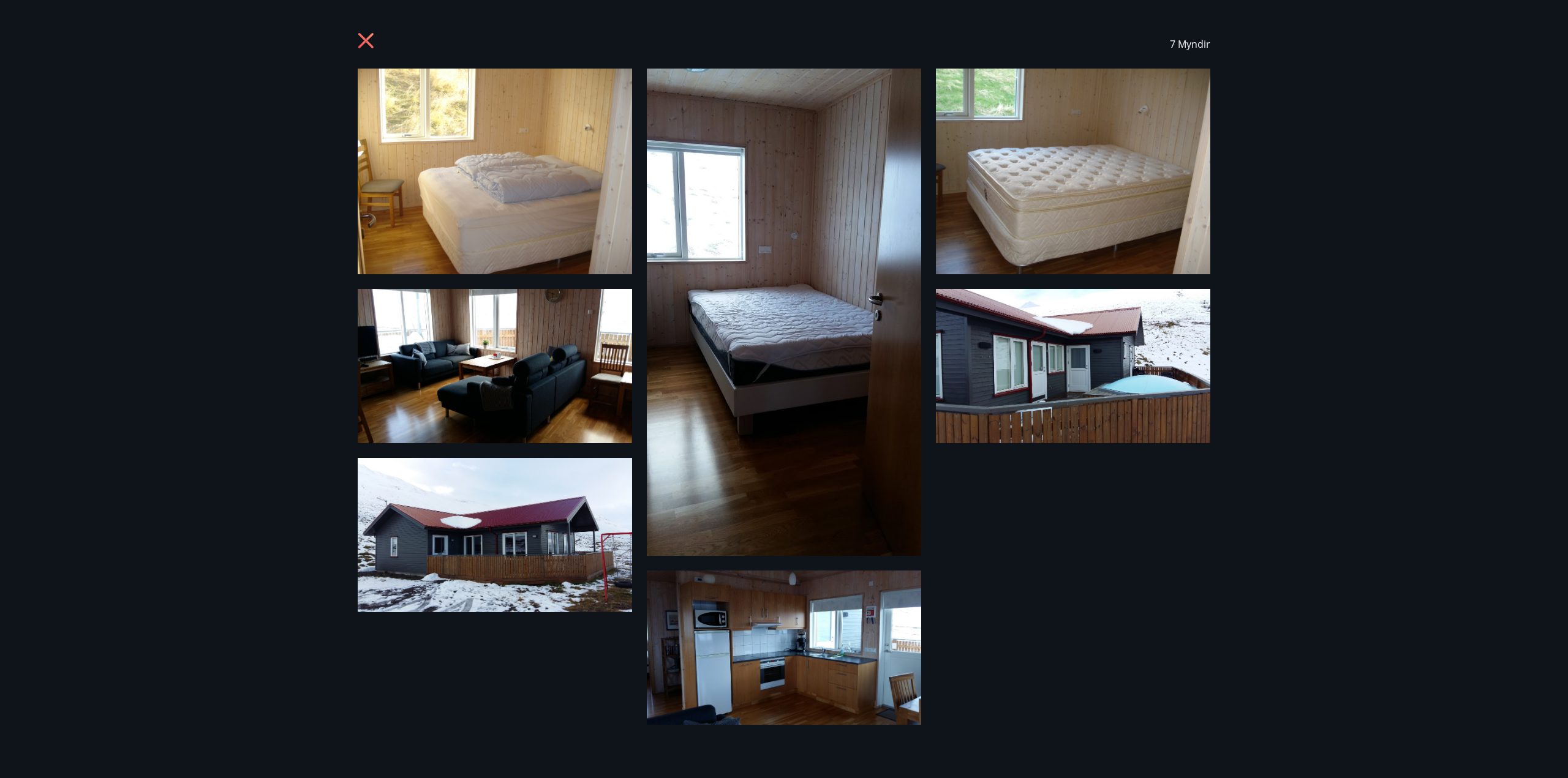
click at [205, 275] on div "7 Myndir" at bounding box center [784, 389] width 1568 height 778
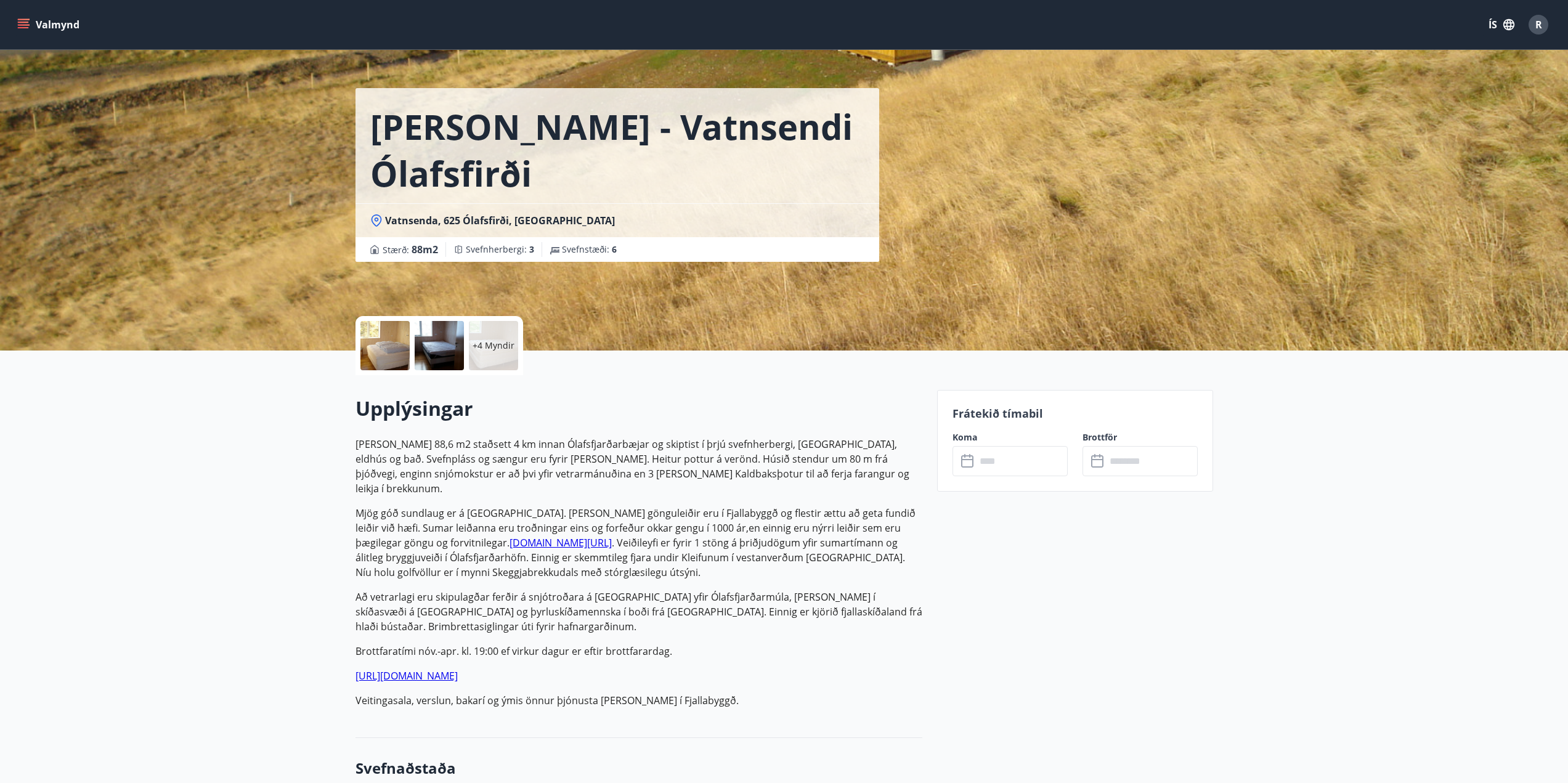
scroll to position [0, 0]
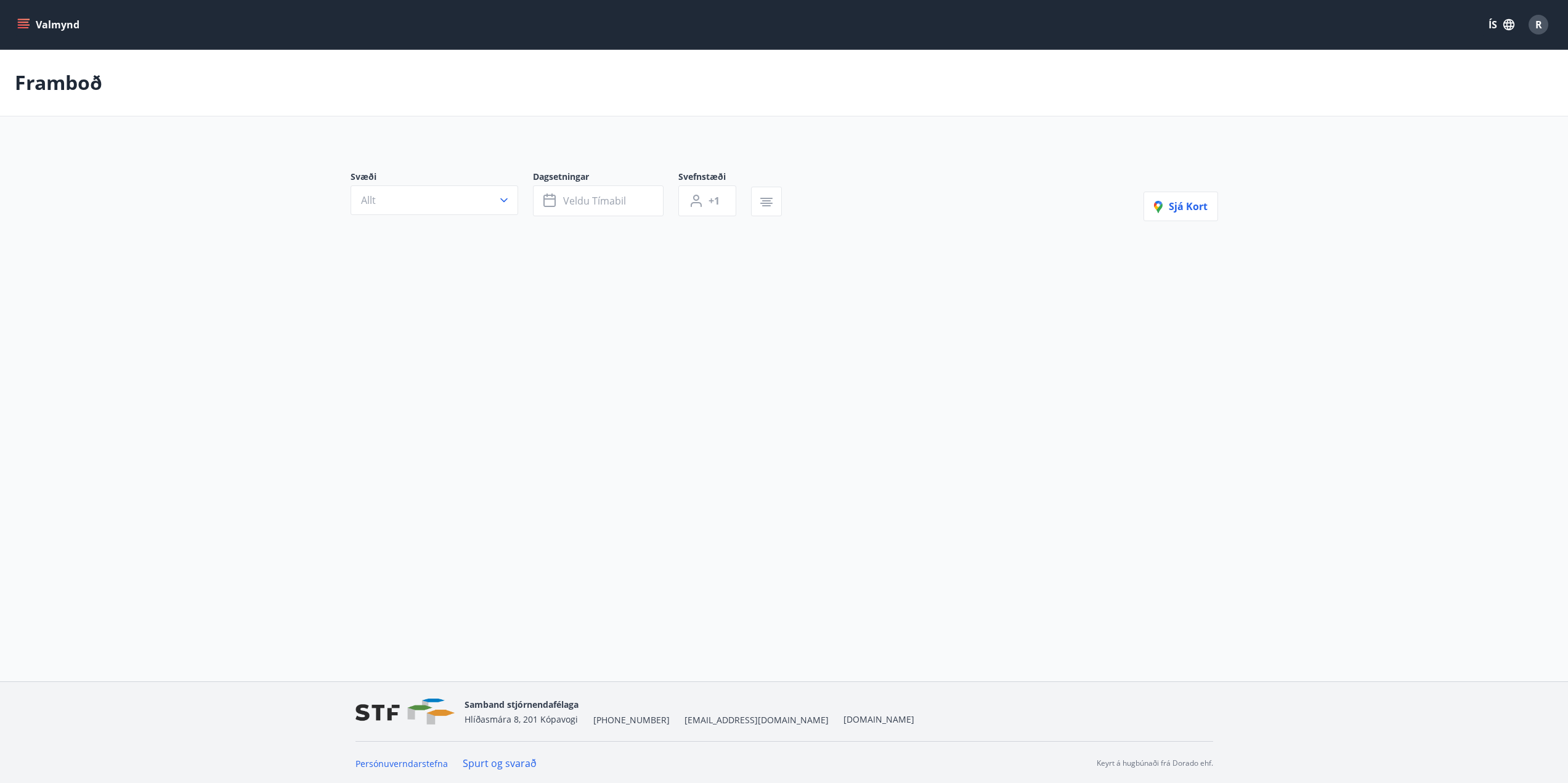
type input "*"
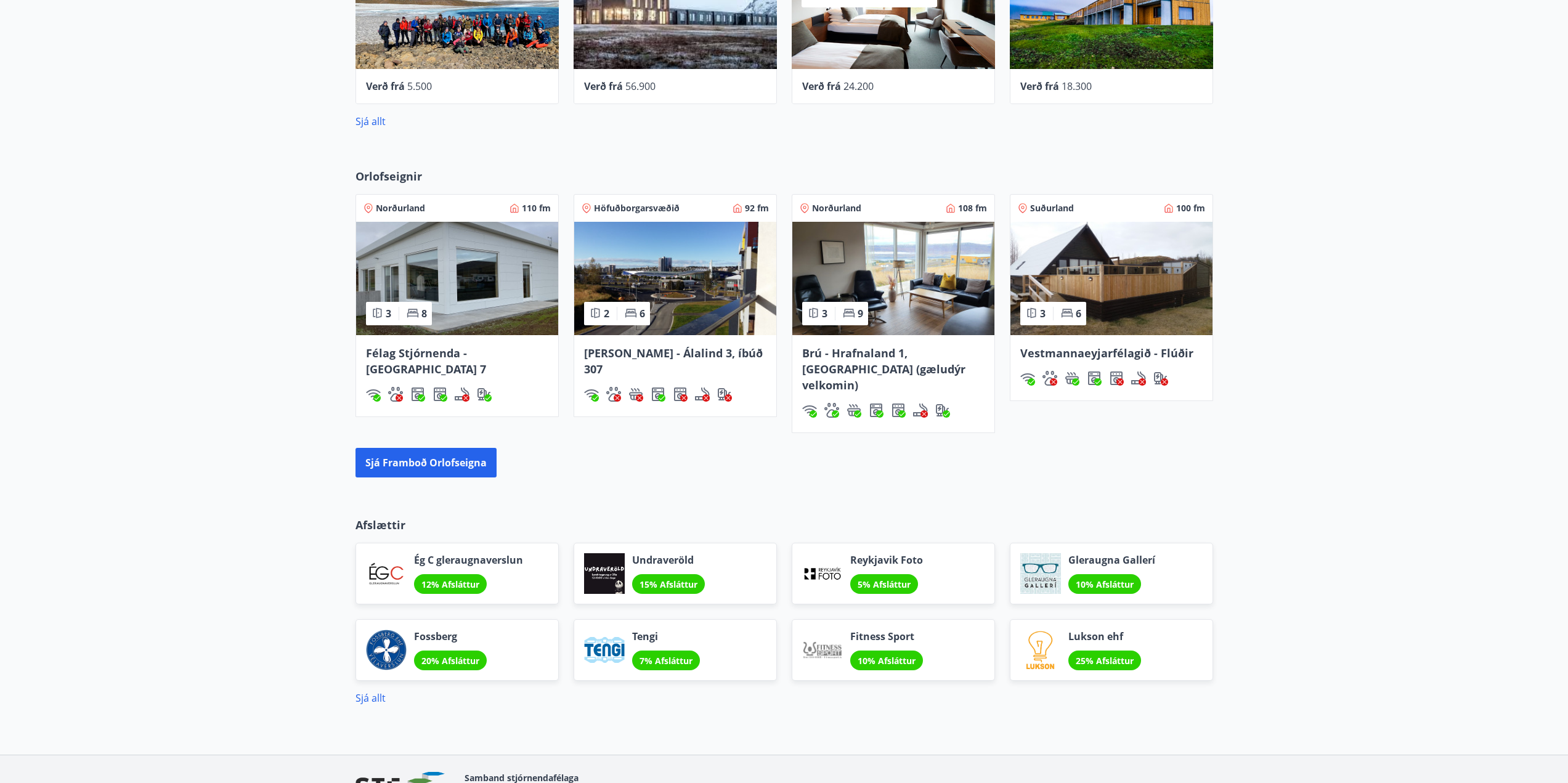
scroll to position [757, 0]
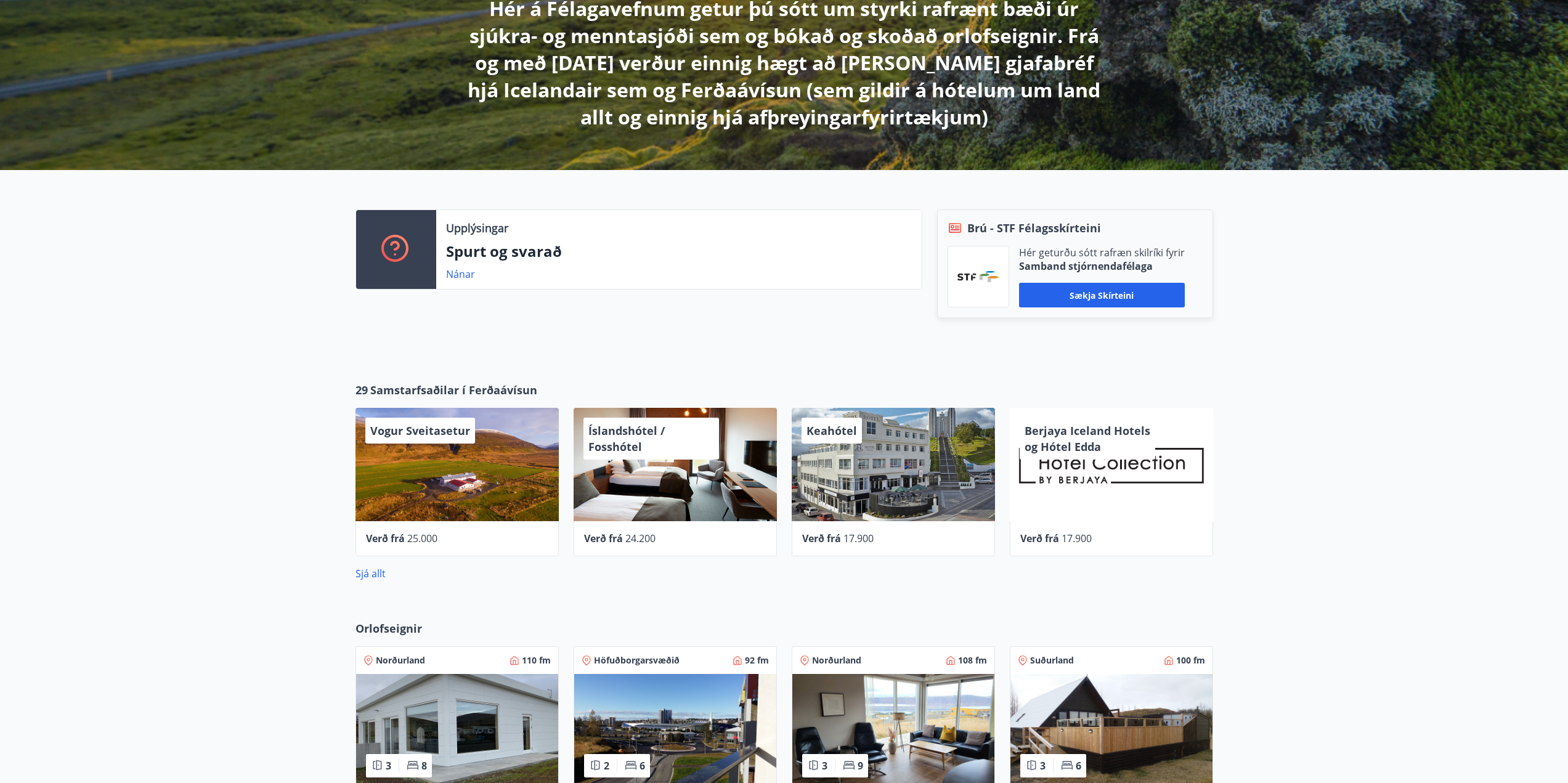
scroll to position [308, 0]
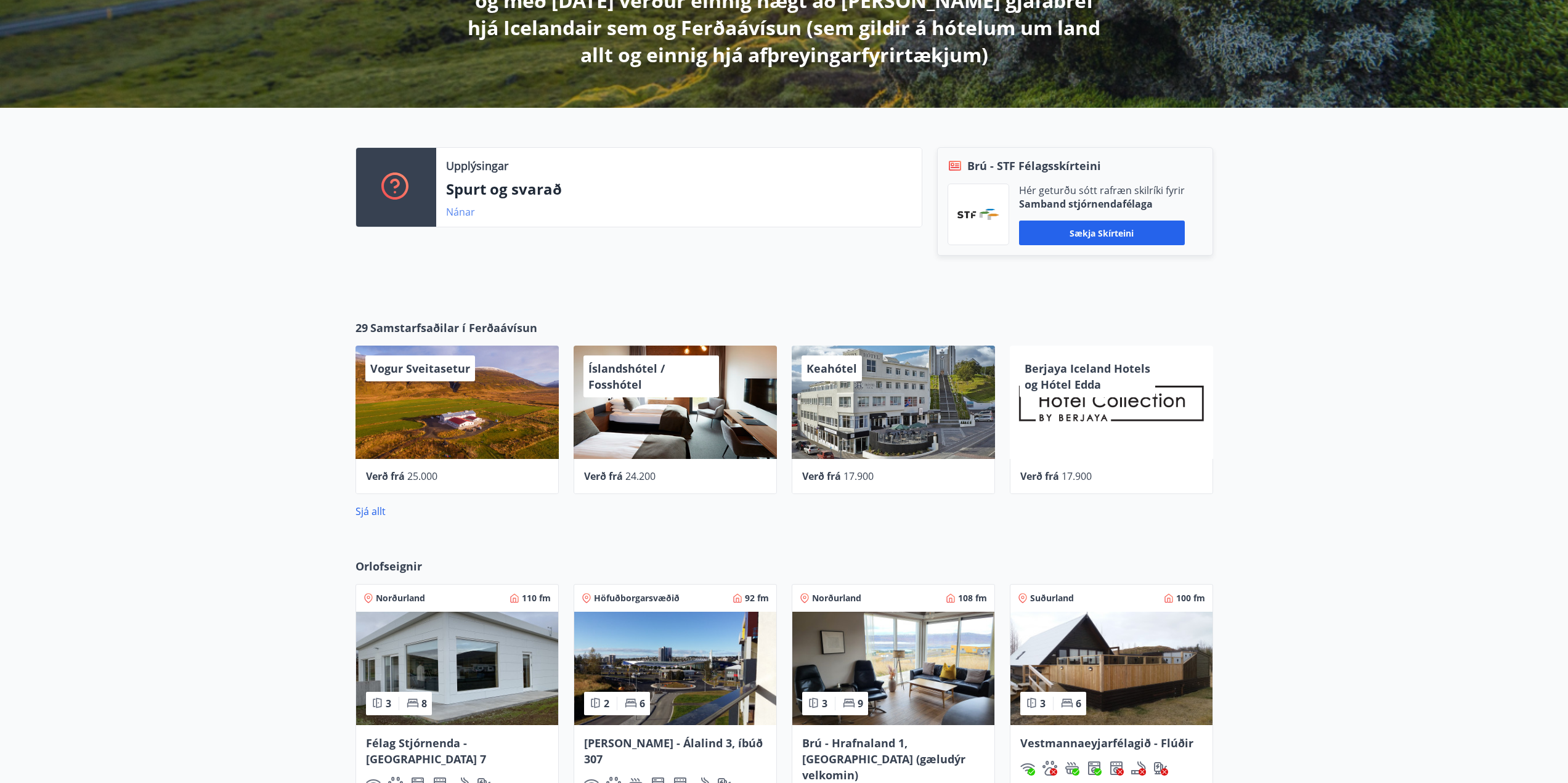
click at [459, 209] on link "Nánar" at bounding box center [461, 212] width 29 height 14
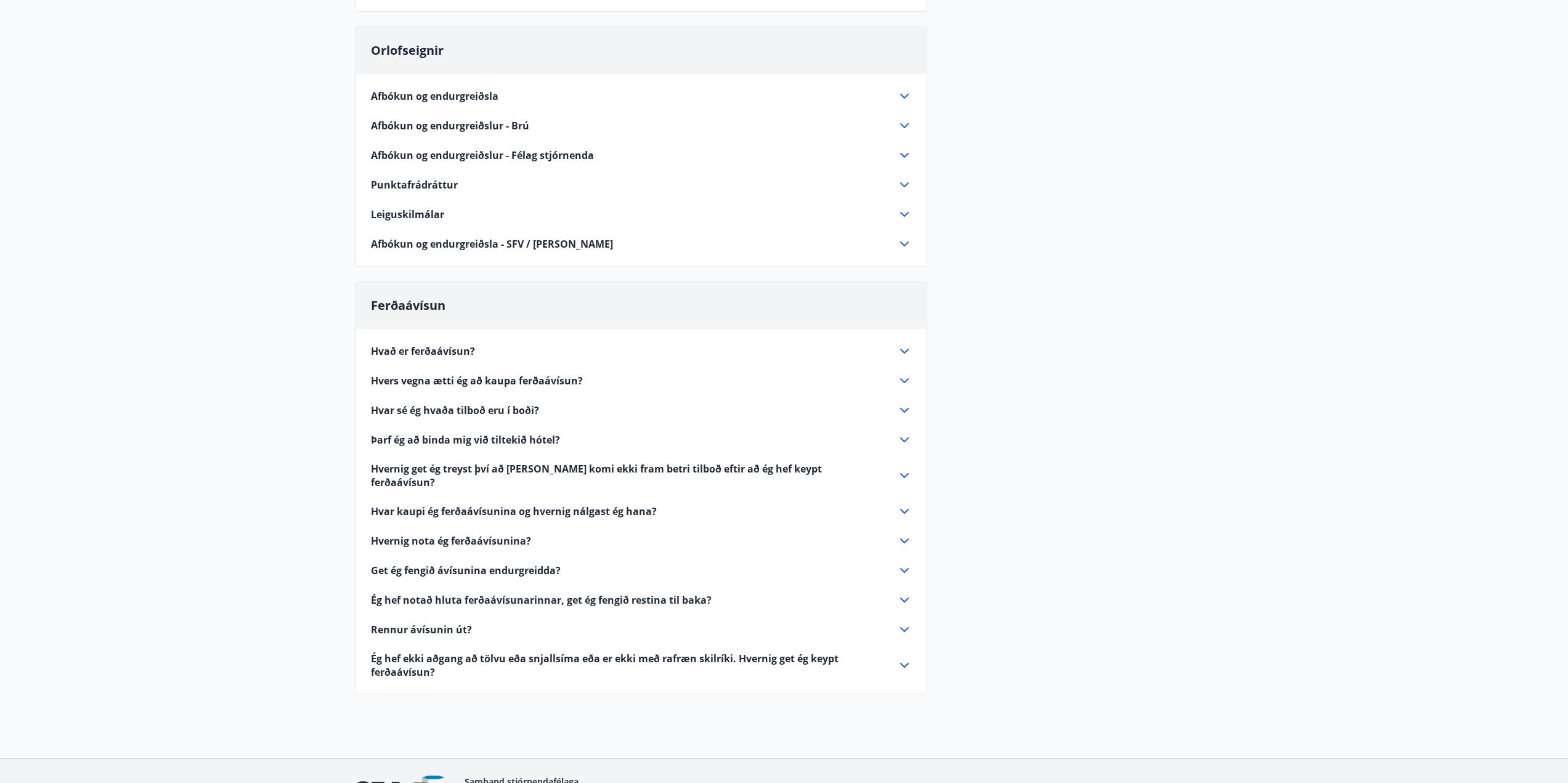
scroll to position [247, 0]
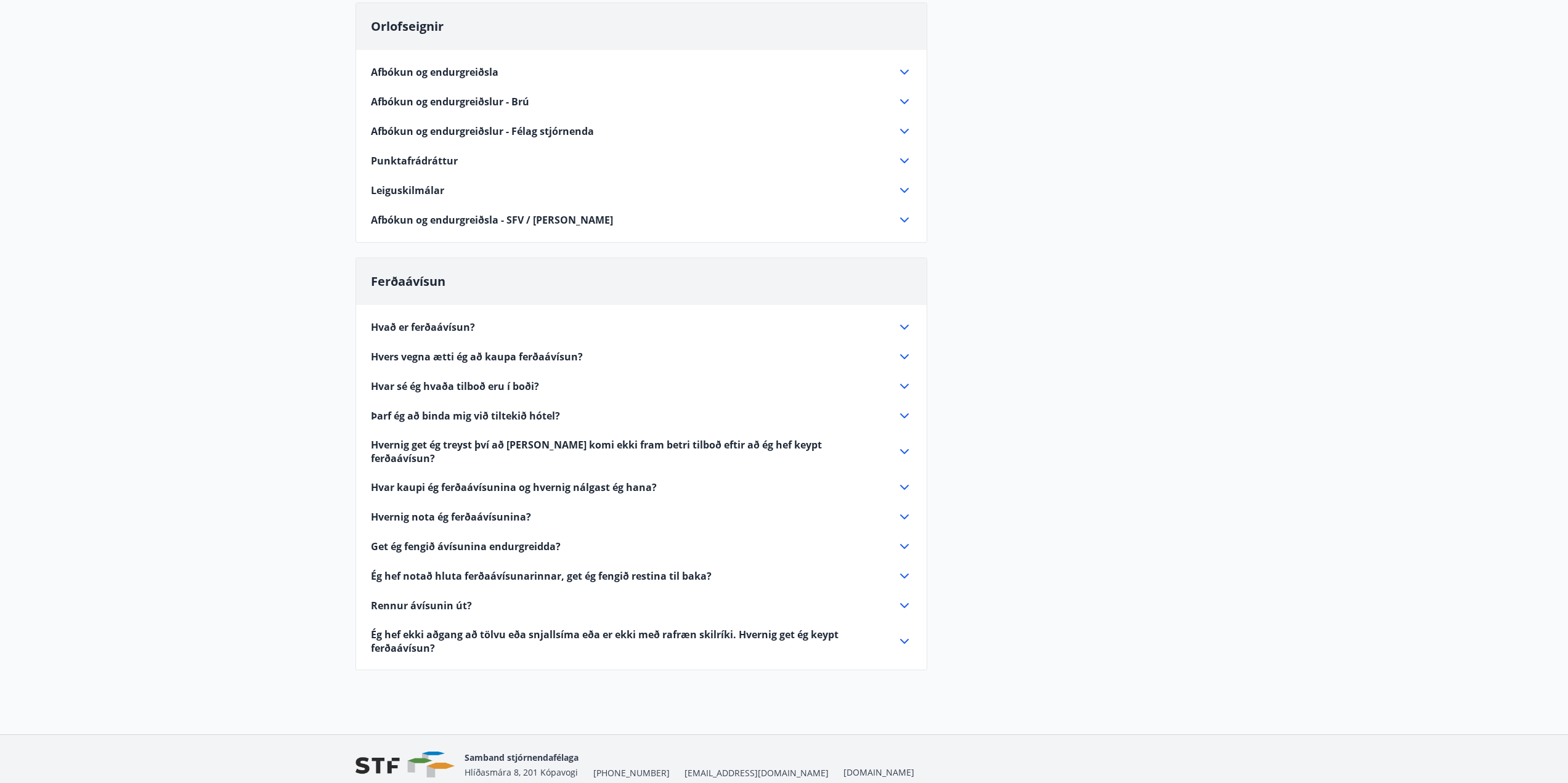
click at [490, 336] on div "Hvað er ferðaávísun? Ferðaávísun er inneign, sem þú getur notað til að greiða f…" at bounding box center [641, 480] width 570 height 350
click at [478, 329] on div "Hvað er ferðaávísun?" at bounding box center [633, 327] width 526 height 14
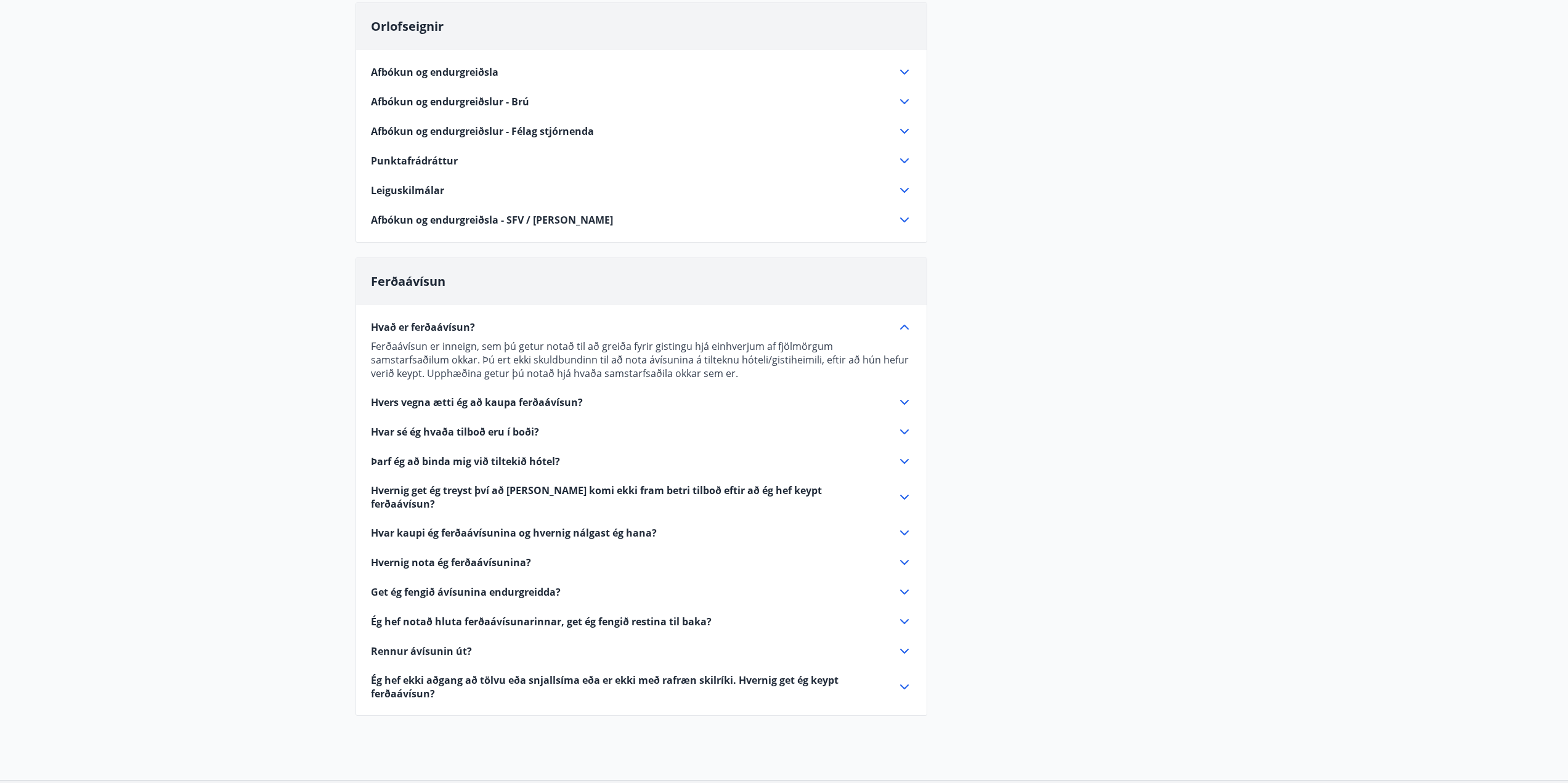
click at [593, 400] on div "Hvers vegna ætti ég að kaupa ferðaávísun?" at bounding box center [633, 403] width 526 height 14
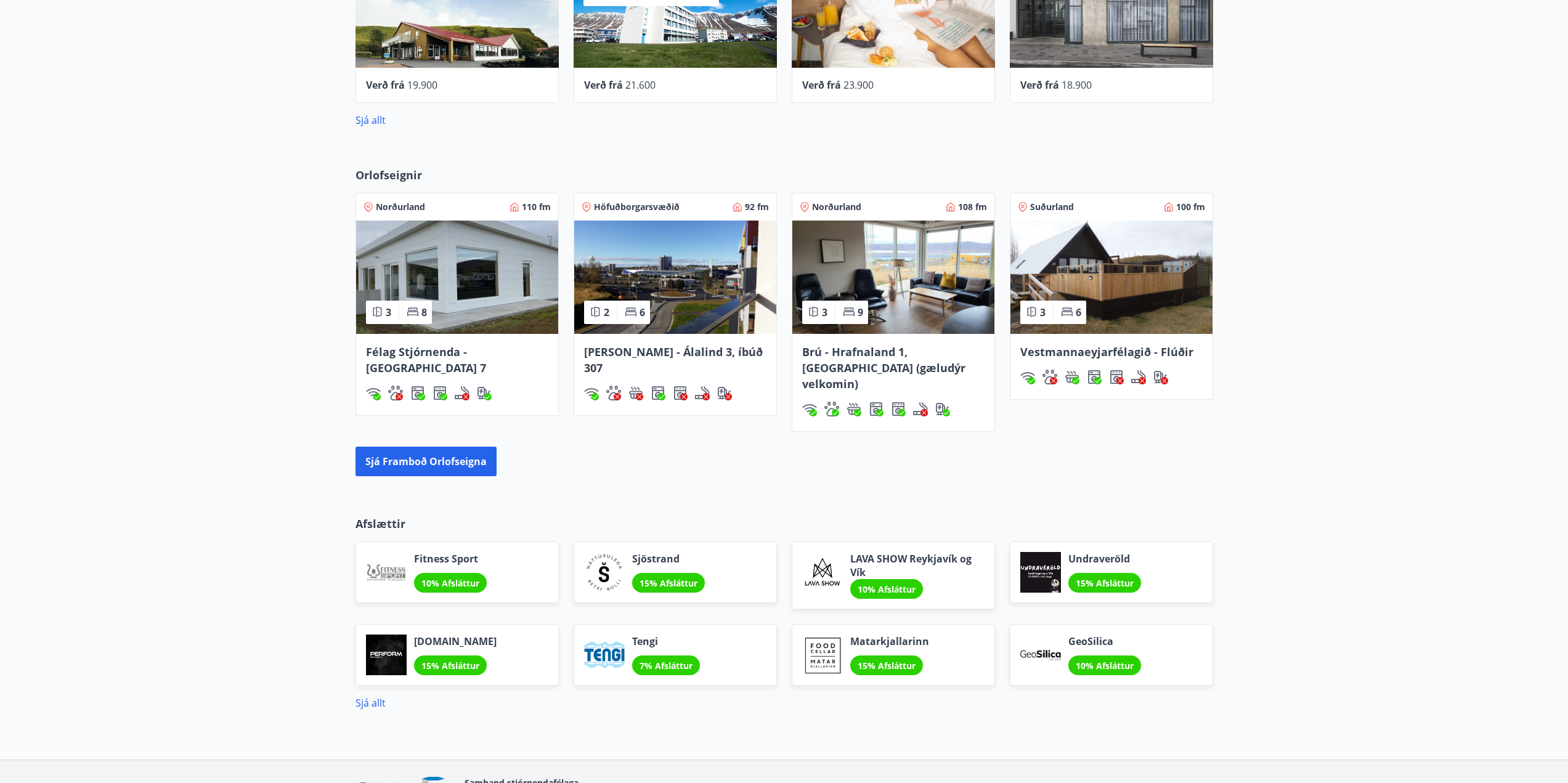
scroll to position [764, 0]
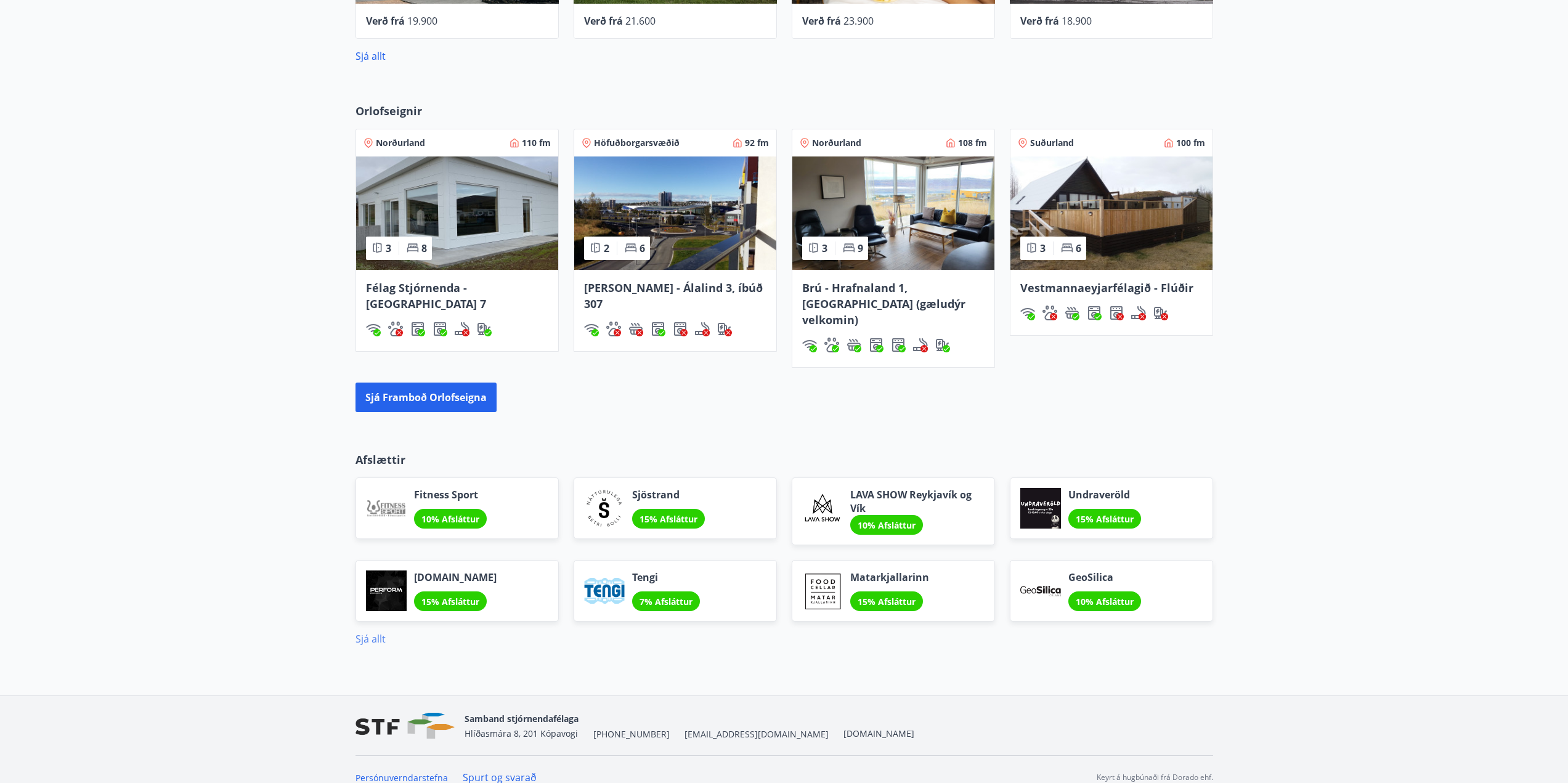
click at [367, 632] on link "Sjá allt" at bounding box center [371, 639] width 30 height 14
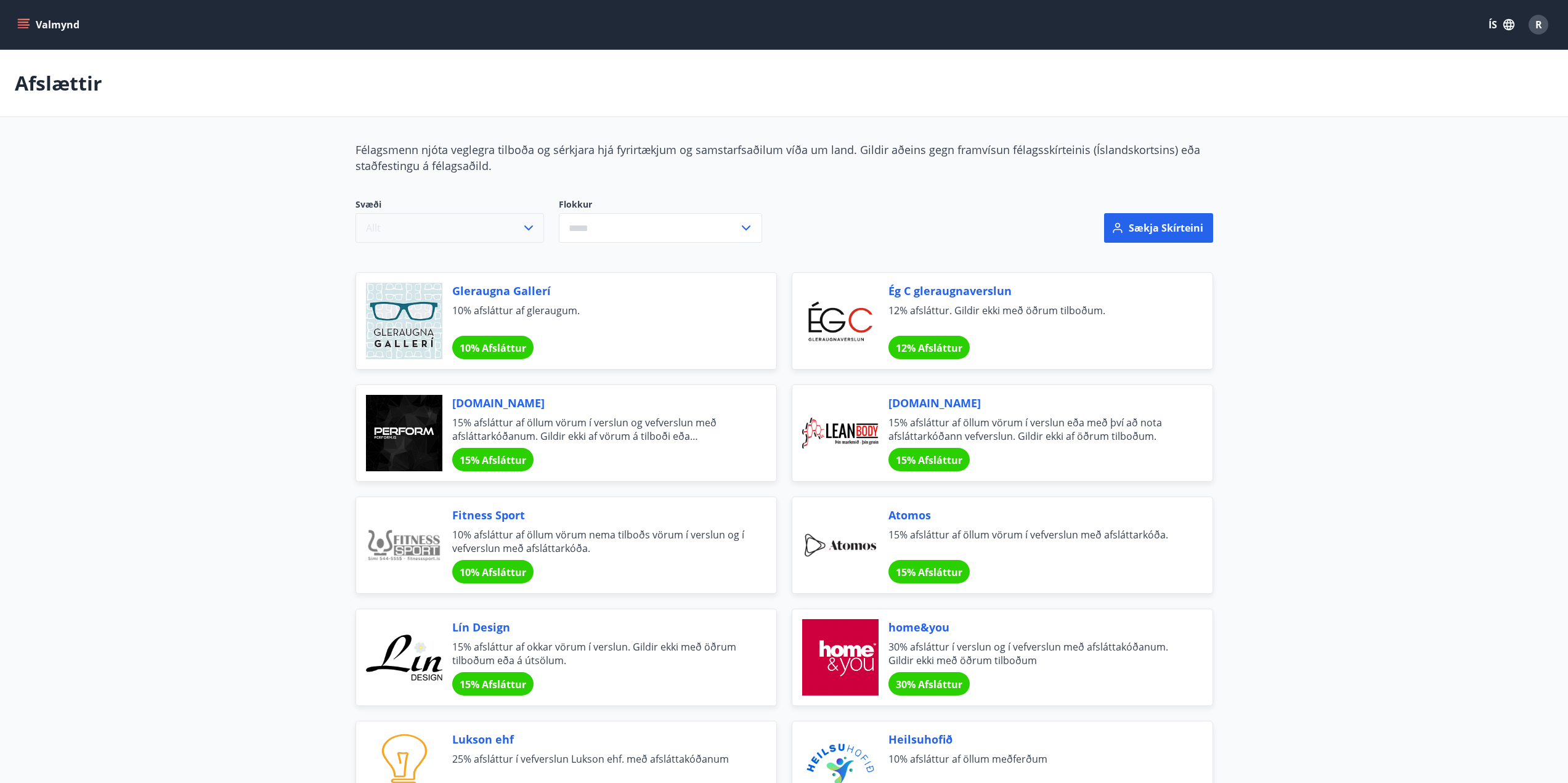
click at [452, 217] on button "Allt" at bounding box center [450, 228] width 188 height 30
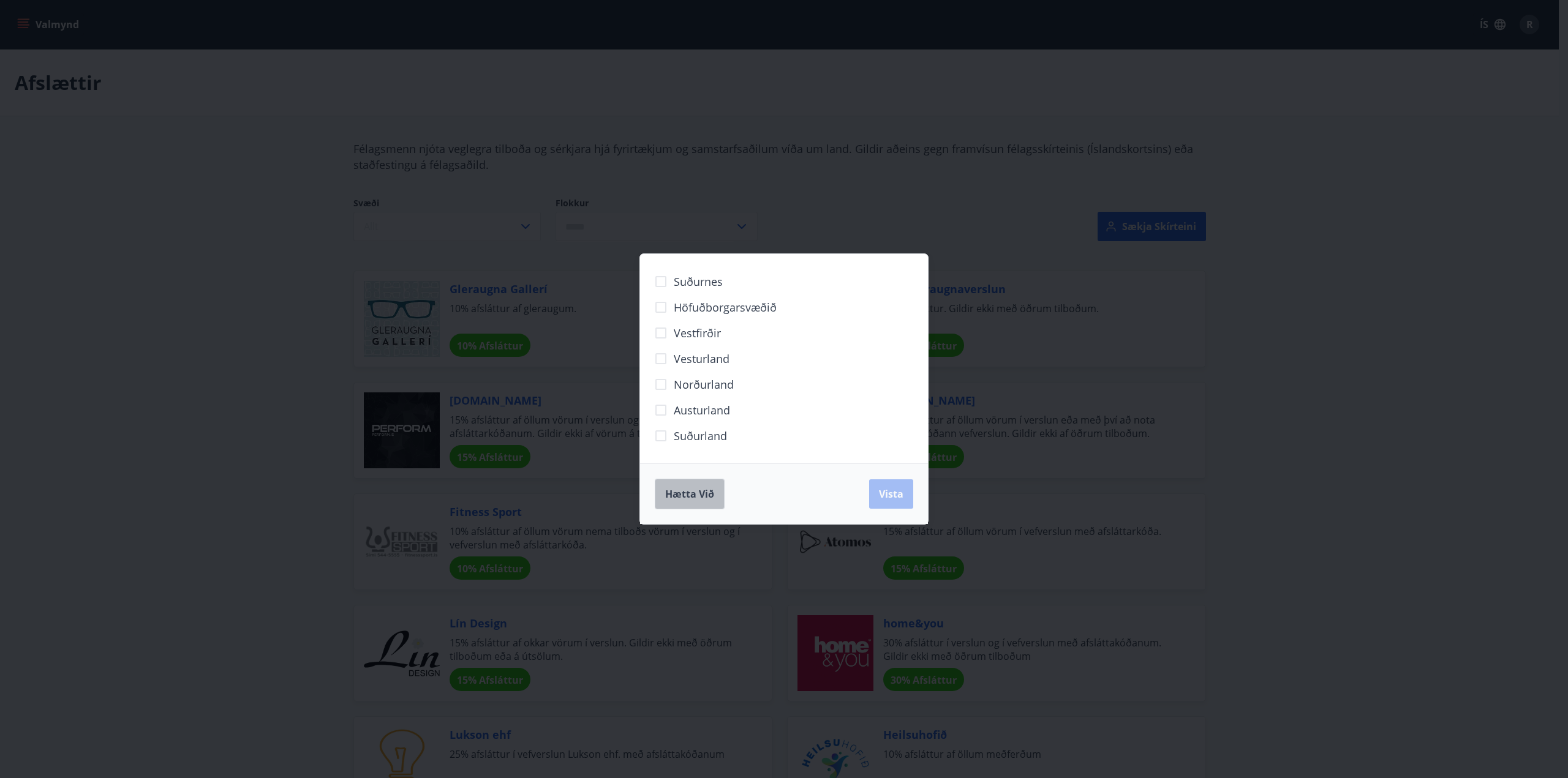
click at [715, 493] on button "Hætta við" at bounding box center [689, 494] width 70 height 30
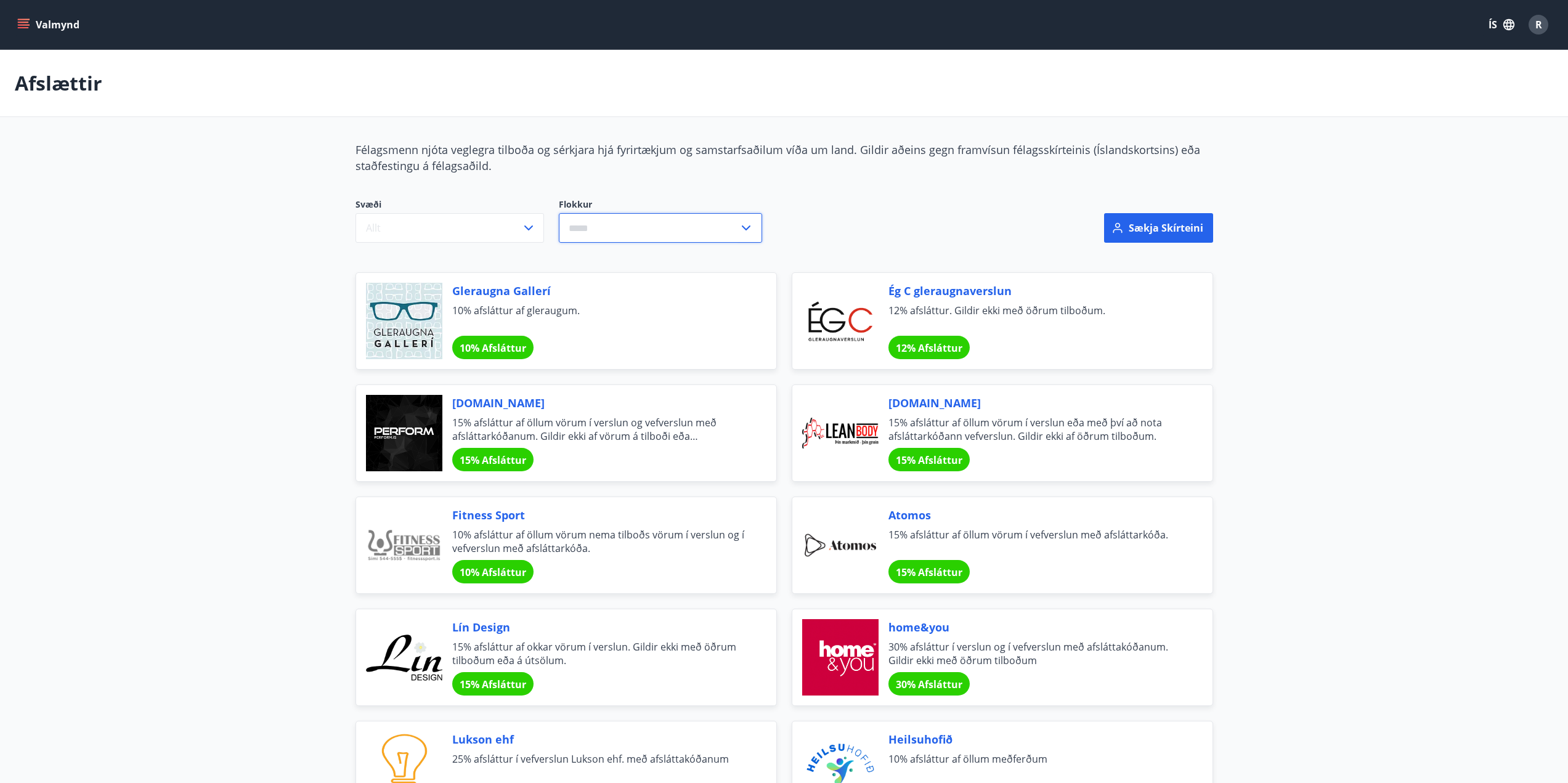
click at [609, 227] on input "text" at bounding box center [649, 229] width 180 height 30
click at [615, 401] on li "Heimilið" at bounding box center [660, 409] width 202 height 22
type input "********"
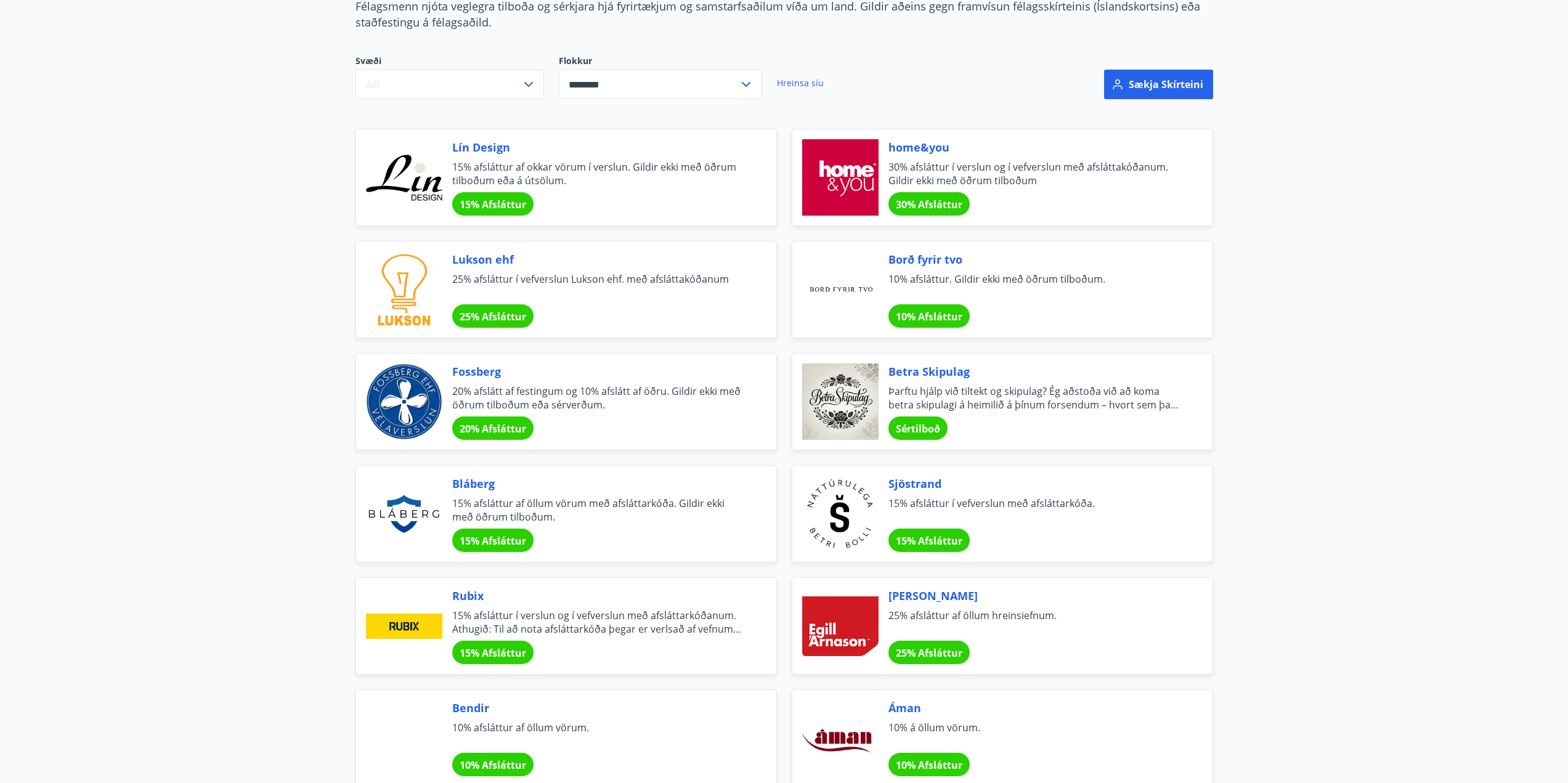
scroll to position [247, 0]
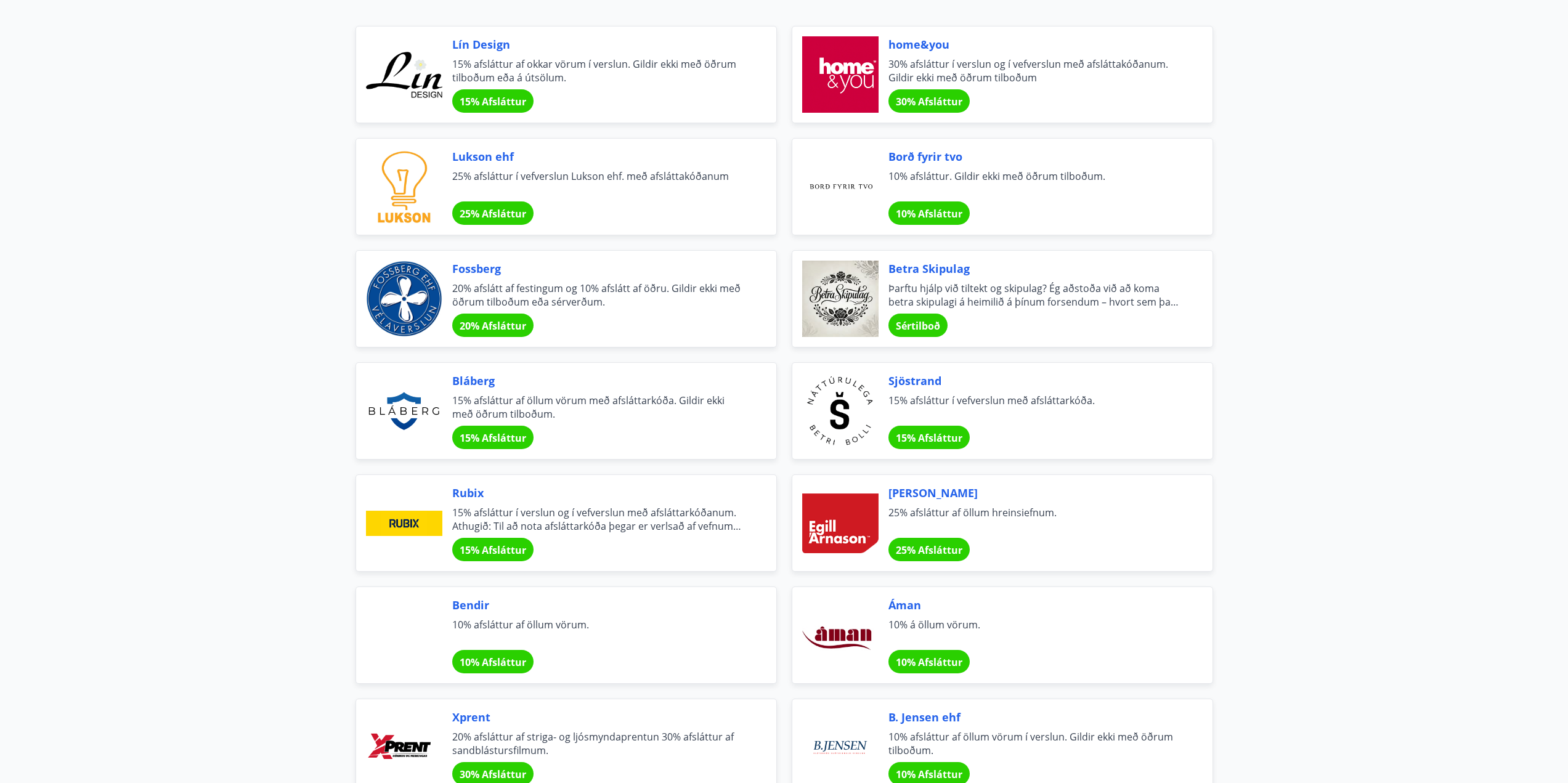
click at [1401, 266] on main "Afslættir Félagsmenn njóta veglegra tilboða og sérkjara hjá fyrirtækjum og sams…" at bounding box center [784, 412] width 1568 height 1217
